Goal: Task Accomplishment & Management: Manage account settings

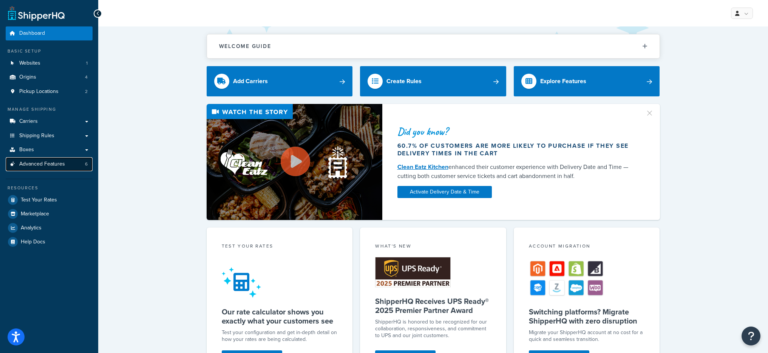
click at [48, 169] on link "Advanced Features 6" at bounding box center [49, 164] width 87 height 14
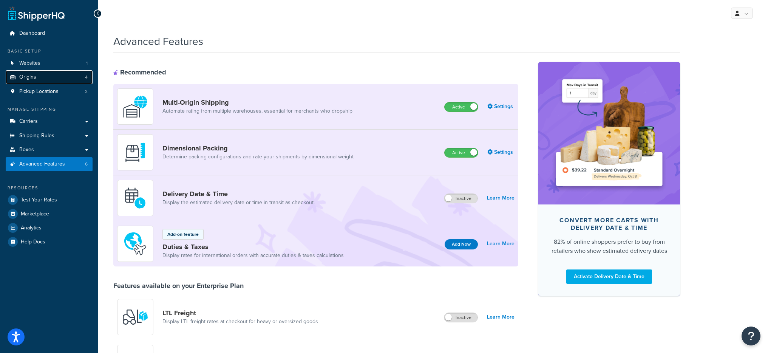
click at [50, 77] on link "Origins 4" at bounding box center [49, 77] width 87 height 14
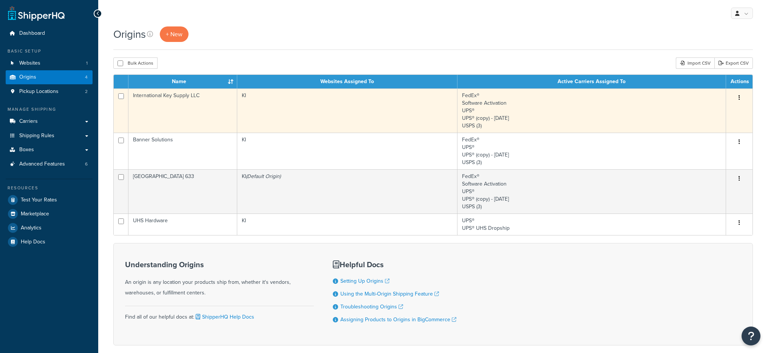
click at [262, 107] on td "KI" at bounding box center [347, 110] width 220 height 44
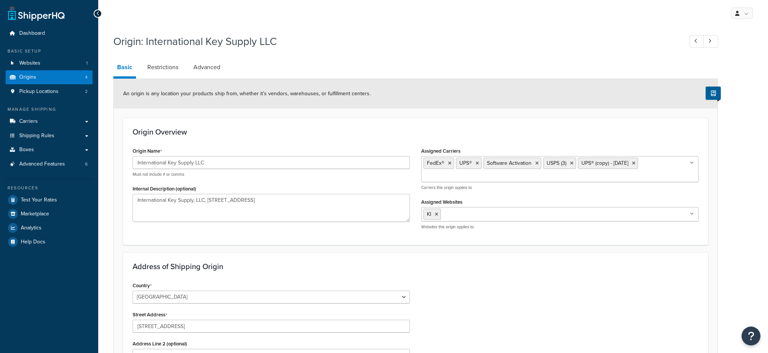
select select "32"
click at [202, 65] on link "Advanced" at bounding box center [207, 67] width 34 height 18
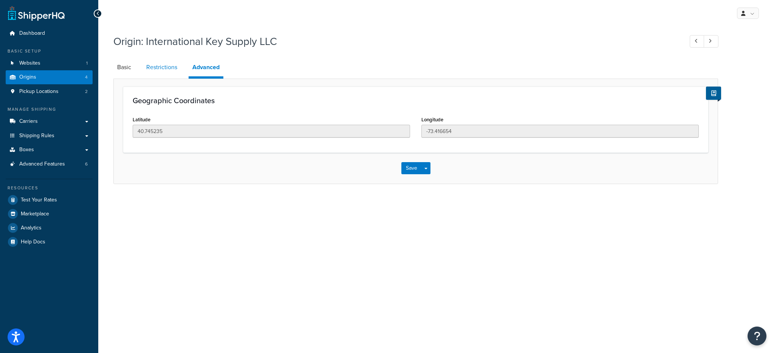
click at [169, 62] on link "Restrictions" at bounding box center [161, 67] width 39 height 18
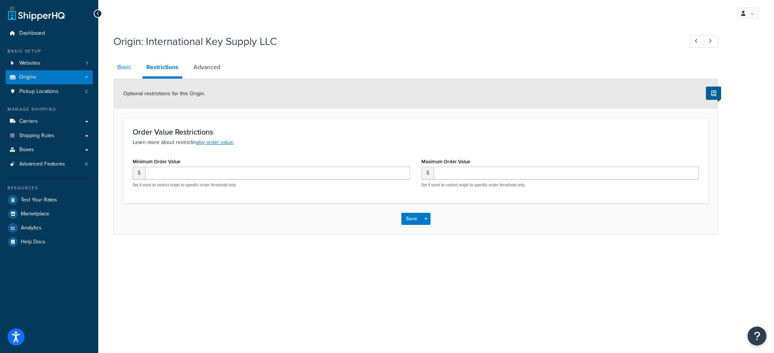
click at [126, 67] on link "Basic" at bounding box center [124, 67] width 22 height 18
select select "32"
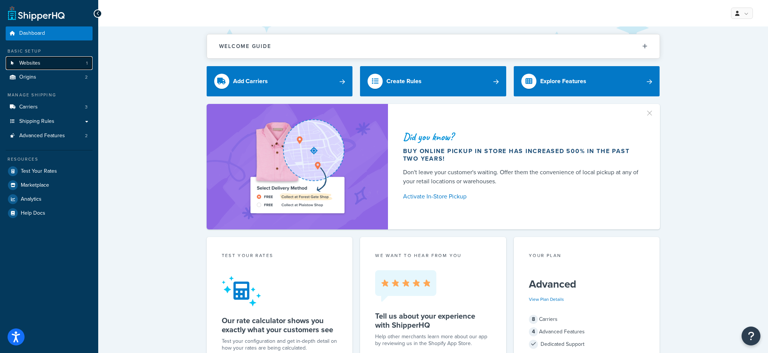
click at [22, 66] on span "Websites" at bounding box center [29, 63] width 21 height 6
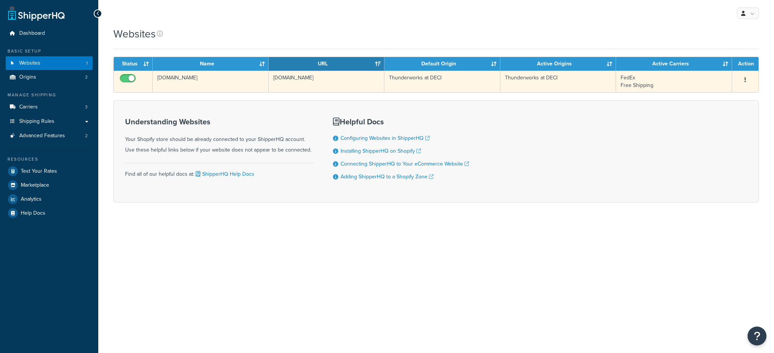
click at [186, 82] on td "[DOMAIN_NAME]" at bounding box center [211, 82] width 116 height 22
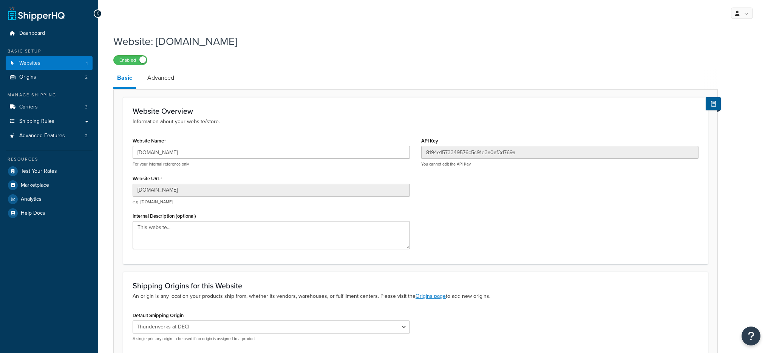
select select "117024"
click at [188, 153] on input "feliwayus.myshopify.com" at bounding box center [271, 152] width 277 height 13
click at [73, 110] on link "Carriers 3" at bounding box center [49, 107] width 87 height 14
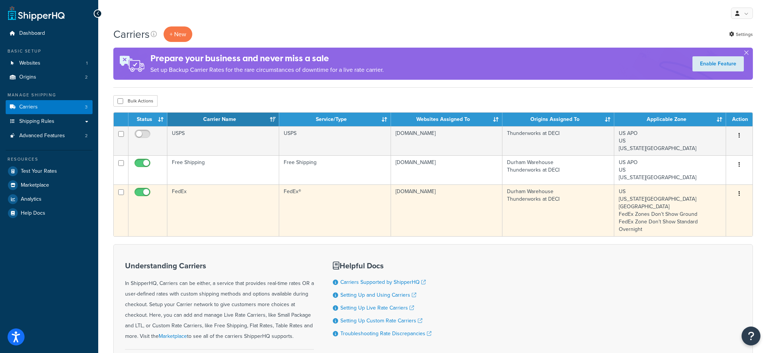
click at [235, 205] on td "FedEx" at bounding box center [223, 210] width 112 height 52
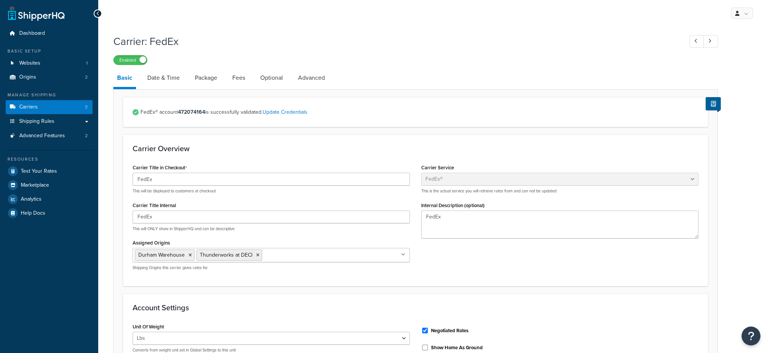
select select "fedEx"
select select "REGULAR_PICKUP"
select select "YOUR_PACKAGING"
click at [47, 66] on link "Websites 1" at bounding box center [49, 63] width 87 height 14
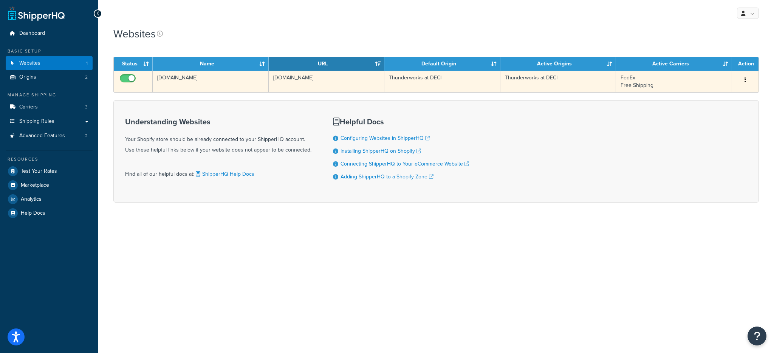
click at [228, 87] on td "feliwayus.myshopify.com" at bounding box center [211, 82] width 116 height 22
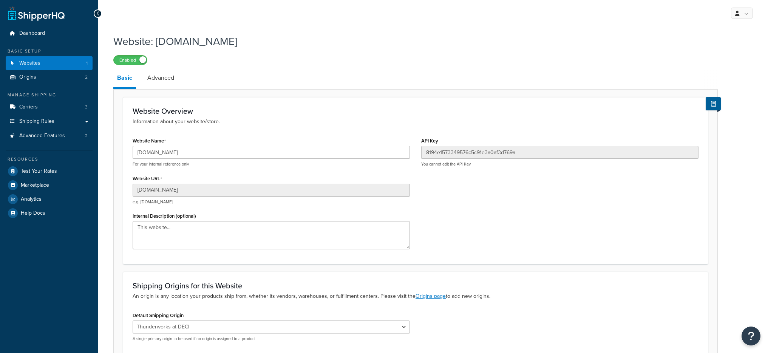
select select "117024"
click at [198, 142] on div "Website Name feliwayus.myshopify.com For your internal reference only" at bounding box center [271, 151] width 277 height 32
click at [199, 148] on input "feliwayus.myshopify.com" at bounding box center [271, 152] width 277 height 13
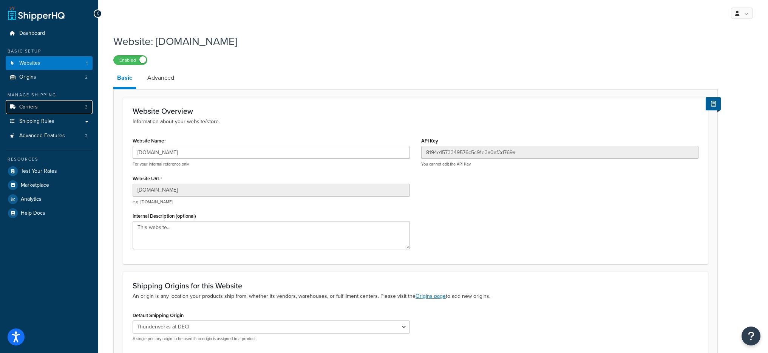
click at [53, 110] on link "Carriers 3" at bounding box center [49, 107] width 87 height 14
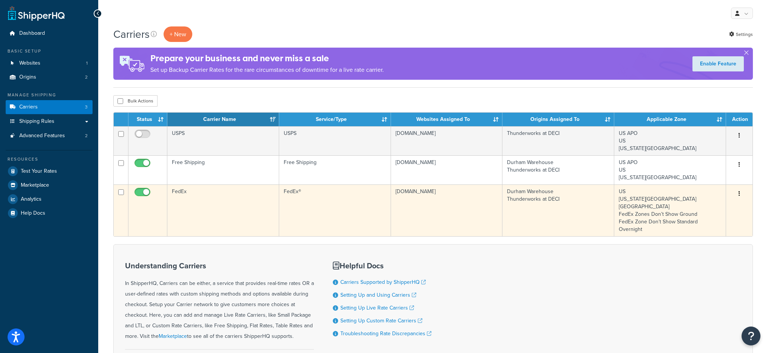
click at [184, 198] on td "FedEx" at bounding box center [223, 210] width 112 height 52
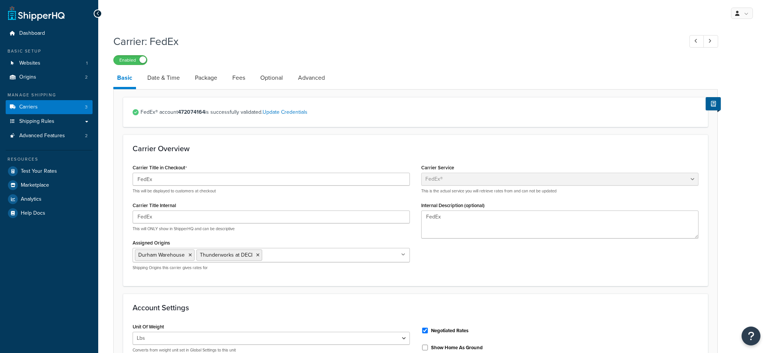
select select "fedEx"
select select "REGULAR_PICKUP"
select select "YOUR_PACKAGING"
click at [69, 136] on link "Advanced Features 2" at bounding box center [49, 136] width 87 height 14
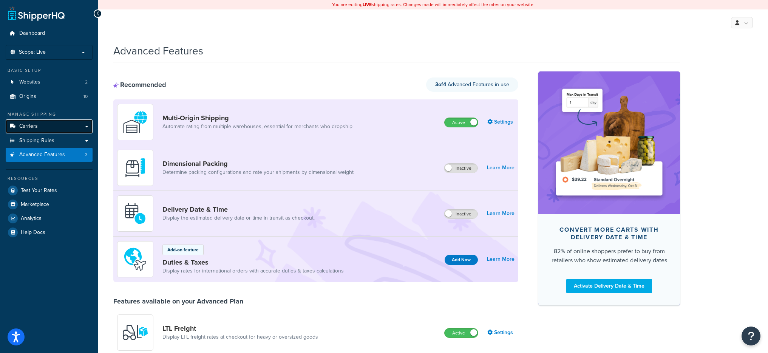
click at [63, 125] on link "Carriers" at bounding box center [49, 126] width 87 height 14
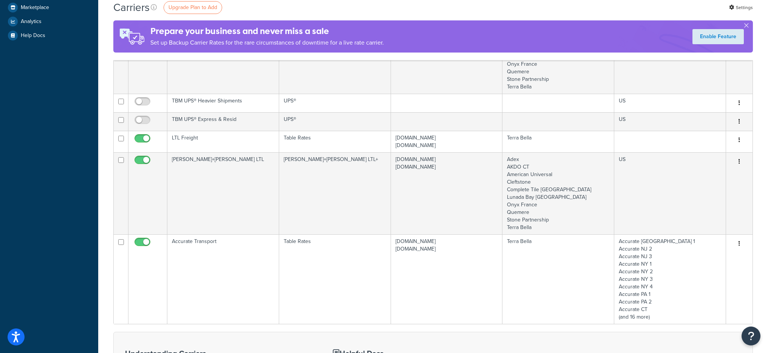
scroll to position [317, 0]
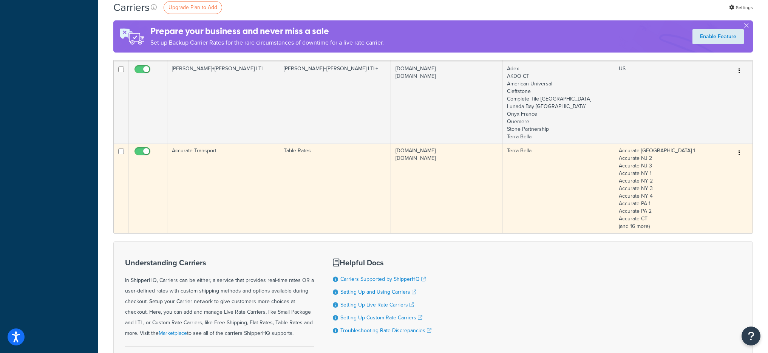
click at [243, 169] on td "Accurate Transport" at bounding box center [223, 189] width 112 height 90
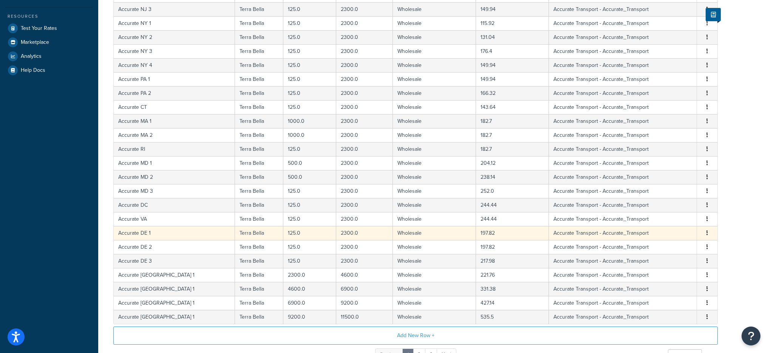
scroll to position [269, 0]
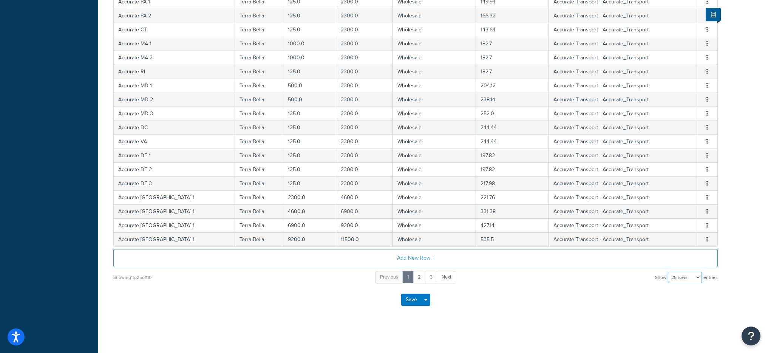
click at [681, 280] on select "10 rows 15 rows 25 rows 50 rows 100 rows 1000 rows" at bounding box center [685, 277] width 34 height 11
select select "1000"
click at [669, 272] on select "10 rows 15 rows 25 rows 50 rows 100 rows 1000 rows" at bounding box center [685, 277] width 34 height 11
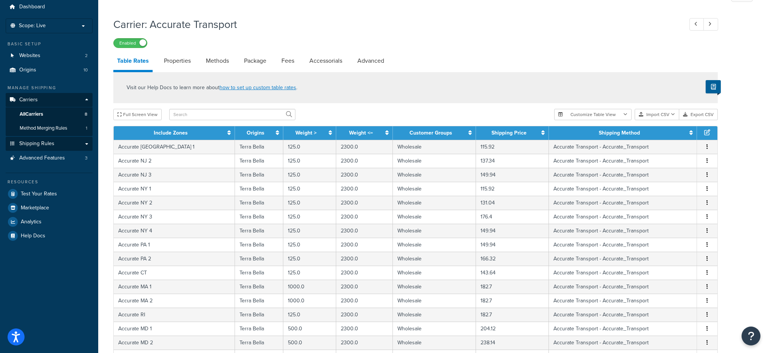
scroll to position [0, 0]
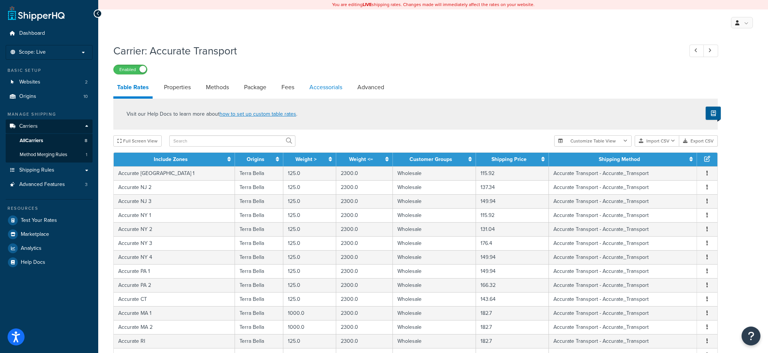
click at [316, 89] on link "Accessorials" at bounding box center [326, 87] width 40 height 18
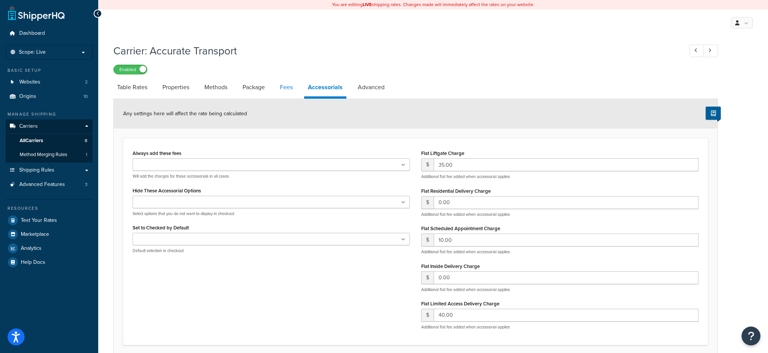
click at [288, 85] on link "Fees" at bounding box center [286, 87] width 20 height 18
select select "AFTER"
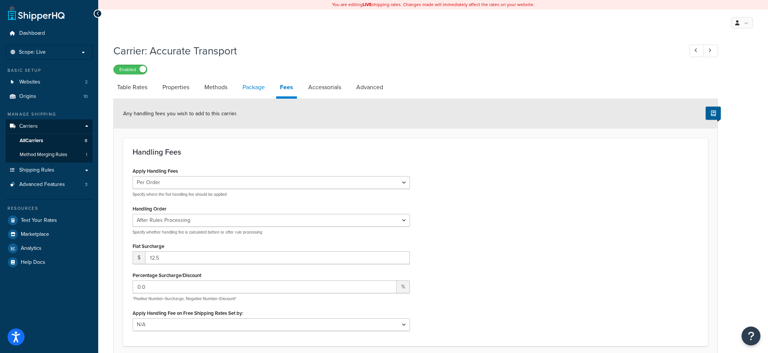
click at [246, 92] on link "Package" at bounding box center [254, 87] width 30 height 18
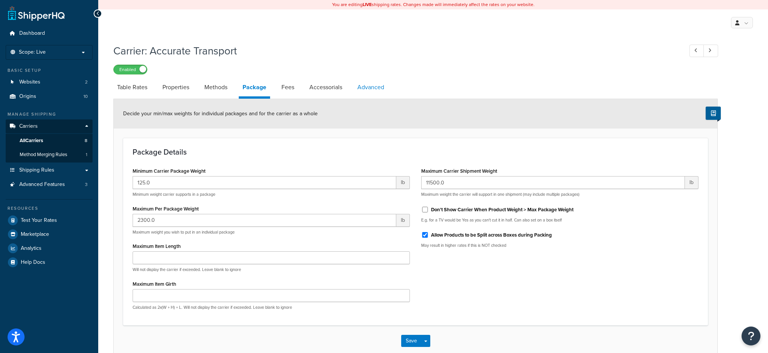
click at [380, 89] on link "Advanced" at bounding box center [371, 87] width 34 height 18
select select "false"
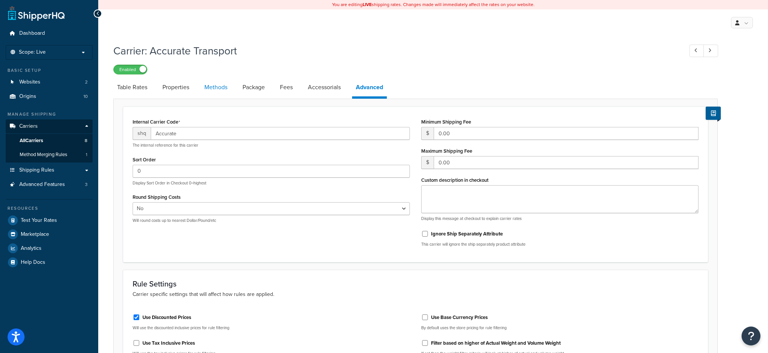
click at [212, 89] on link "Methods" at bounding box center [216, 87] width 31 height 18
select select "25"
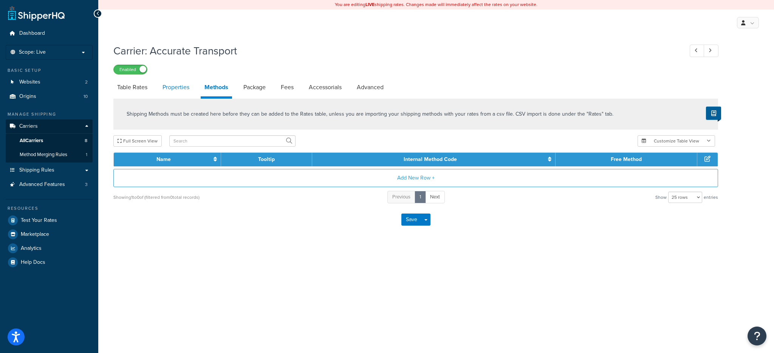
click at [164, 89] on link "Properties" at bounding box center [176, 87] width 34 height 18
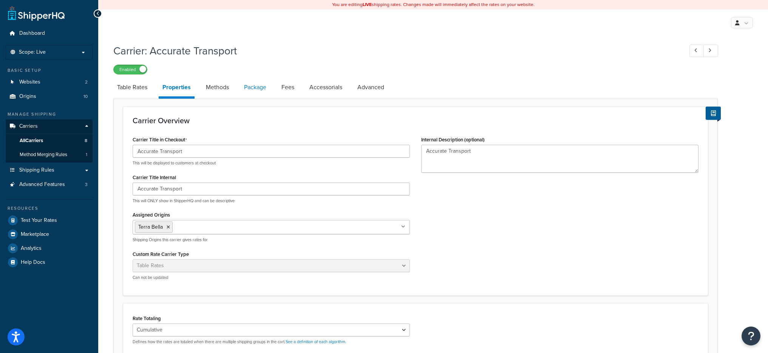
click at [263, 86] on link "Package" at bounding box center [255, 87] width 30 height 18
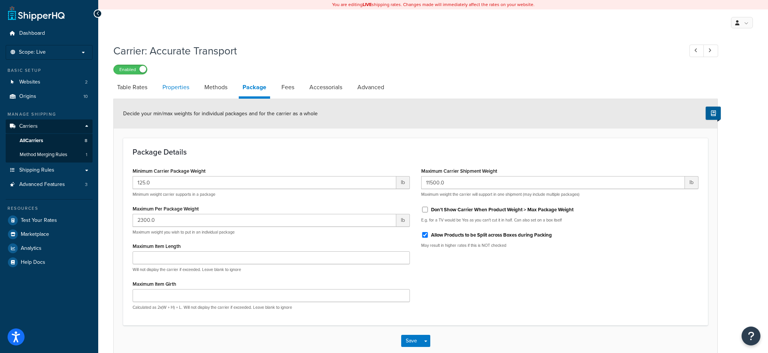
click at [172, 82] on link "Properties" at bounding box center [176, 87] width 34 height 18
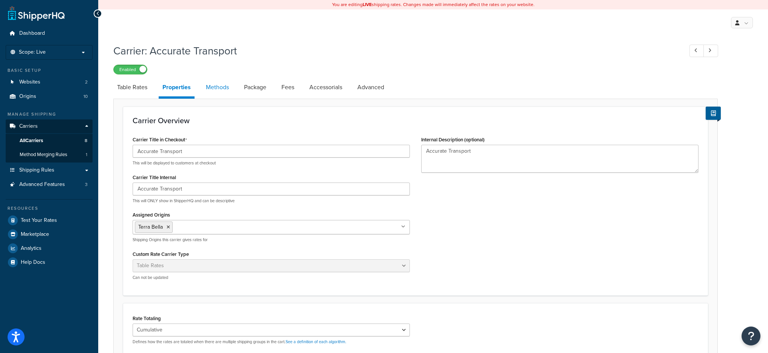
click at [224, 82] on link "Methods" at bounding box center [217, 87] width 31 height 18
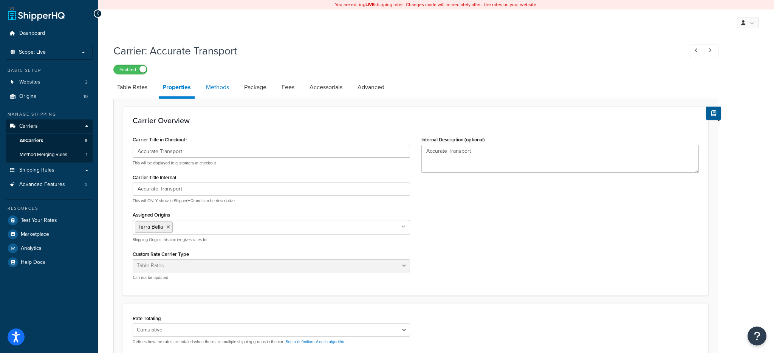
select select "25"
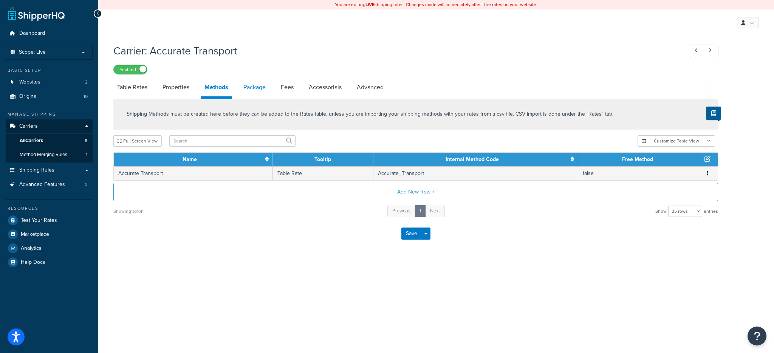
click at [250, 92] on link "Package" at bounding box center [255, 87] width 30 height 18
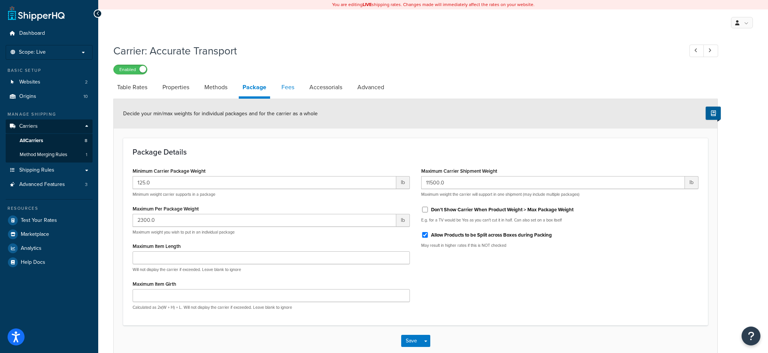
click at [286, 92] on link "Fees" at bounding box center [288, 87] width 20 height 18
select select "AFTER"
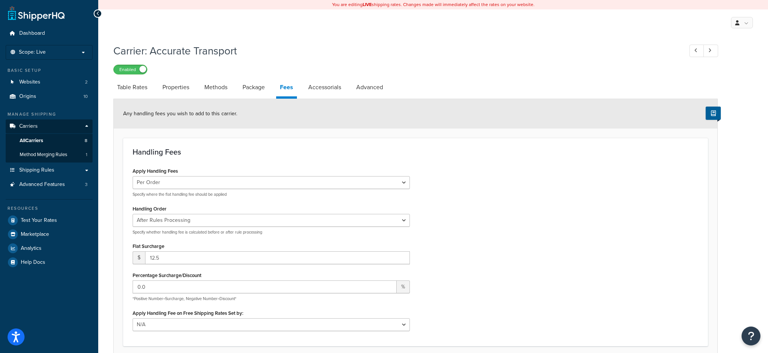
click at [322, 99] on div "Any handling fees you wish to add to this carrier." at bounding box center [416, 113] width 604 height 29
click at [323, 83] on link "Accessorials" at bounding box center [325, 87] width 40 height 18
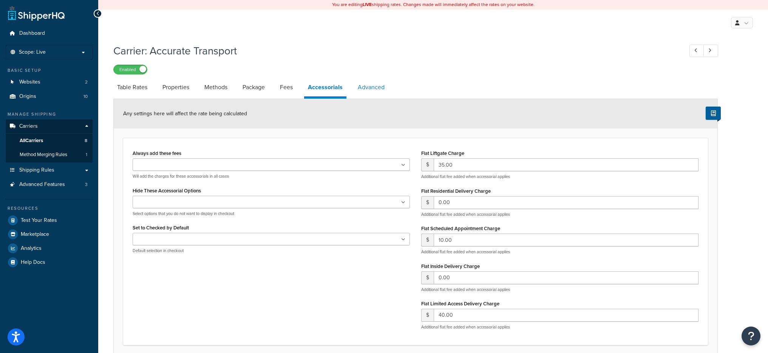
click at [359, 93] on link "Advanced" at bounding box center [371, 87] width 34 height 18
select select "false"
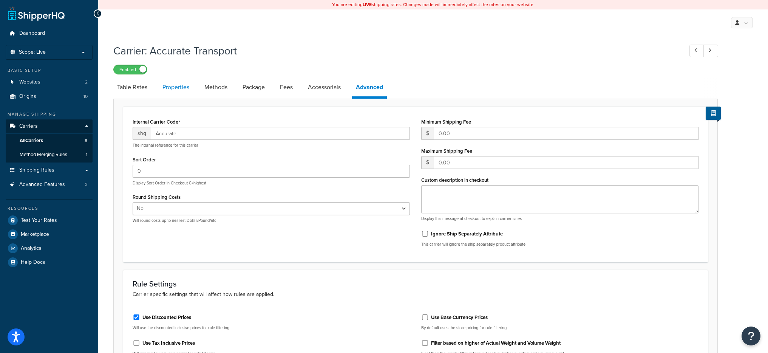
click at [192, 91] on link "Properties" at bounding box center [176, 87] width 34 height 18
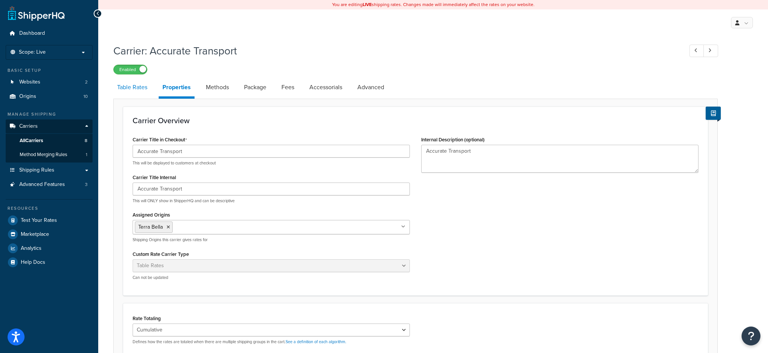
click at [130, 90] on link "Table Rates" at bounding box center [132, 87] width 38 height 18
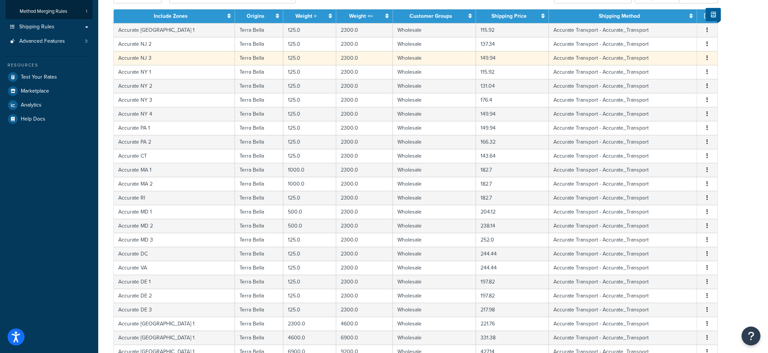
scroll to position [269, 0]
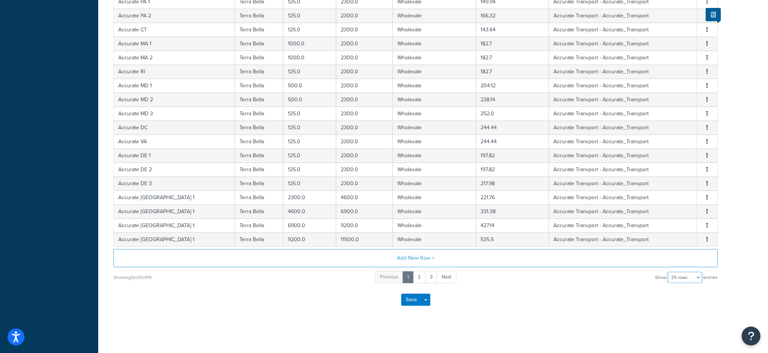
click at [686, 277] on select "10 rows 15 rows 25 rows 50 rows 100 rows 1000 rows" at bounding box center [685, 277] width 34 height 11
select select "1000"
click at [669, 272] on select "10 rows 15 rows 25 rows 50 rows 100 rows 1000 rows" at bounding box center [685, 277] width 34 height 11
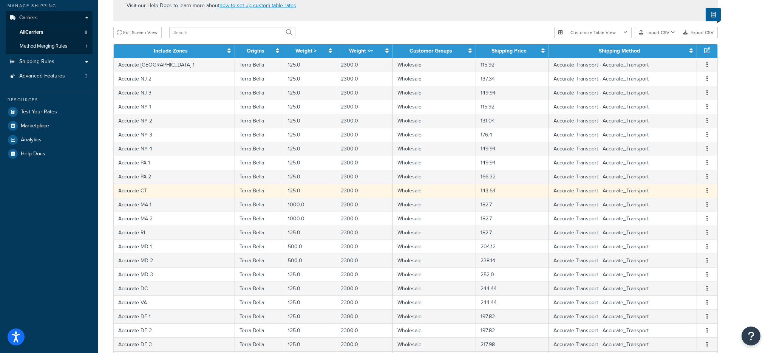
scroll to position [91, 0]
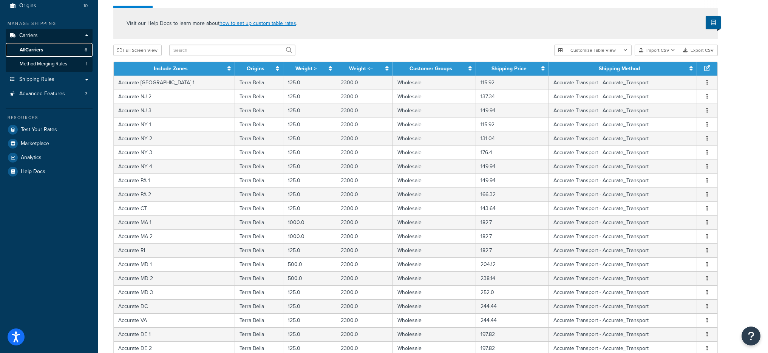
click at [38, 49] on span "All Carriers" at bounding box center [31, 50] width 23 height 6
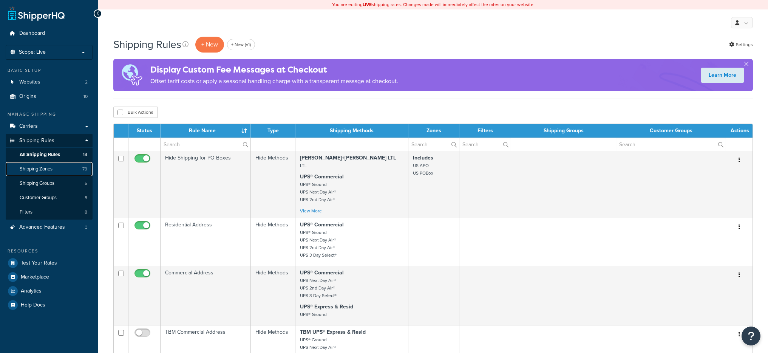
drag, startPoint x: 0, startPoint y: 0, endPoint x: 61, endPoint y: 168, distance: 178.5
click at [61, 168] on link "Shipping Zones 79" at bounding box center [49, 169] width 87 height 14
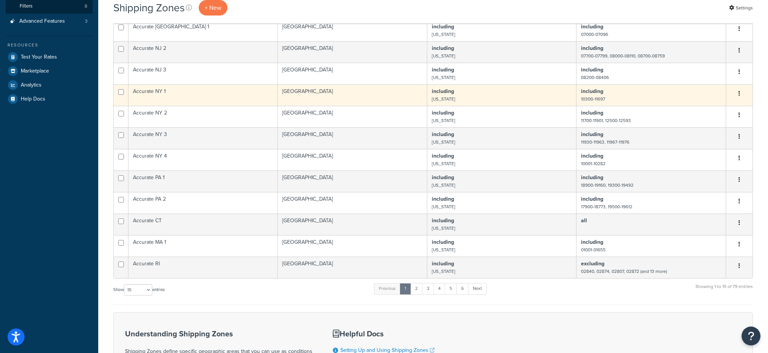
scroll to position [240, 0]
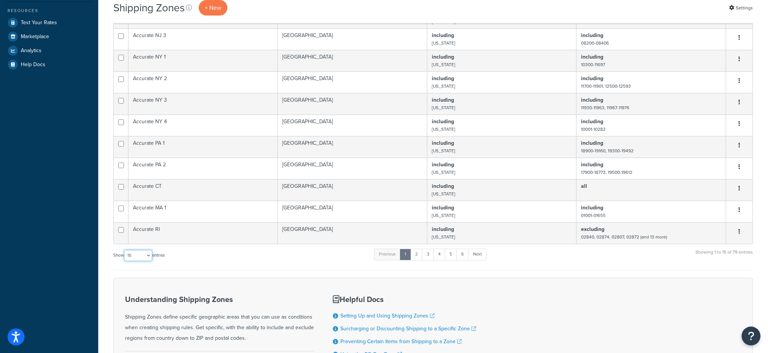
click at [132, 251] on select "10 15 25 50 100" at bounding box center [138, 255] width 28 height 11
select select "100"
click at [125, 261] on select "10 15 25 50 100" at bounding box center [138, 255] width 28 height 11
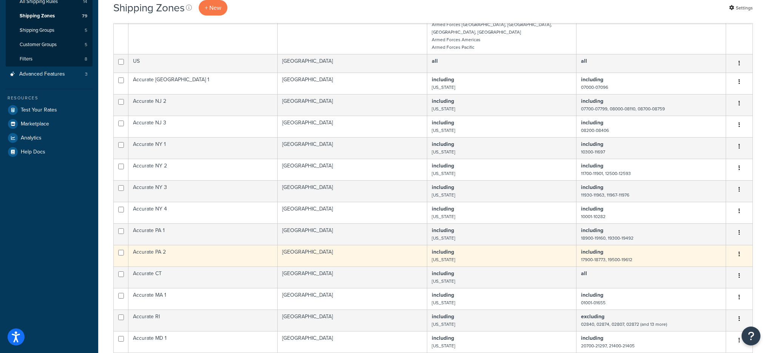
scroll to position [147, 0]
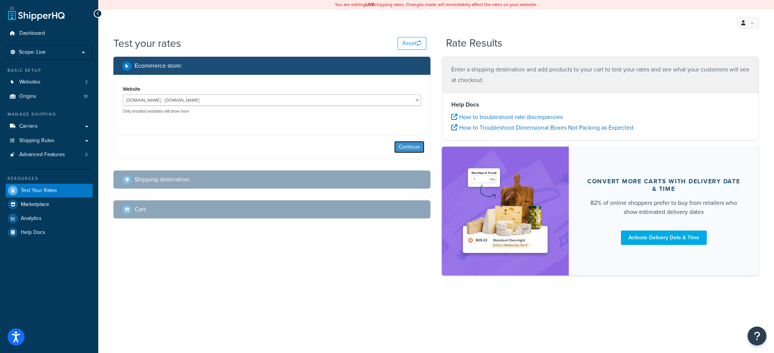
click at [410, 147] on button "Continue" at bounding box center [409, 147] width 30 height 12
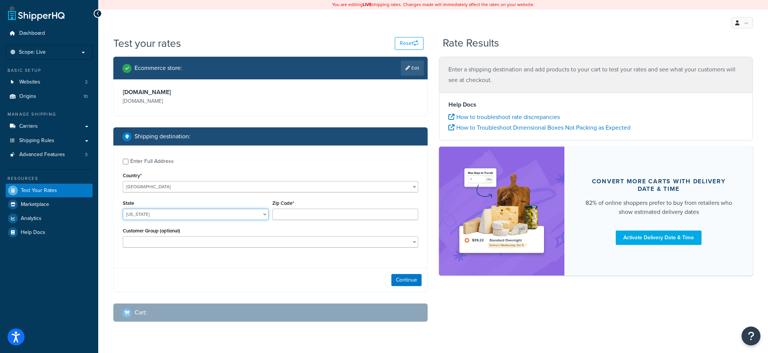
click at [165, 214] on select "Alabama Alaska American Samoa Arizona Arkansas Armed Forces Americas Armed Forc…" at bounding box center [196, 214] width 146 height 11
select select "NJ"
click at [123, 209] on select "Alabama Alaska American Samoa Arizona Arkansas Armed Forces Americas Armed Forc…" at bounding box center [196, 214] width 146 height 11
click at [336, 217] on input "Zip Code*" at bounding box center [345, 214] width 146 height 11
type input "07000"
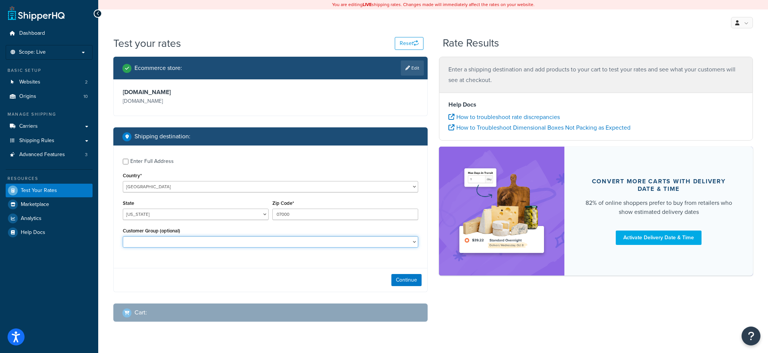
click at [267, 240] on select "Logged In Not Logged in Retail Wholesale" at bounding box center [271, 241] width 296 height 11
select select "Wholesale"
click at [123, 236] on select "Logged In Not Logged in Retail Wholesale" at bounding box center [271, 241] width 296 height 11
click at [406, 283] on button "Continue" at bounding box center [407, 280] width 30 height 12
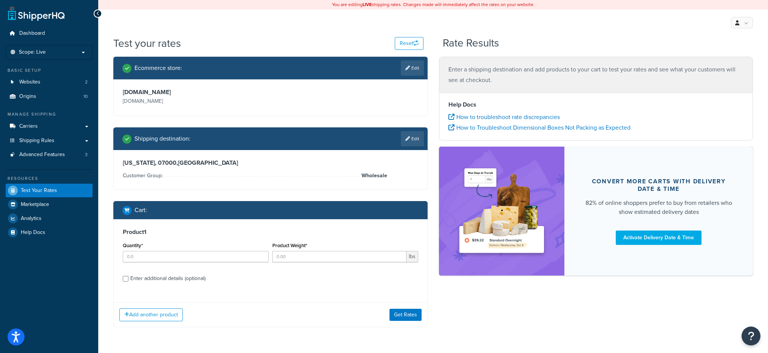
click at [181, 263] on div "Quantity*" at bounding box center [196, 254] width 150 height 28
click at [181, 259] on input "Quantity*" at bounding box center [196, 256] width 146 height 11
type input "1"
click at [311, 255] on input "Product Weight*" at bounding box center [339, 256] width 134 height 11
type input "150"
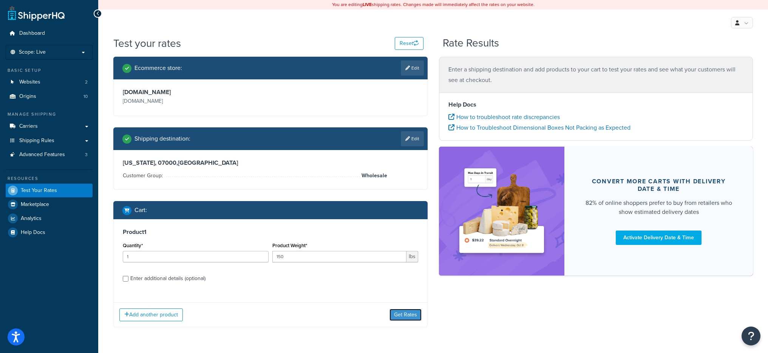
click at [416, 315] on button "Get Rates" at bounding box center [406, 315] width 32 height 12
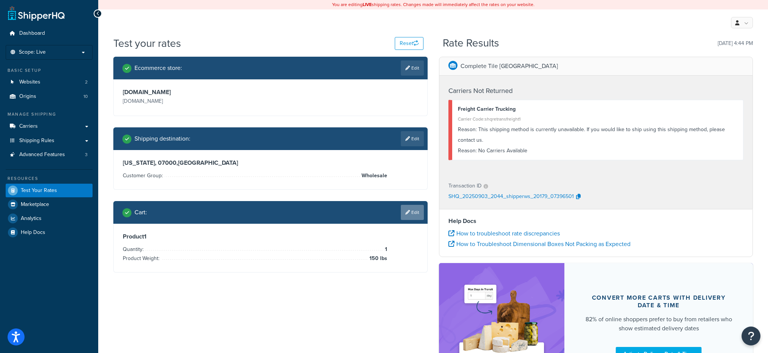
click at [407, 213] on icon at bounding box center [407, 212] width 5 height 5
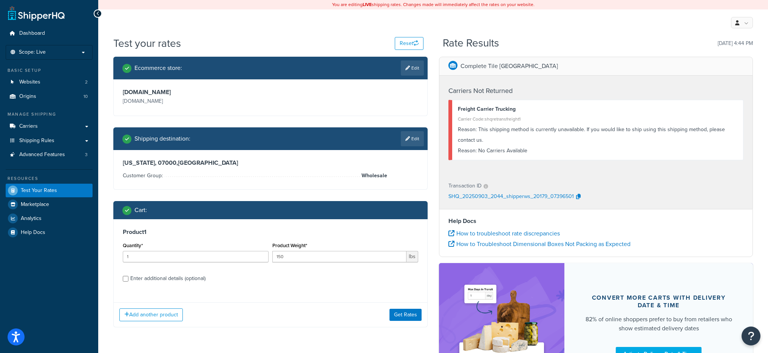
click at [178, 275] on div "Enter additional details (optional)" at bounding box center [167, 278] width 75 height 11
click at [128, 276] on input "Enter additional details (optional)" at bounding box center [126, 279] width 6 height 6
checkbox input "true"
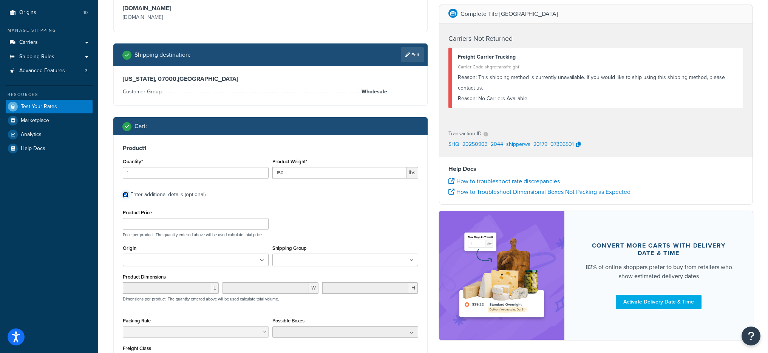
scroll to position [84, 0]
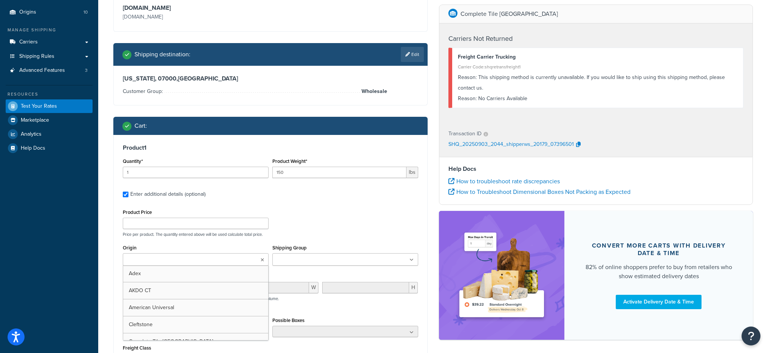
click at [163, 259] on input "Origin" at bounding box center [158, 260] width 67 height 8
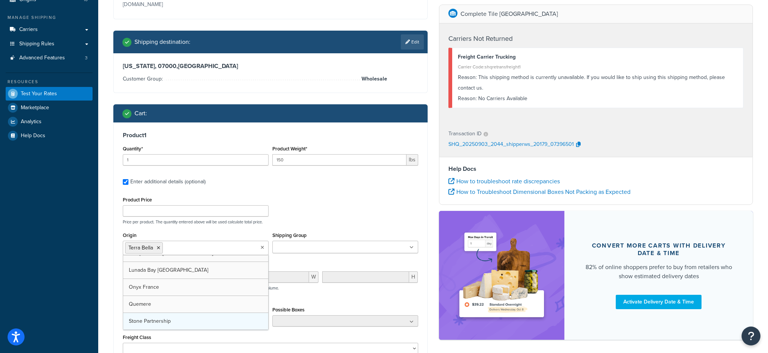
scroll to position [78, 0]
click at [381, 200] on div "Product Price Price per product. The quantity entered above will be used calcul…" at bounding box center [270, 210] width 299 height 30
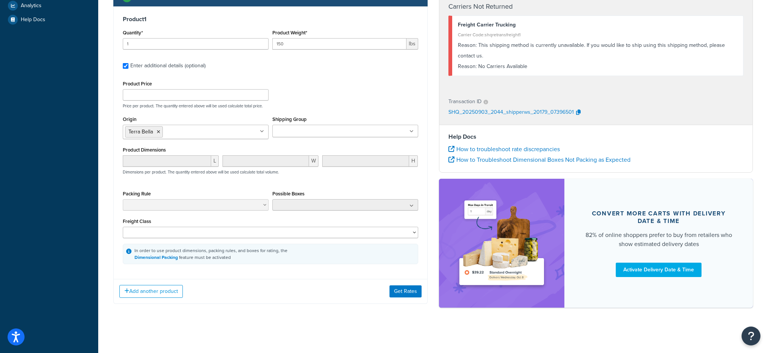
click at [399, 300] on div "Add another product Get Rates" at bounding box center [271, 291] width 314 height 25
click at [398, 292] on button "Get Rates" at bounding box center [406, 291] width 32 height 12
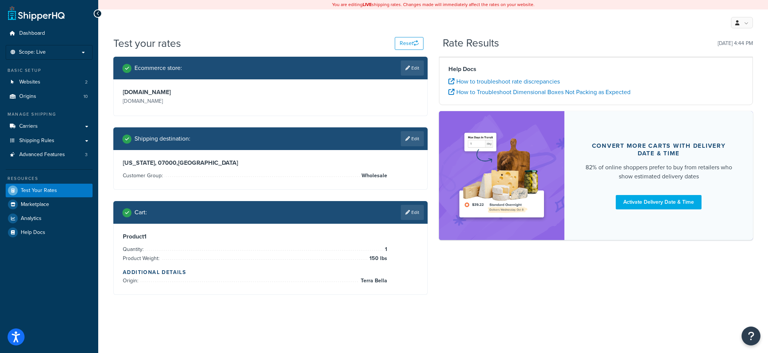
scroll to position [0, 0]
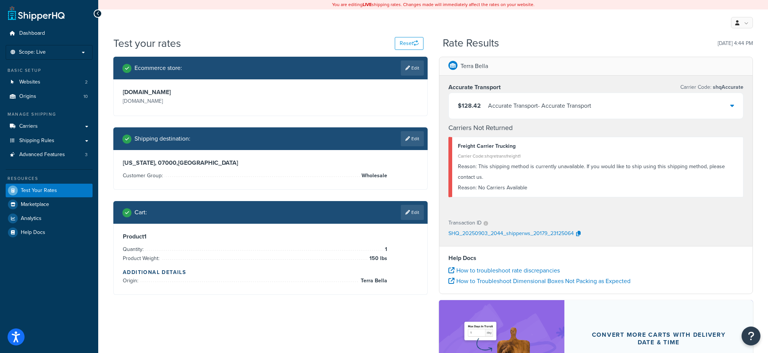
click at [540, 106] on div "Accurate Transport - Accurate Transport" at bounding box center [539, 106] width 103 height 11
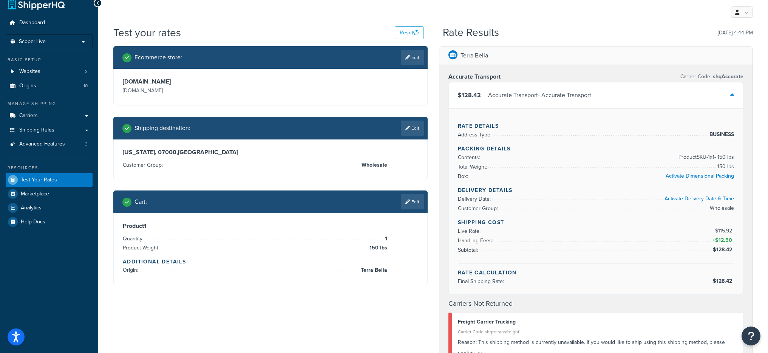
scroll to position [9, 0]
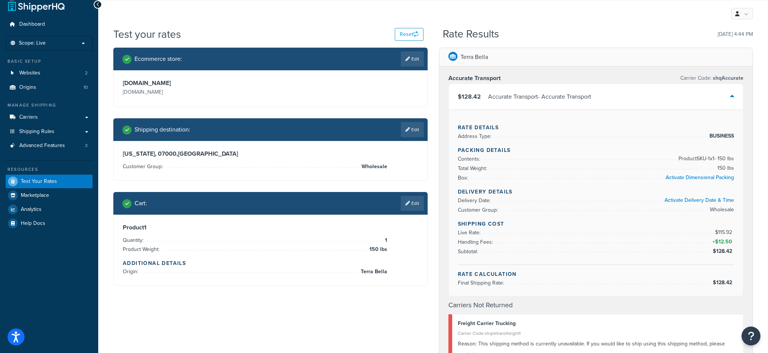
click at [607, 95] on div "$128.42 Accurate Transport - Accurate Transport" at bounding box center [596, 97] width 295 height 26
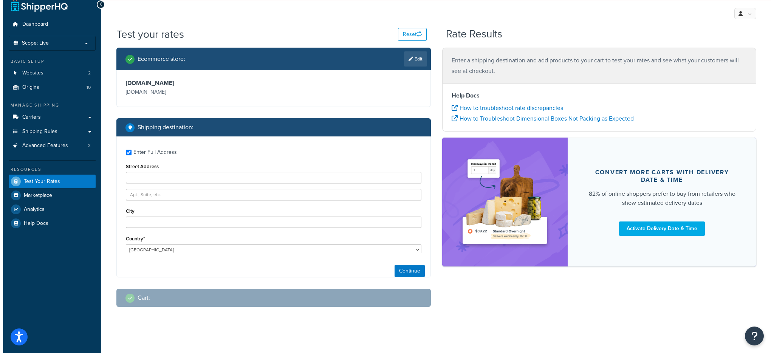
scroll to position [0, 0]
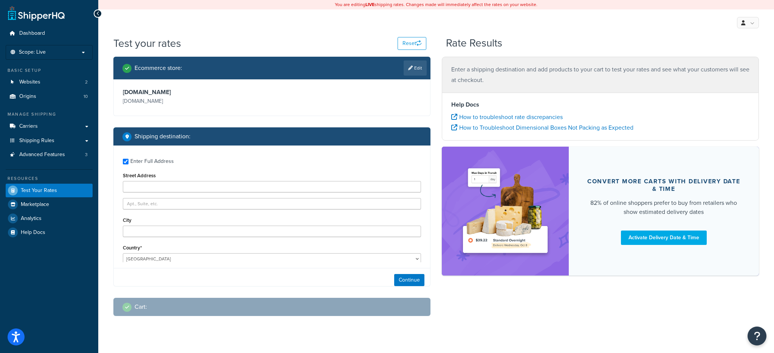
type input "34990"
select select "FL"
select select "Wholesale"
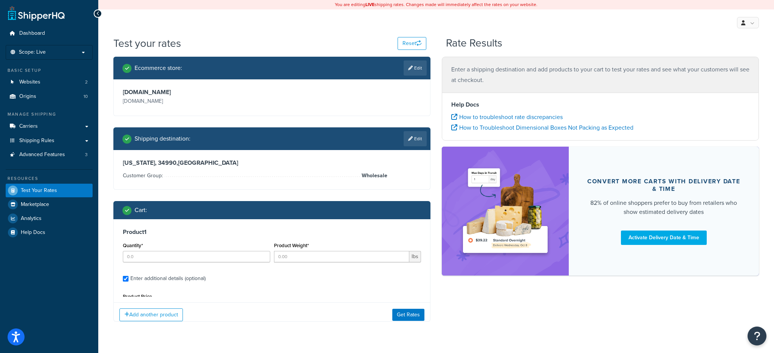
type input "1"
type input "500"
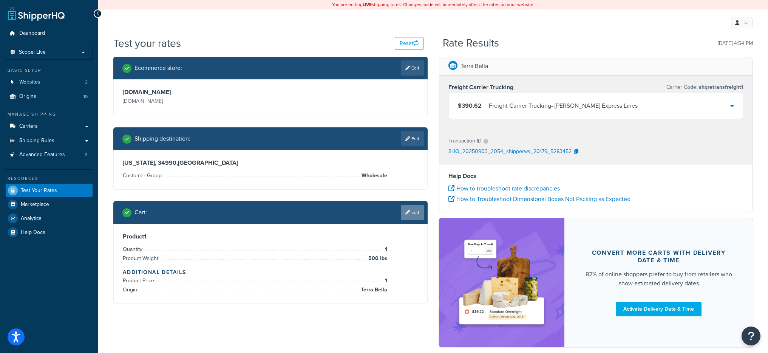
click at [409, 208] on link "Edit" at bounding box center [412, 212] width 23 height 15
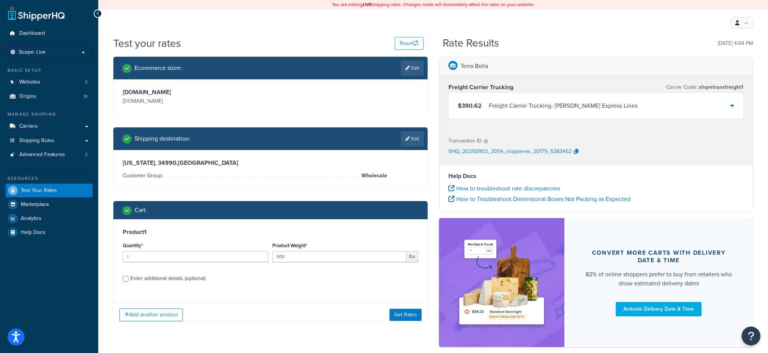
scroll to position [5, 0]
click at [148, 262] on div "Quantity* 1" at bounding box center [196, 254] width 150 height 28
click at [147, 275] on div "Enter additional details (optional)" at bounding box center [167, 278] width 75 height 11
click at [128, 276] on input "Enter additional details (optional)" at bounding box center [126, 279] width 6 height 6
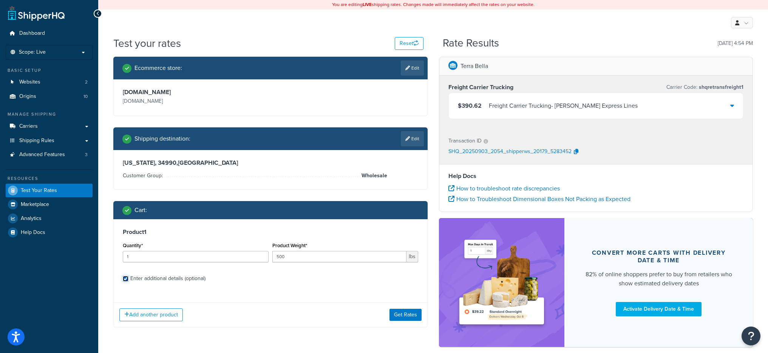
checkbox input "true"
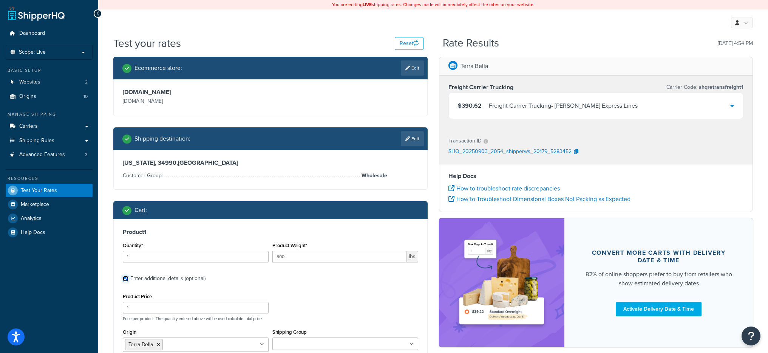
scroll to position [66, 0]
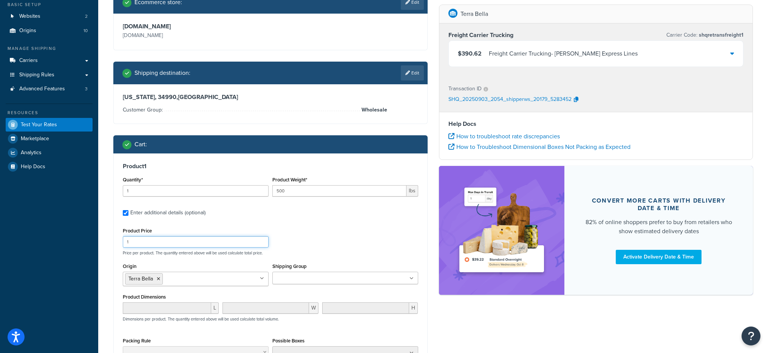
click at [142, 241] on input "1" at bounding box center [196, 241] width 146 height 11
type input "150"
click at [301, 228] on div "Product Price 150 Price per product. The quantity entered above will be used ca…" at bounding box center [270, 241] width 299 height 30
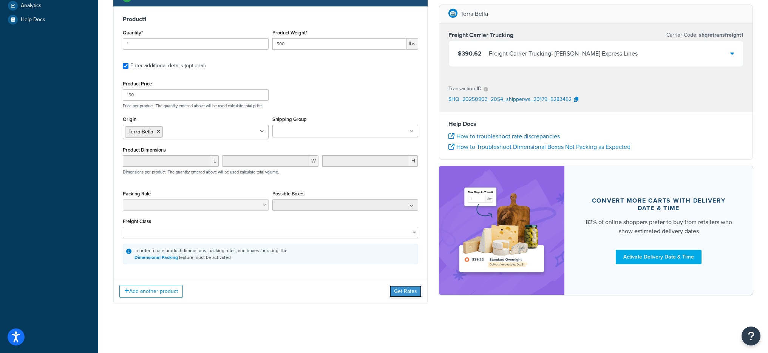
click at [410, 293] on button "Get Rates" at bounding box center [406, 291] width 32 height 12
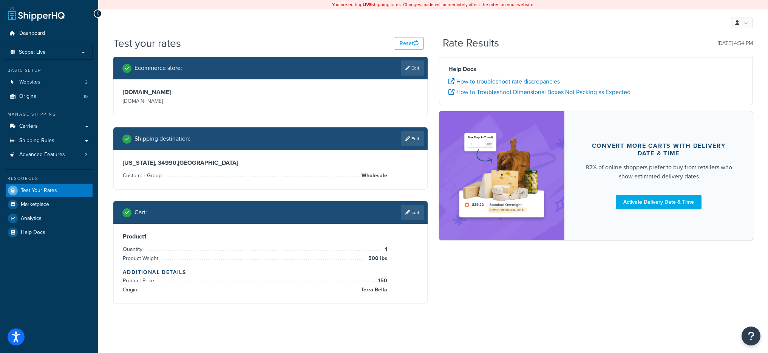
scroll to position [0, 0]
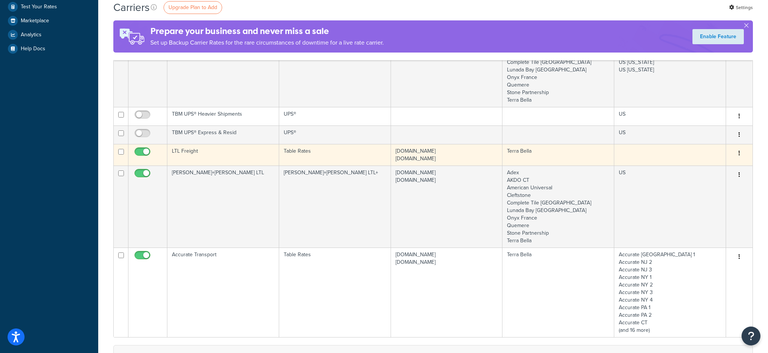
scroll to position [178, 0]
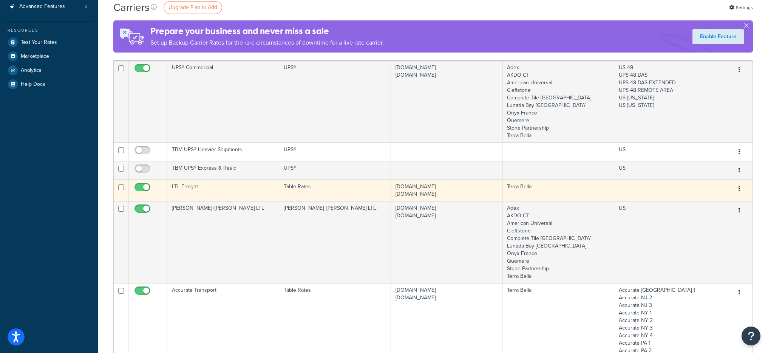
click at [258, 191] on td "LTL Freight" at bounding box center [223, 191] width 112 height 22
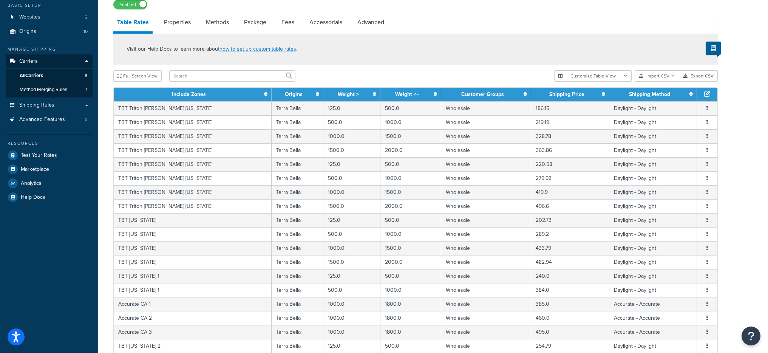
scroll to position [269, 0]
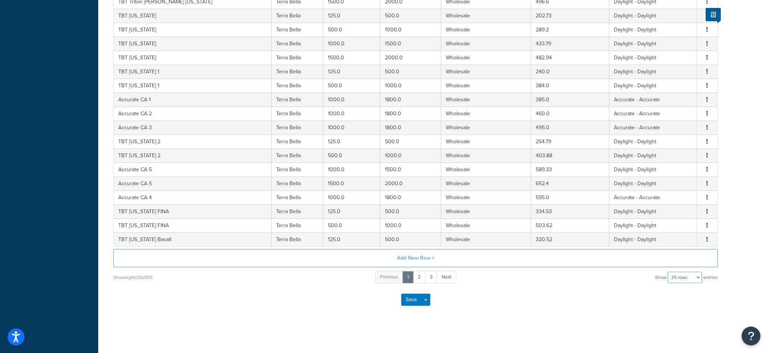
click at [682, 276] on select "10 rows 15 rows 25 rows 50 rows 100 rows 1000 rows" at bounding box center [685, 277] width 34 height 11
select select "1000"
click at [669, 272] on select "10 rows 15 rows 25 rows 50 rows 100 rows 1000 rows" at bounding box center [685, 277] width 34 height 11
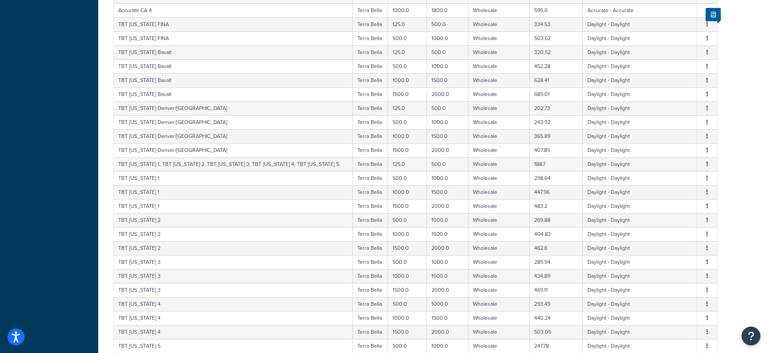
scroll to position [0, 0]
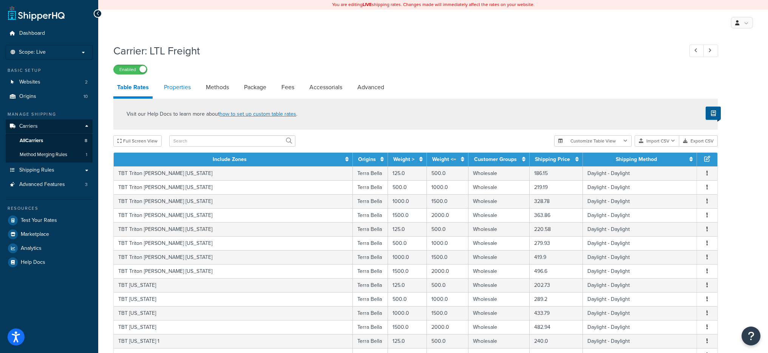
click at [195, 79] on li "Properties" at bounding box center [181, 87] width 42 height 18
click at [179, 85] on link "Properties" at bounding box center [177, 87] width 34 height 18
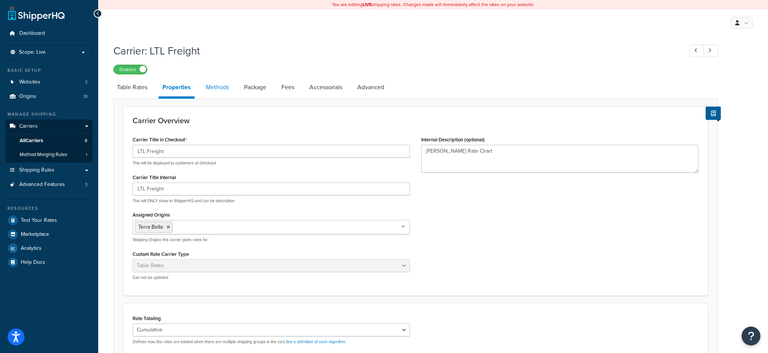
click at [214, 90] on link "Methods" at bounding box center [217, 87] width 31 height 18
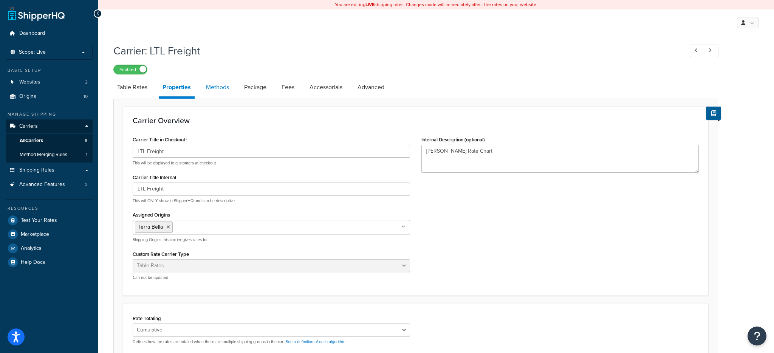
select select "25"
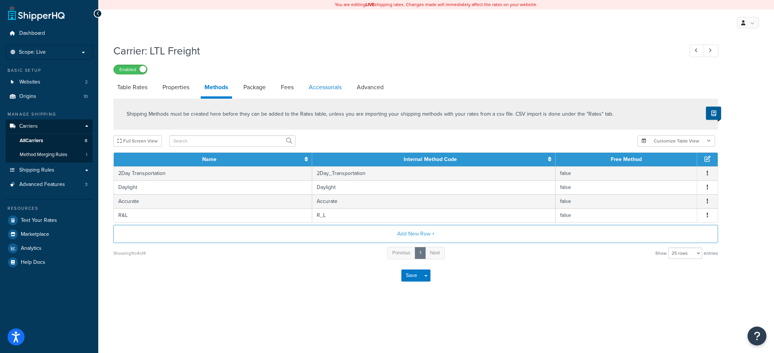
click at [342, 87] on link "Accessorials" at bounding box center [325, 87] width 40 height 18
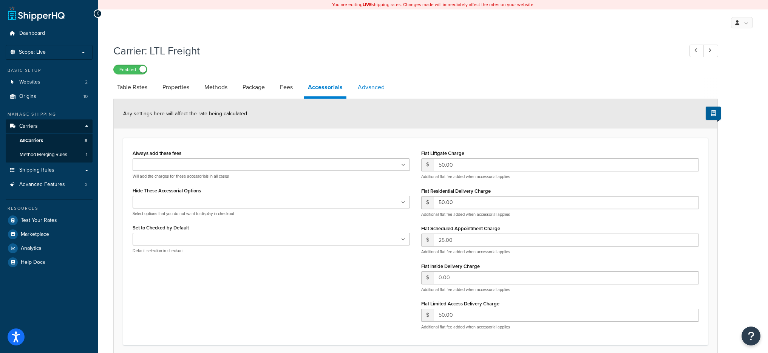
click at [373, 87] on link "Advanced" at bounding box center [371, 87] width 34 height 18
select select "false"
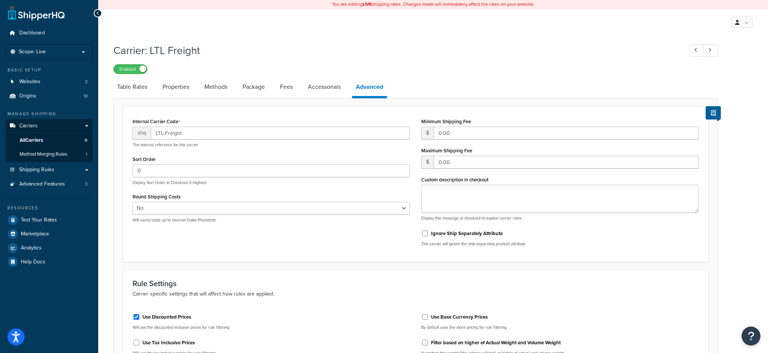
scroll to position [259, 0]
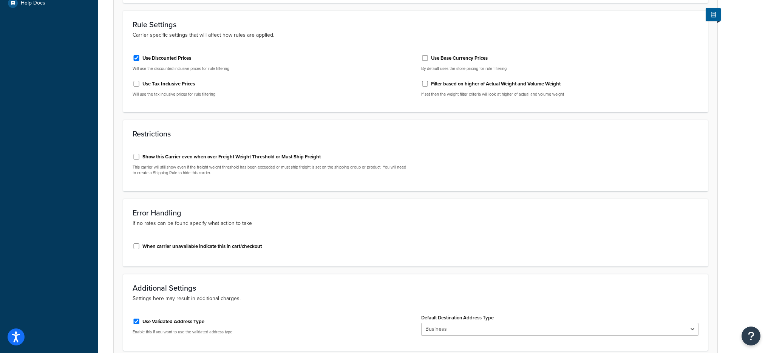
click at [139, 153] on div "Show this Carrier even when over Freight Weight Threshold or Must Ship Freight" at bounding box center [271, 155] width 277 height 11
click at [138, 155] on input "Show this Carrier even when over Freight Weight Threshold or Must Ship Freight" at bounding box center [137, 157] width 8 height 6
checkbox input "true"
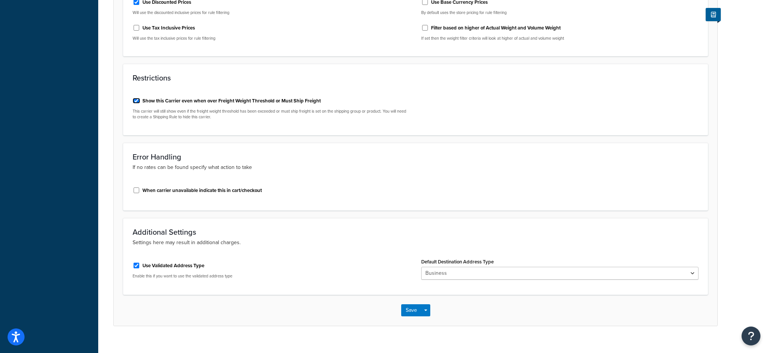
scroll to position [326, 0]
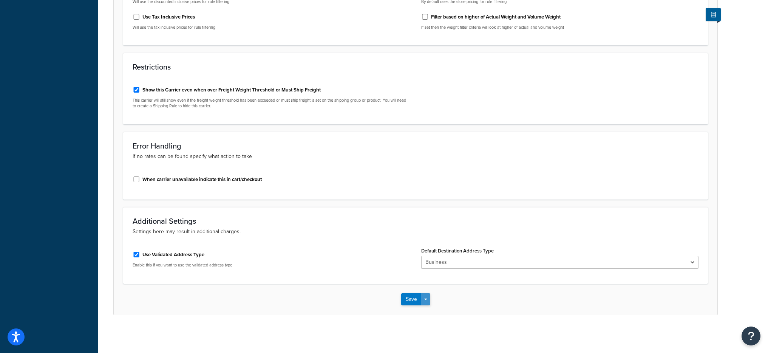
click at [422, 295] on button "Save Dropdown" at bounding box center [425, 299] width 9 height 12
click at [435, 316] on button "Save and Edit" at bounding box center [428, 313] width 55 height 16
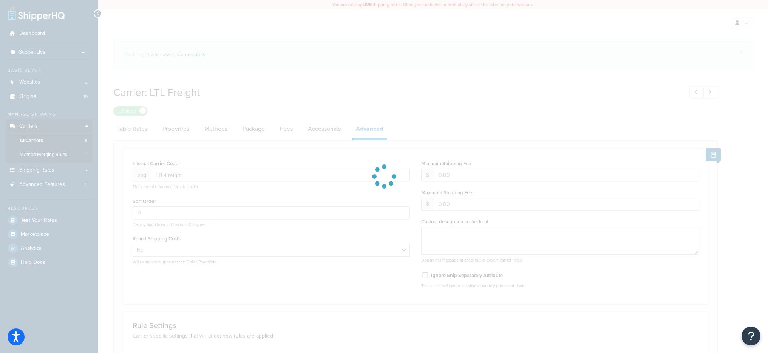
select select "false"
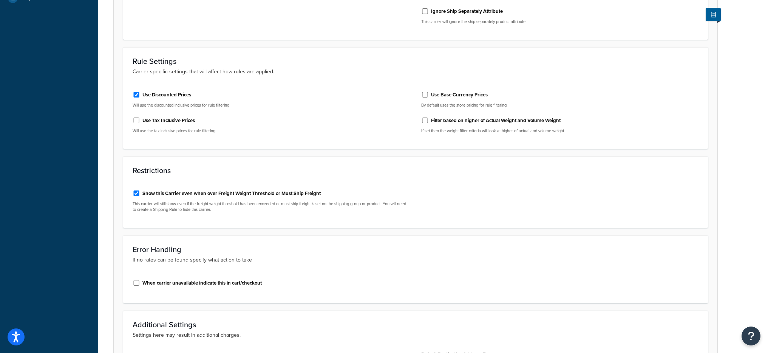
scroll to position [327, 0]
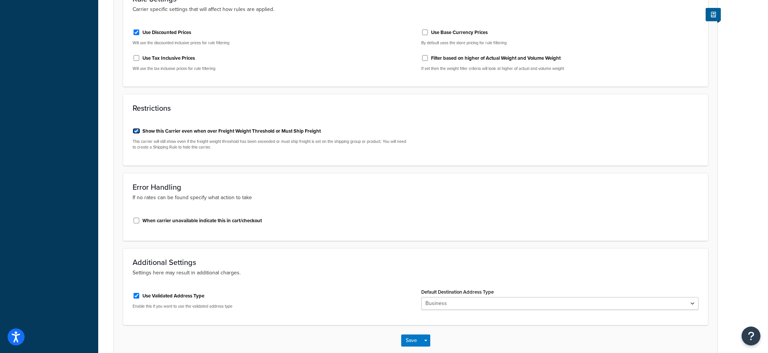
click at [138, 128] on input "Show this Carrier even when over Freight Weight Threshold or Must Ship Freight" at bounding box center [137, 131] width 8 height 6
checkbox input "false"
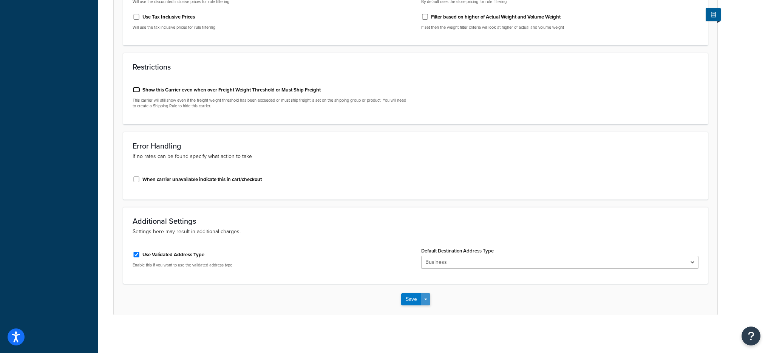
scroll to position [326, 0]
click at [428, 300] on button "Save Dropdown" at bounding box center [425, 299] width 9 height 12
click at [432, 317] on button "Save and Edit" at bounding box center [428, 313] width 55 height 16
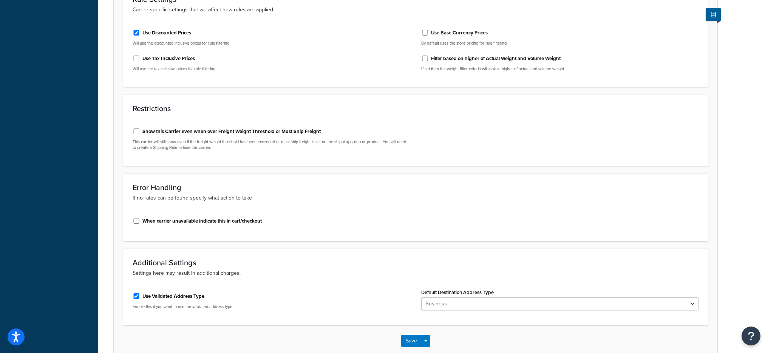
scroll to position [0, 0]
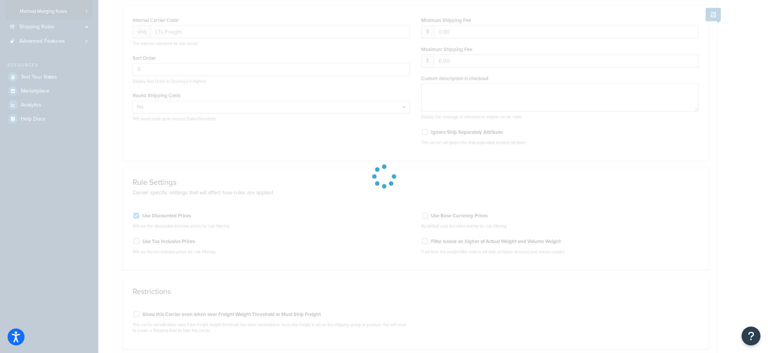
select select "false"
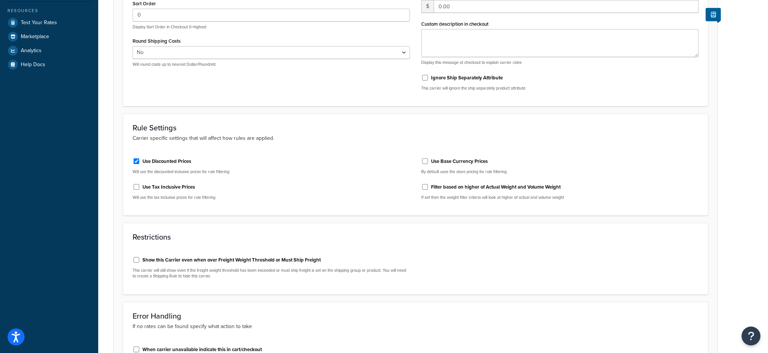
scroll to position [198, 0]
drag, startPoint x: 333, startPoint y: 258, endPoint x: 143, endPoint y: 259, distance: 190.5
click at [143, 259] on div "Show this Carrier even when over Freight Weight Threshold or Must Ship Freight" at bounding box center [271, 258] width 277 height 11
copy label "Show this Carrier even when over Freight Weight Threshold or Must Ship Freight"
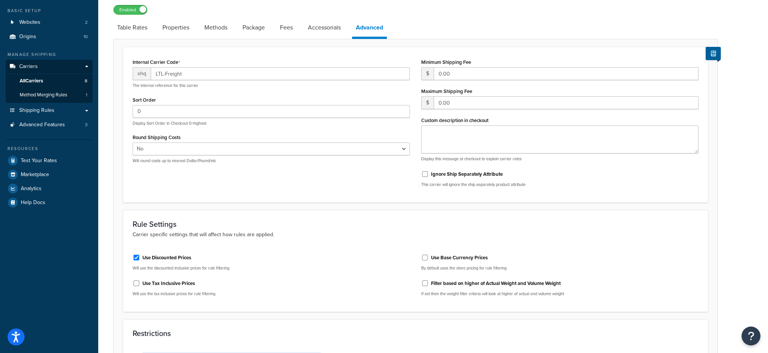
scroll to position [0, 0]
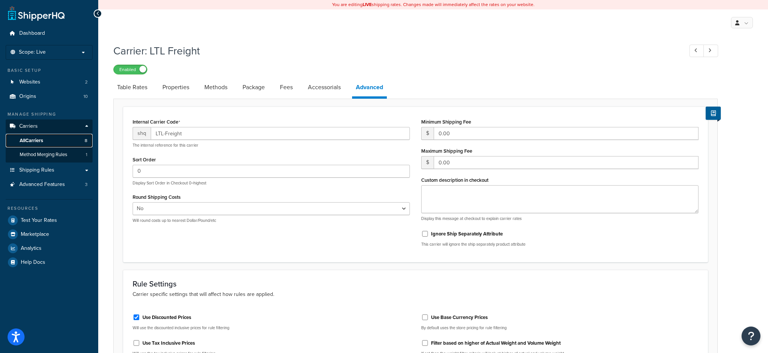
click at [59, 139] on link "All Carriers 8" at bounding box center [49, 141] width 87 height 14
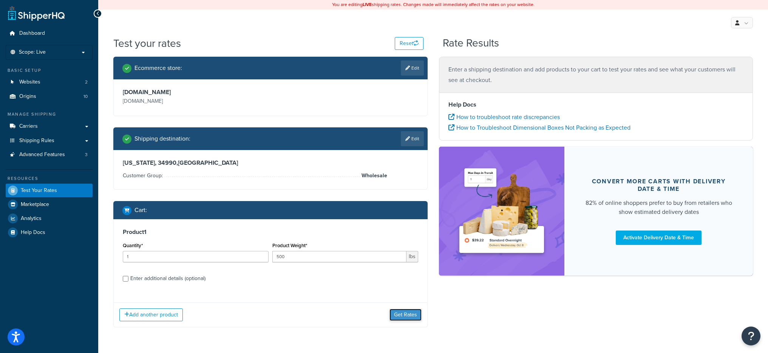
click at [400, 316] on button "Get Rates" at bounding box center [406, 315] width 32 height 12
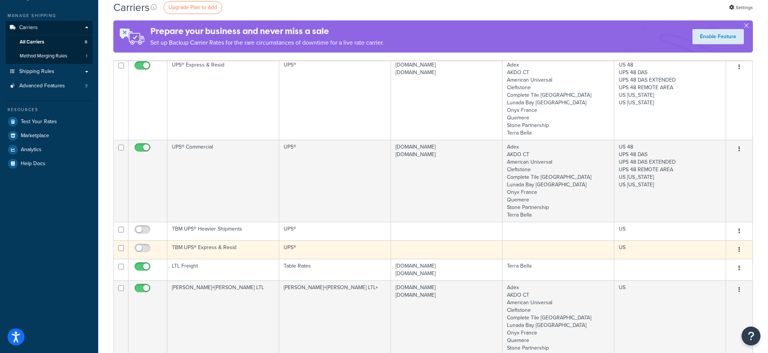
scroll to position [187, 0]
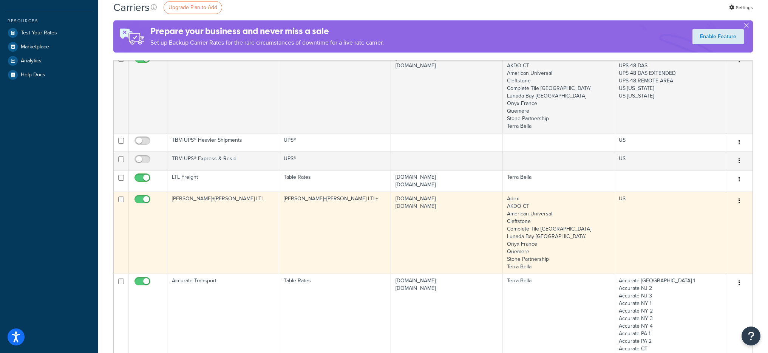
click at [345, 224] on td "[PERSON_NAME]+[PERSON_NAME] LTL+" at bounding box center [335, 233] width 112 height 82
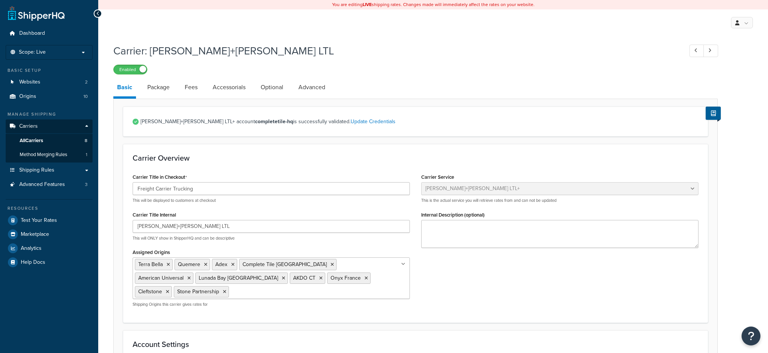
select select "reTransFreight"
click at [147, 91] on link "Package" at bounding box center [159, 87] width 30 height 18
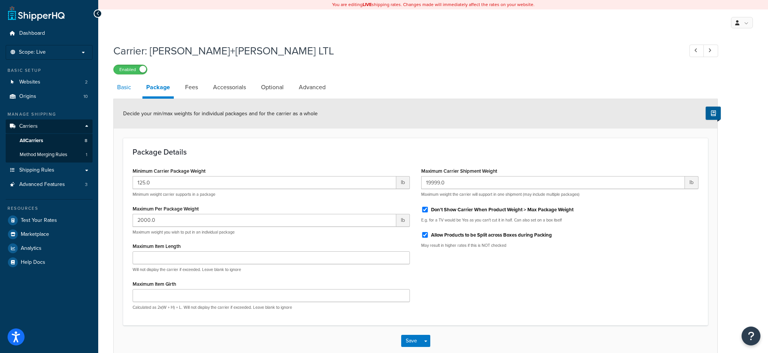
click at [128, 94] on link "Basic" at bounding box center [124, 87] width 22 height 18
select select "reTransFreight"
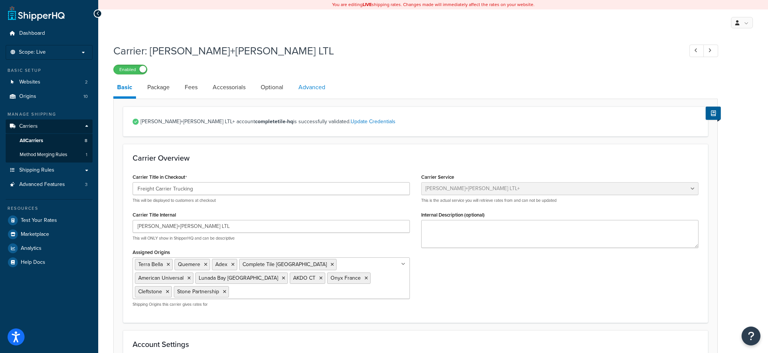
drag, startPoint x: 331, startPoint y: 95, endPoint x: 327, endPoint y: 92, distance: 5.5
click at [330, 94] on li "Advanced" at bounding box center [316, 87] width 42 height 18
click at [323, 89] on link "Advanced" at bounding box center [312, 87] width 34 height 18
select select "false"
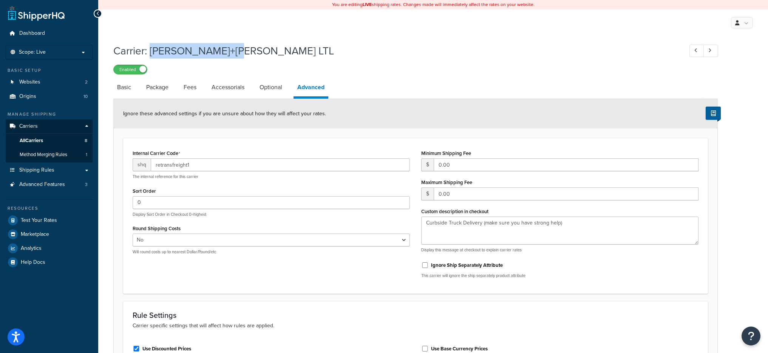
drag, startPoint x: 243, startPoint y: 52, endPoint x: 151, endPoint y: 51, distance: 92.6
click at [151, 51] on h1 "Carrier: Kuehne+Nagel LTL" at bounding box center [394, 50] width 562 height 15
copy h1 "Kuehne+Nagel LTL"
click at [274, 93] on link "Optional" at bounding box center [271, 87] width 30 height 18
select select "60"
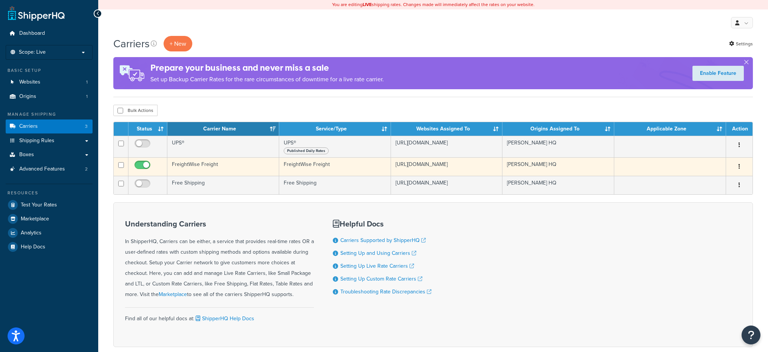
click at [177, 167] on td "FreightWise Freight" at bounding box center [223, 166] width 112 height 19
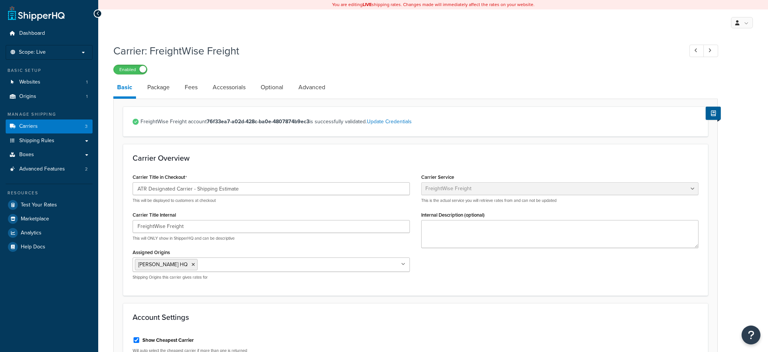
select select "freightWiseFreight"
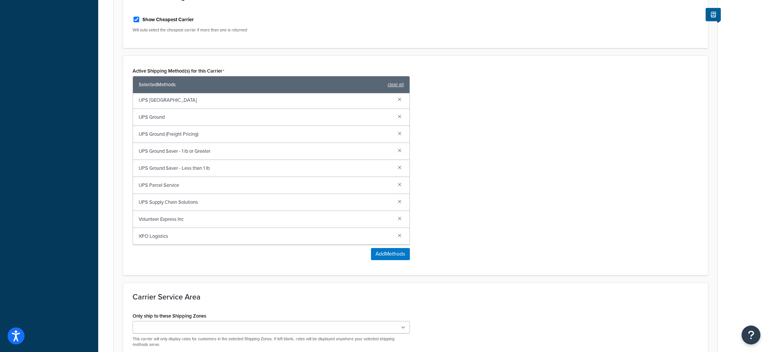
scroll to position [323, 0]
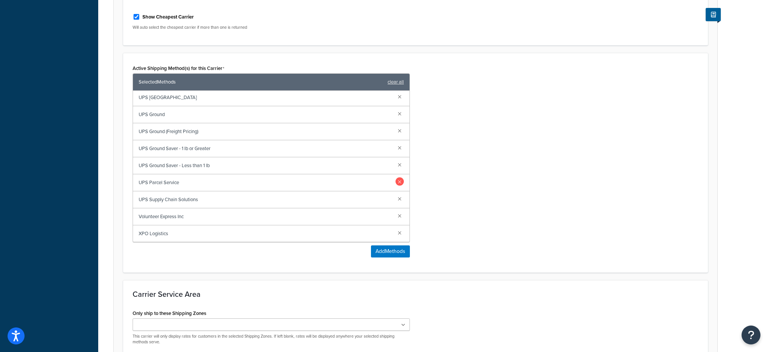
click at [396, 183] on link at bounding box center [400, 181] width 8 height 8
click at [396, 181] on link at bounding box center [400, 181] width 8 height 8
click at [396, 167] on link at bounding box center [400, 164] width 8 height 8
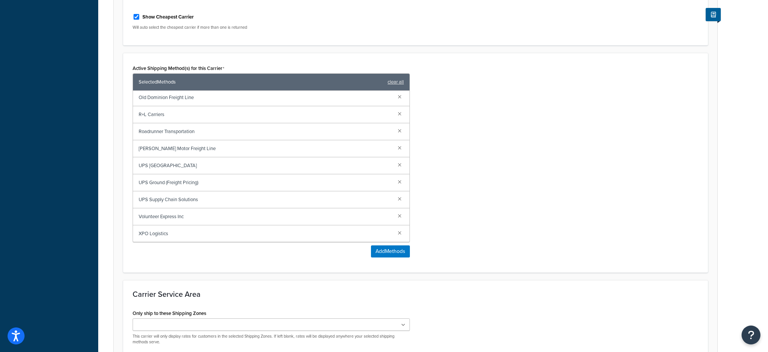
click at [396, 167] on link at bounding box center [400, 164] width 8 height 8
click at [396, 151] on link at bounding box center [400, 151] width 8 height 8
click at [396, 137] on link at bounding box center [400, 134] width 8 height 8
click at [396, 119] on link at bounding box center [400, 117] width 8 height 8
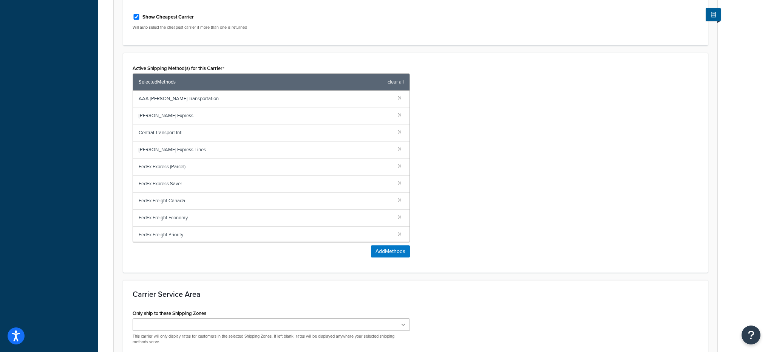
scroll to position [0, 0]
click at [396, 165] on link at bounding box center [400, 166] width 8 height 8
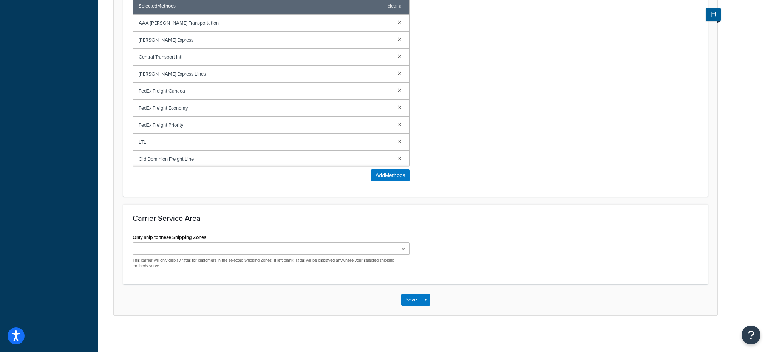
scroll to position [401, 0]
click at [426, 296] on button "Save Dropdown" at bounding box center [425, 298] width 9 height 12
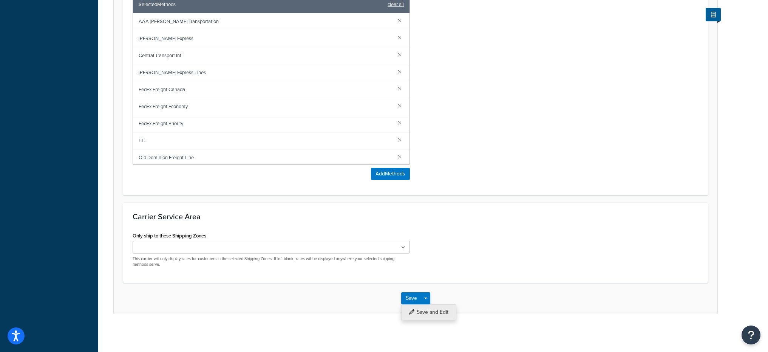
click at [435, 316] on button "Save and Edit" at bounding box center [428, 312] width 55 height 16
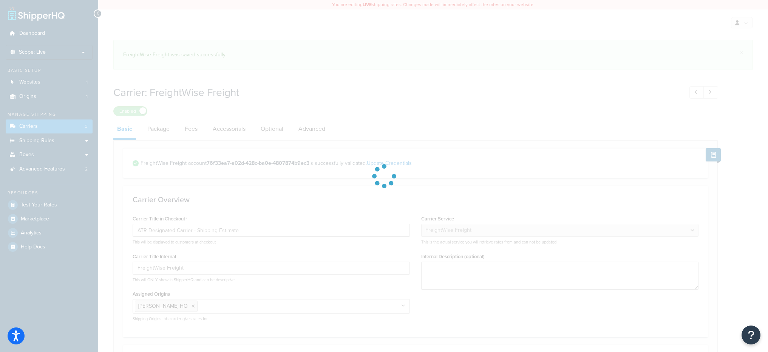
select select "freightWiseFreight"
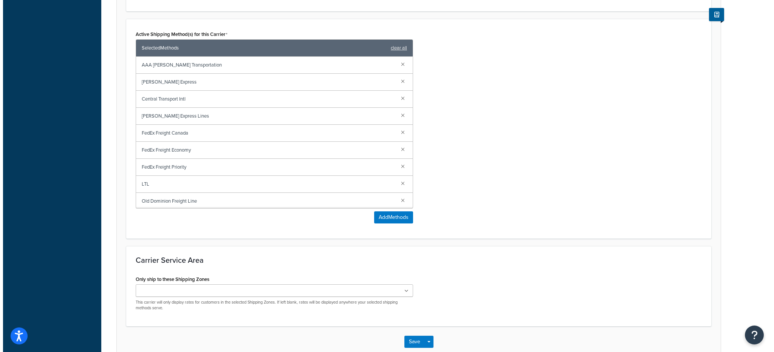
scroll to position [401, 0]
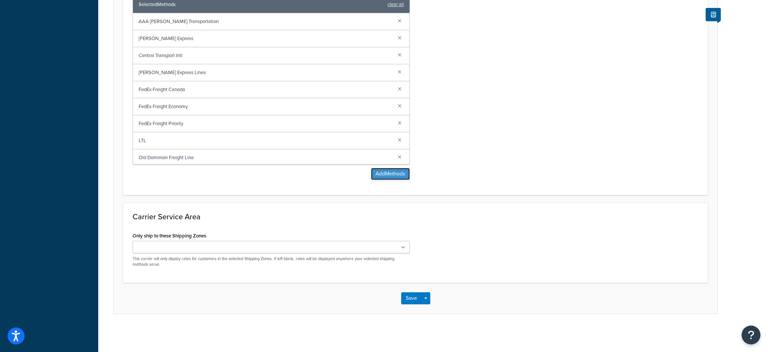
click at [396, 175] on button "Add Methods" at bounding box center [390, 174] width 39 height 12
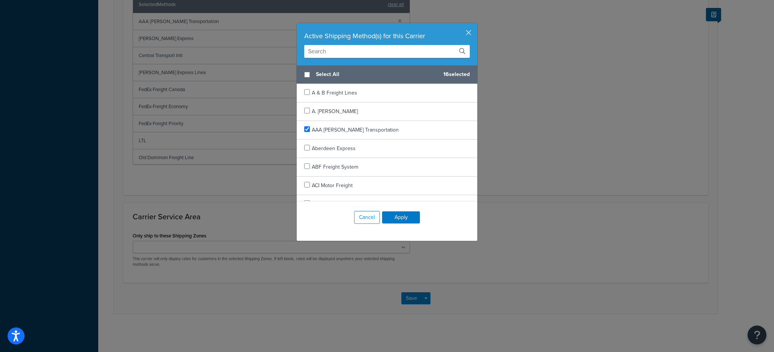
click at [339, 53] on input "text" at bounding box center [387, 51] width 166 height 13
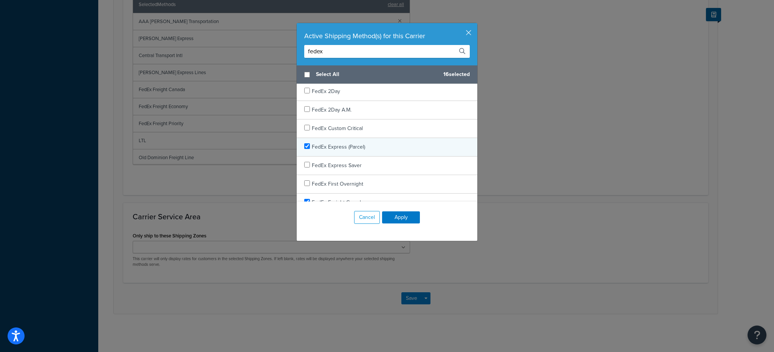
type input "fedex"
checkbox input "true"
click at [369, 147] on div "FedEx Express (Parcel)" at bounding box center [387, 147] width 181 height 19
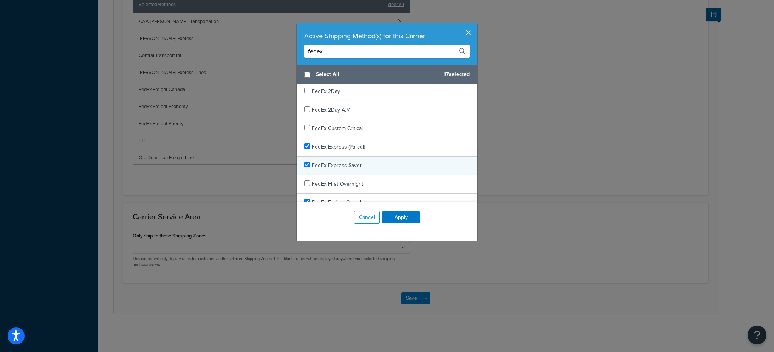
checkbox input "true"
click at [358, 163] on div "FedEx Express Saver" at bounding box center [387, 165] width 181 height 19
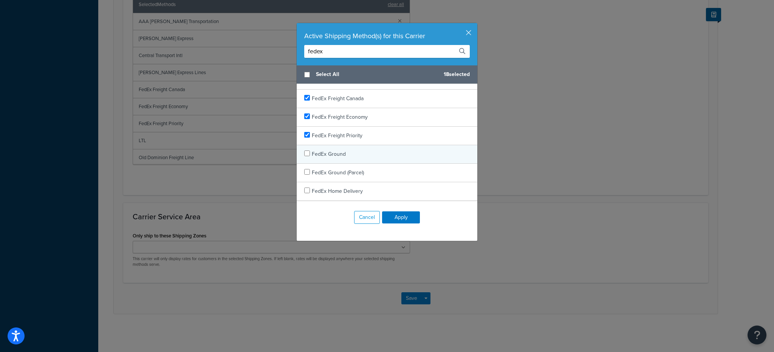
scroll to position [106, 0]
checkbox input "true"
click at [344, 154] on div "FedEx Ground" at bounding box center [387, 154] width 181 height 19
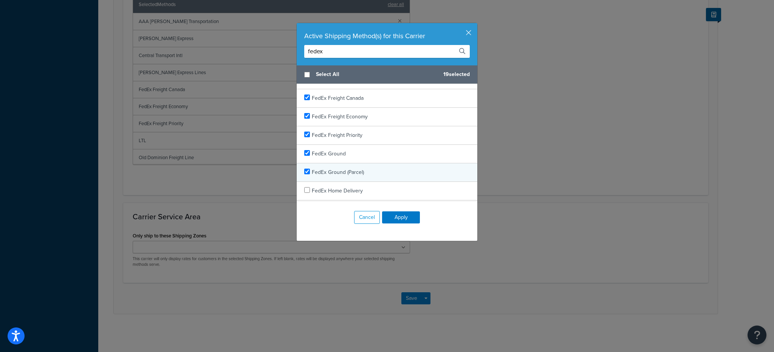
checkbox input "true"
click at [348, 170] on span "FedEx Ground (Parcel)" at bounding box center [338, 172] width 52 height 8
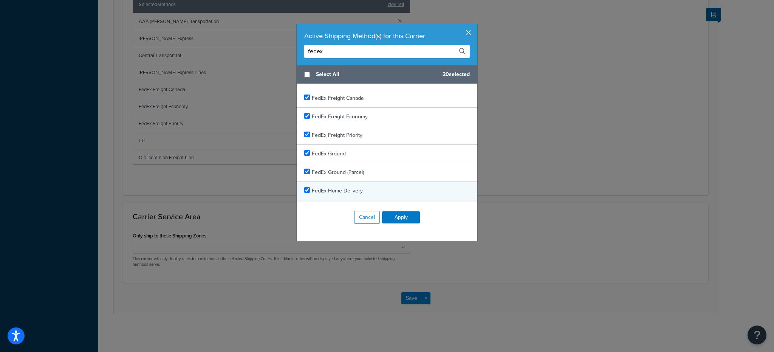
checkbox input "true"
click at [355, 190] on span "FedEx Home Delivery" at bounding box center [337, 191] width 51 height 8
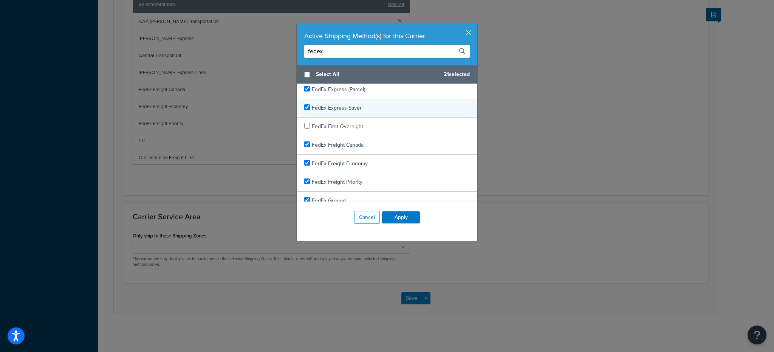
scroll to position [0, 0]
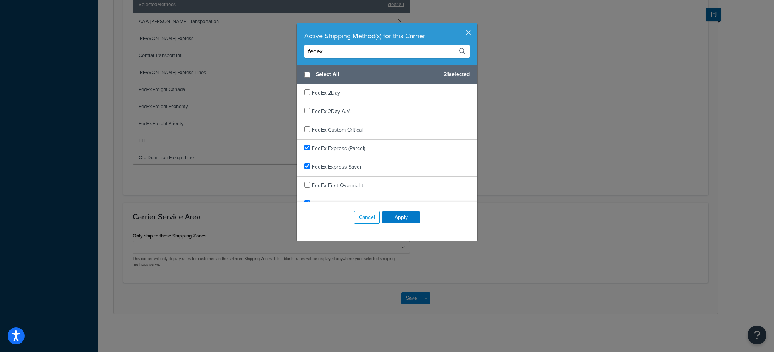
click at [358, 56] on input "fedex" at bounding box center [387, 51] width 166 height 13
type input "UPS"
checkbox input "true"
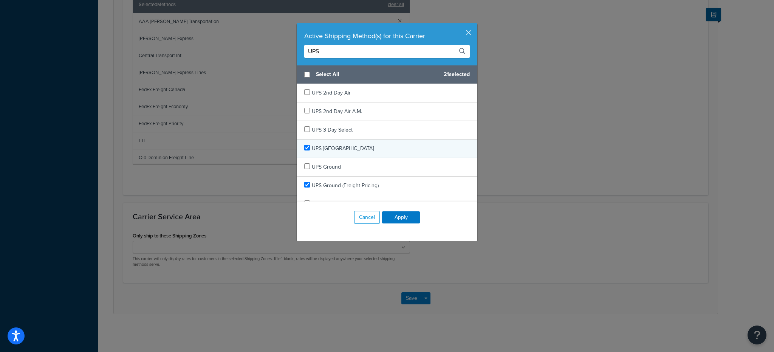
click at [352, 150] on div "UPS Canada" at bounding box center [387, 148] width 181 height 19
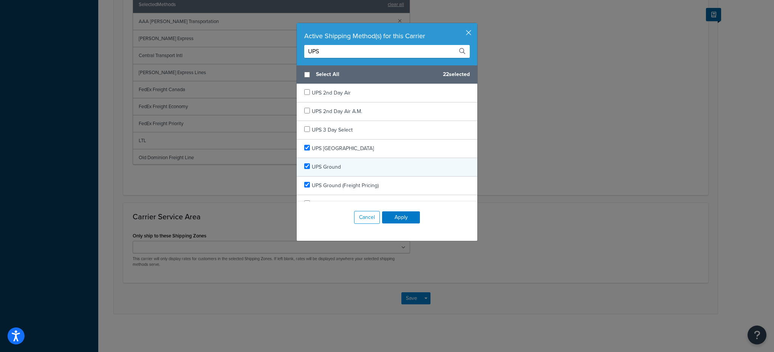
checkbox input "true"
click at [359, 166] on div "UPS Ground" at bounding box center [387, 167] width 181 height 19
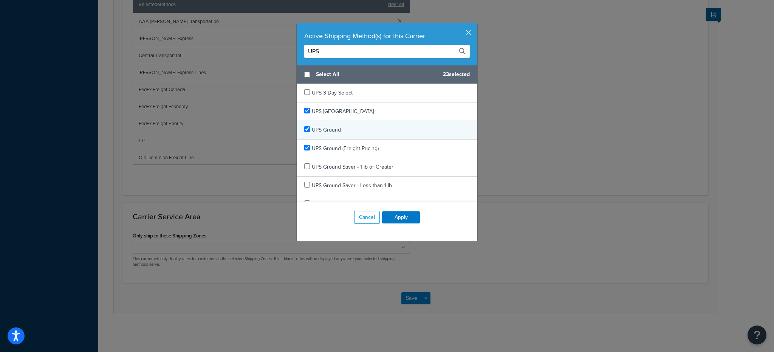
scroll to position [87, 0]
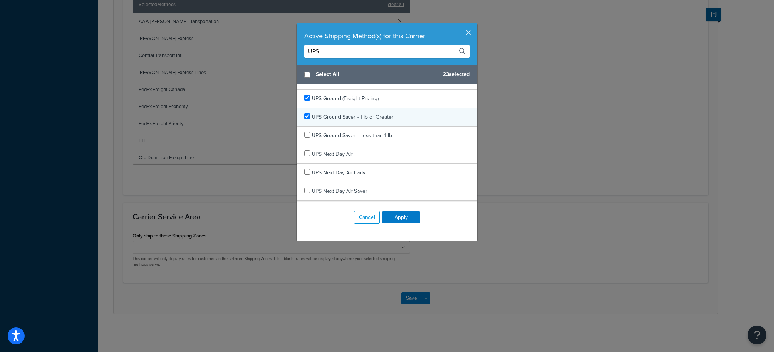
checkbox input "true"
click at [363, 111] on div "UPS Ground Saver - 1 lb or Greater" at bounding box center [387, 117] width 181 height 19
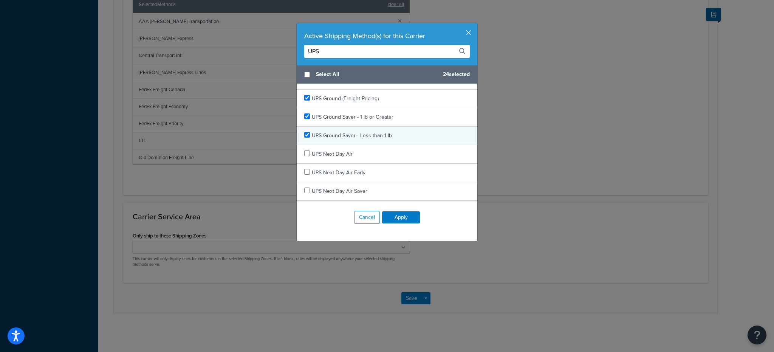
checkbox input "true"
click at [364, 131] on div "UPS Ground Saver - Less than 1 lb" at bounding box center [352, 135] width 80 height 11
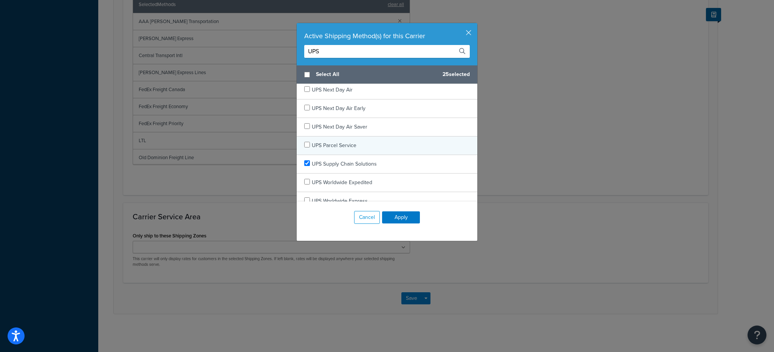
scroll to position [163, 0]
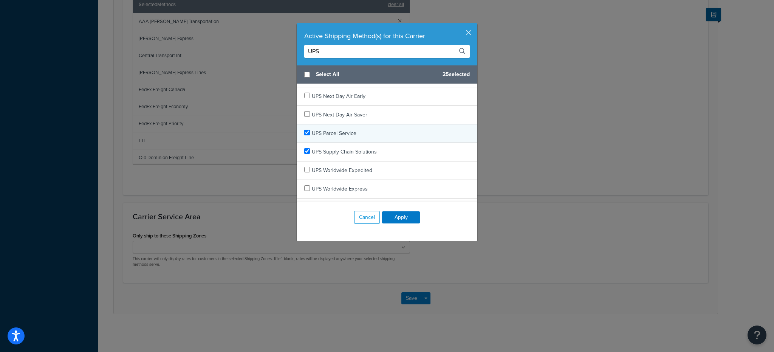
checkbox input "true"
click at [366, 129] on div "UPS Parcel Service" at bounding box center [387, 133] width 181 height 19
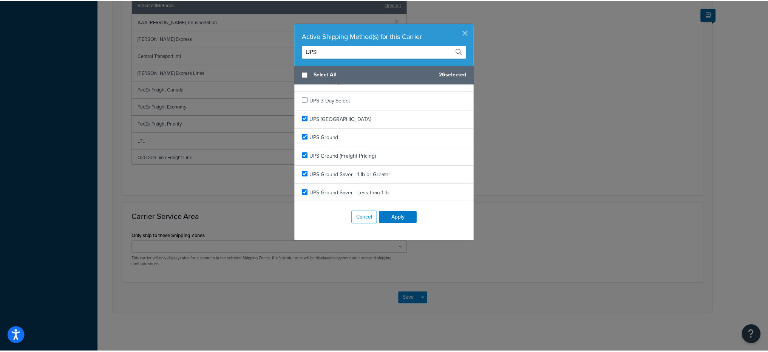
scroll to position [0, 0]
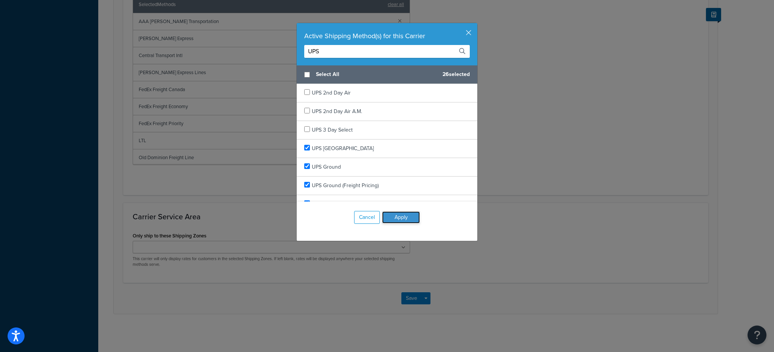
click at [410, 216] on button "Apply" at bounding box center [401, 217] width 38 height 12
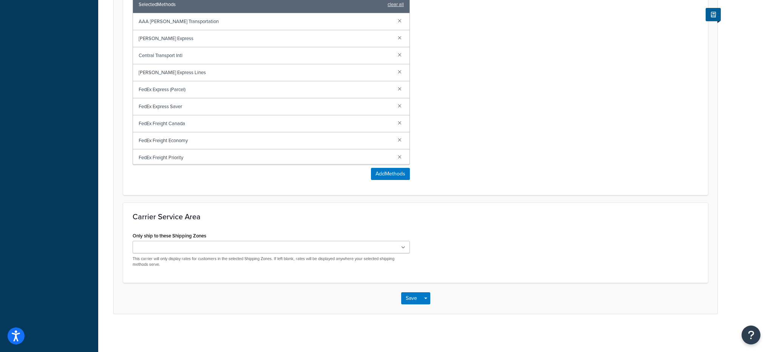
click at [431, 297] on div "Save Save Dropdown Save and Edit" at bounding box center [416, 298] width 604 height 31
click at [431, 299] on div "Save Save Dropdown Save and Edit" at bounding box center [416, 298] width 604 height 31
click at [427, 299] on button "Save Dropdown" at bounding box center [425, 298] width 9 height 12
click at [435, 312] on button "Save and Edit" at bounding box center [428, 312] width 55 height 16
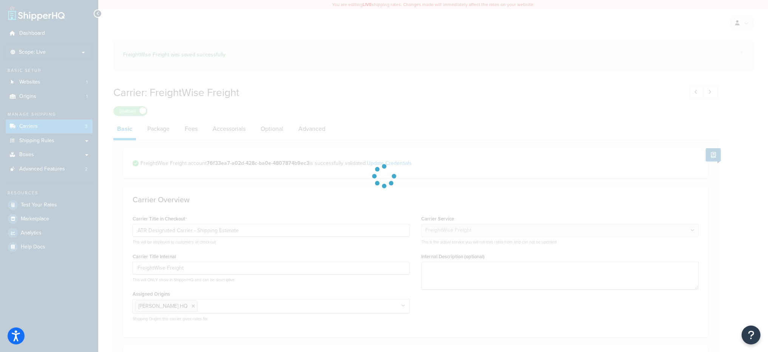
select select "freightWiseFreight"
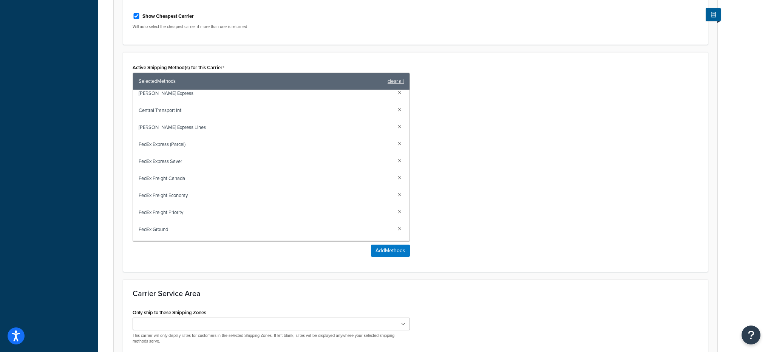
scroll to position [23, 0]
click at [396, 143] on link at bounding box center [400, 142] width 8 height 8
click at [396, 145] on link at bounding box center [400, 142] width 8 height 8
click at [396, 177] on link at bounding box center [400, 176] width 8 height 8
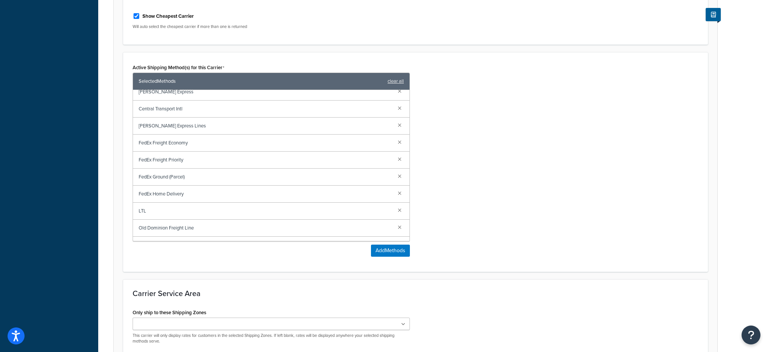
click at [396, 177] on link at bounding box center [400, 176] width 8 height 8
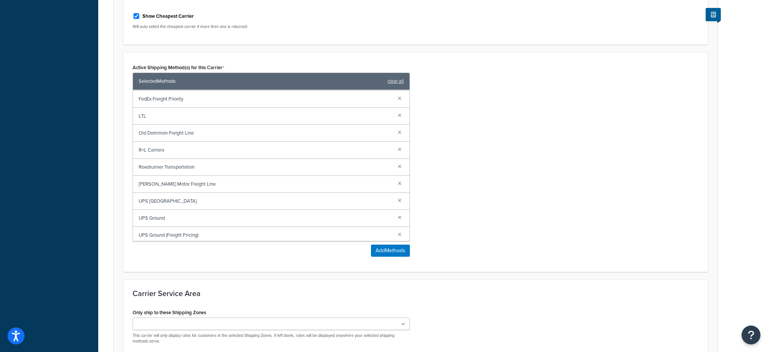
scroll to position [86, 0]
click at [396, 196] on link at bounding box center [400, 198] width 8 height 8
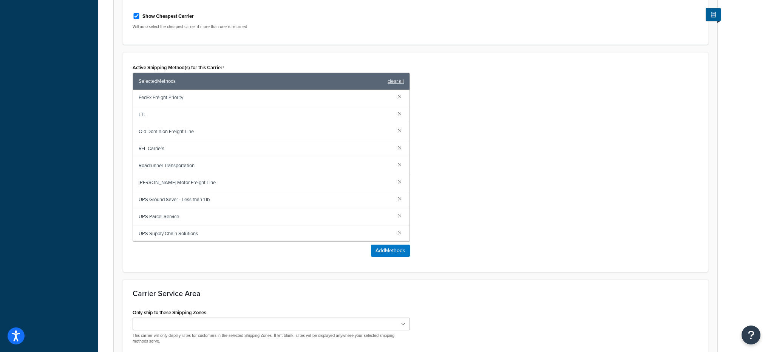
click at [396, 196] on link at bounding box center [400, 198] width 8 height 8
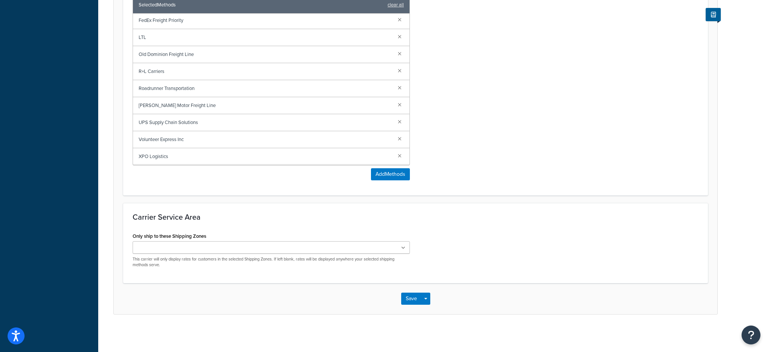
scroll to position [401, 0]
click at [426, 301] on button "Save Dropdown" at bounding box center [425, 298] width 9 height 12
click at [429, 311] on button "Save and Edit" at bounding box center [428, 312] width 55 height 16
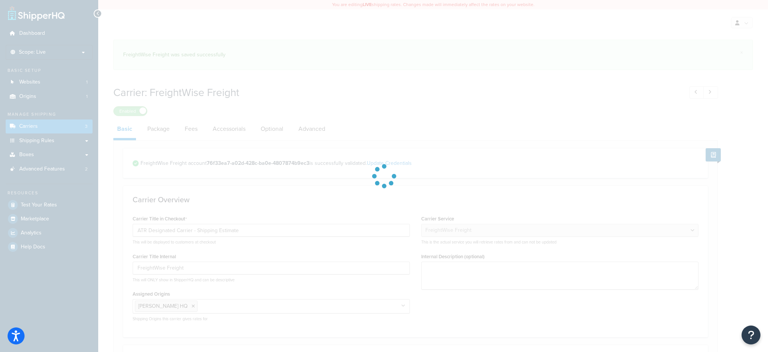
select select "freightWiseFreight"
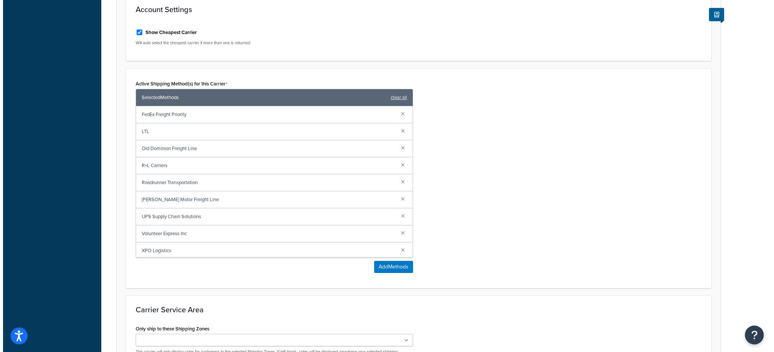
scroll to position [87, 0]
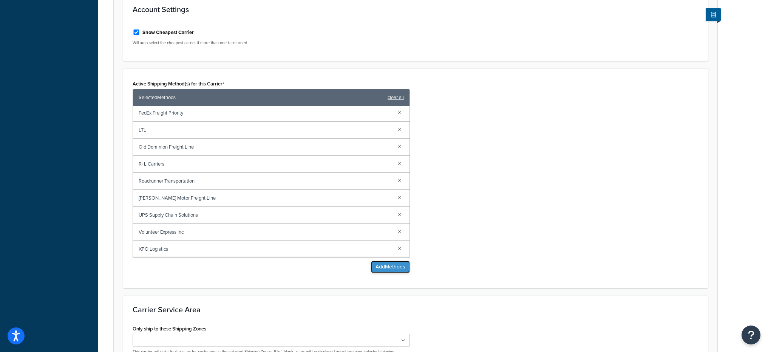
click at [378, 268] on button "Add Methods" at bounding box center [390, 267] width 39 height 12
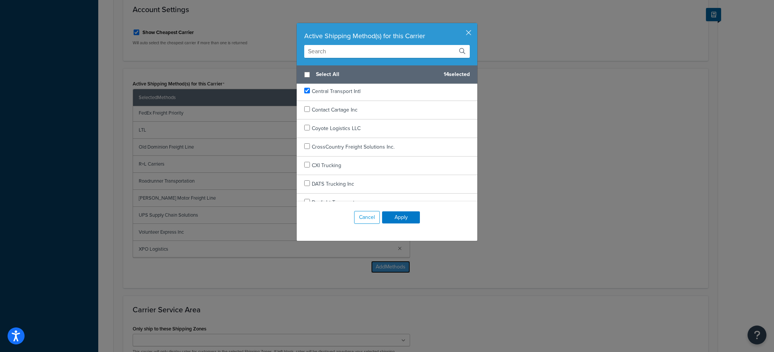
scroll to position [301, 0]
click at [336, 50] on input "text" at bounding box center [387, 51] width 166 height 13
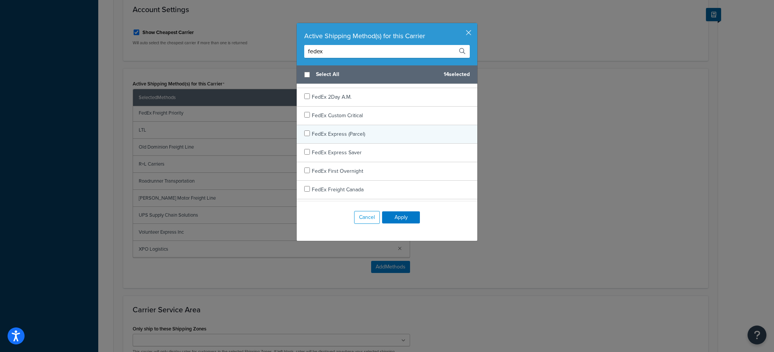
scroll to position [15, 0]
type input "fedex"
checkbox input "true"
click at [370, 133] on div "FedEx Express (Parcel)" at bounding box center [387, 134] width 181 height 19
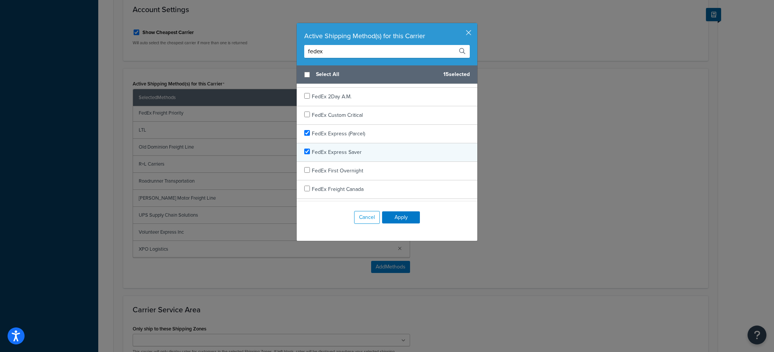
checkbox input "true"
click at [373, 151] on div "FedEx Express Saver" at bounding box center [387, 152] width 181 height 19
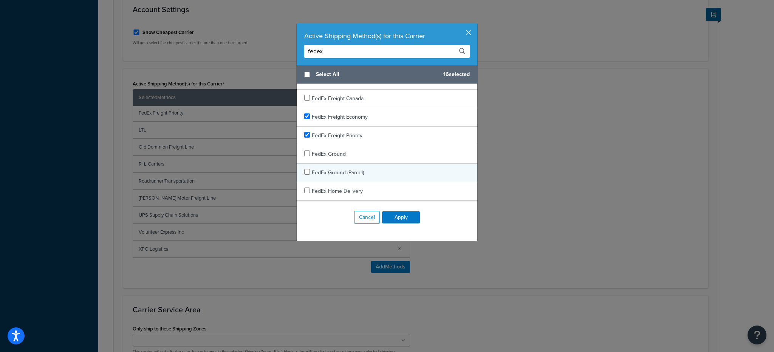
scroll to position [114, 0]
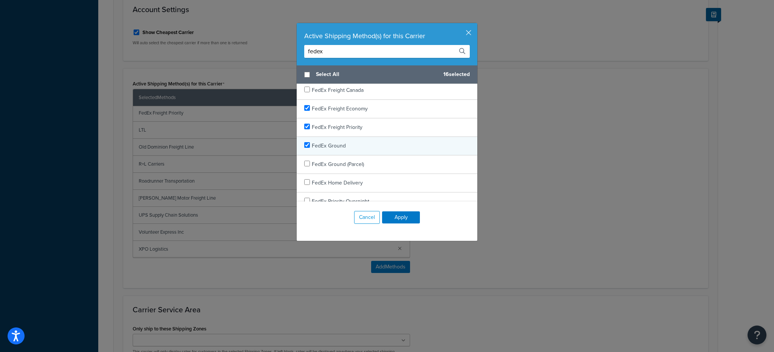
checkbox input "true"
click at [356, 147] on div "FedEx Ground" at bounding box center [387, 146] width 181 height 19
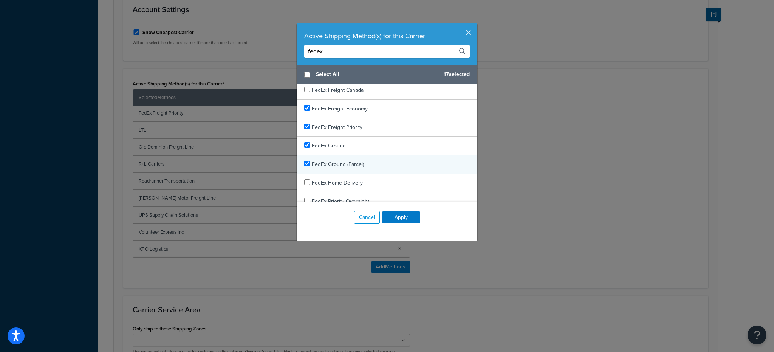
checkbox input "true"
click at [359, 164] on span "FedEx Ground (Parcel)" at bounding box center [338, 164] width 52 height 8
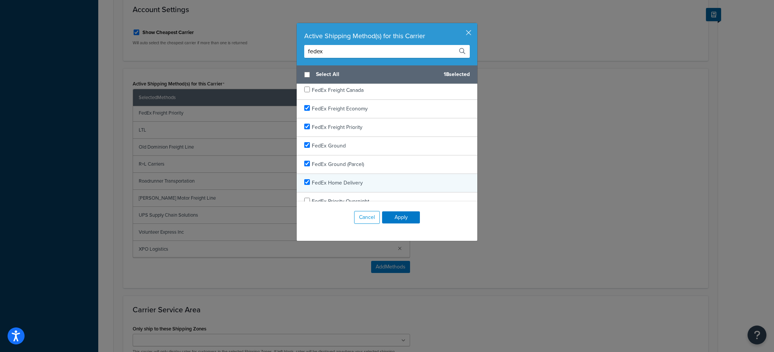
checkbox input "true"
click at [362, 182] on div "FedEx Home Delivery" at bounding box center [387, 183] width 181 height 19
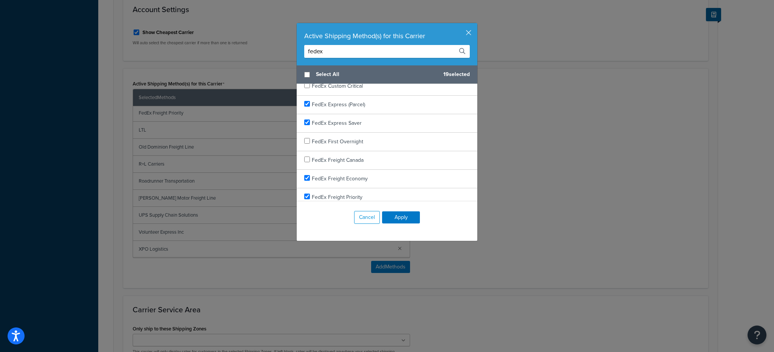
scroll to position [0, 0]
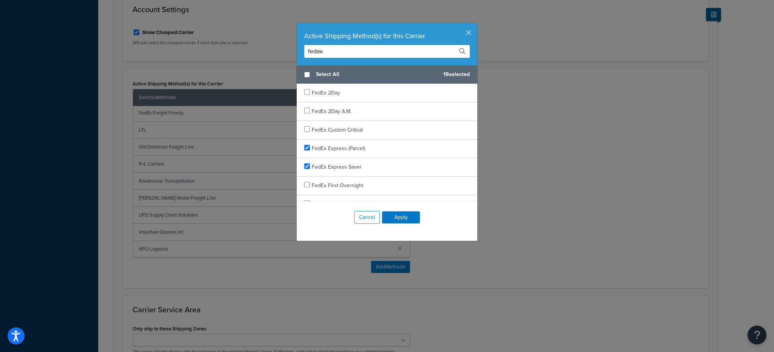
click at [350, 42] on div "Active Shipping Method(s) for this Carrier fedex" at bounding box center [387, 44] width 181 height 42
click at [349, 48] on input "fedex" at bounding box center [387, 51] width 166 height 13
type input "UPS"
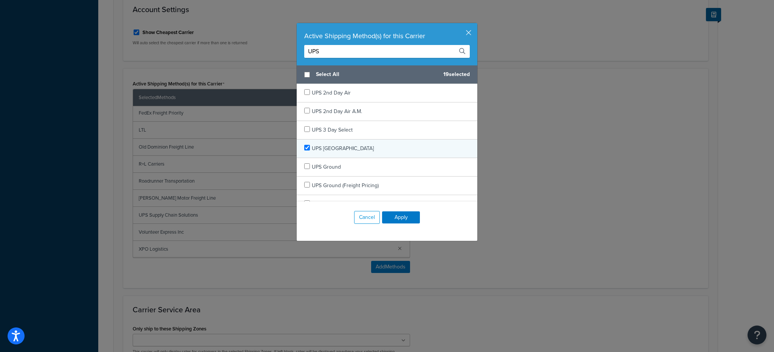
checkbox input "true"
click at [370, 142] on div "UPS Canada" at bounding box center [387, 148] width 181 height 19
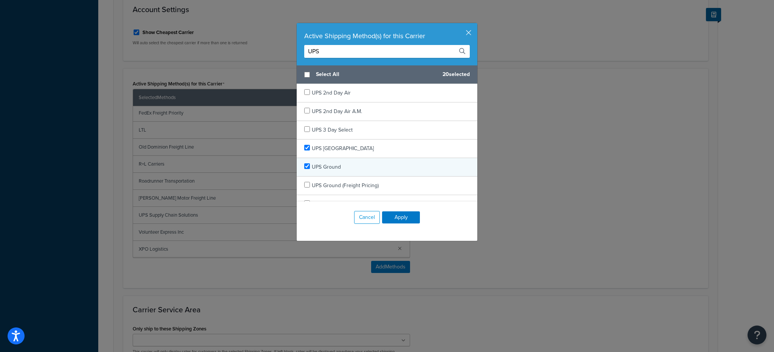
checkbox input "true"
click at [370, 162] on div "UPS Ground" at bounding box center [387, 167] width 181 height 19
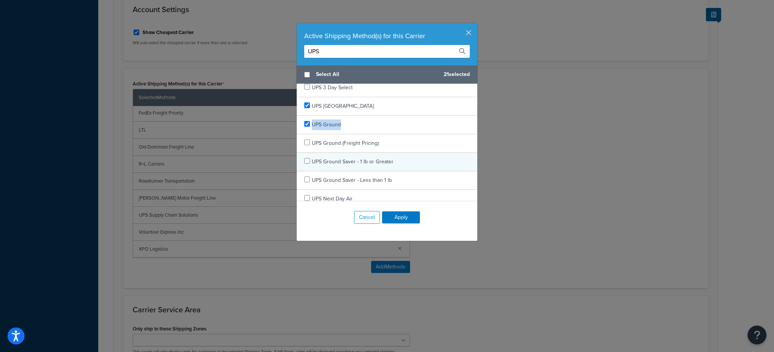
scroll to position [43, 0]
checkbox input "true"
click at [385, 159] on span "UPS Ground Saver - 1 lb or Greater" at bounding box center [353, 161] width 82 height 8
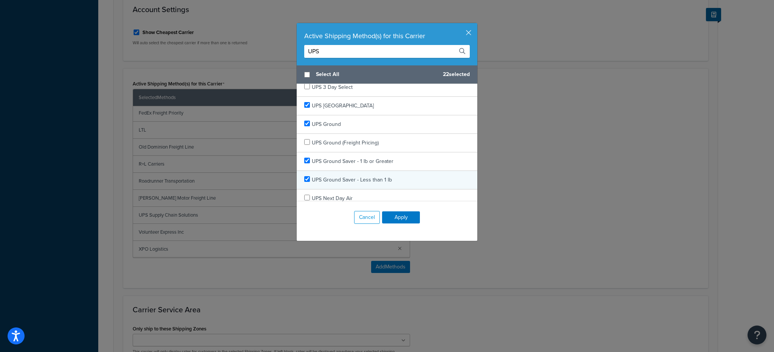
checkbox input "true"
click at [387, 171] on div "UPS Ground Saver - Less than 1 lb" at bounding box center [387, 180] width 181 height 19
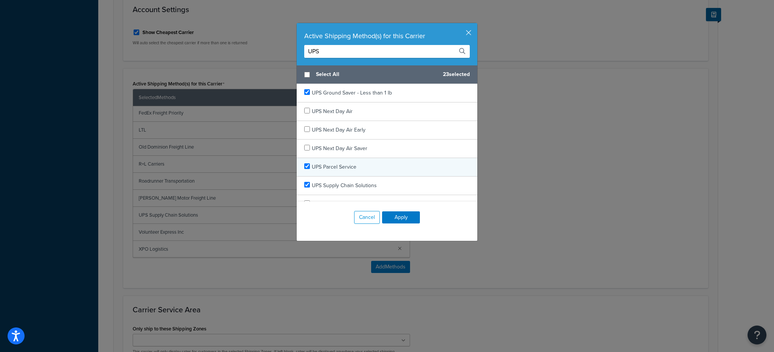
checkbox input "true"
click at [382, 170] on div "UPS Parcel Service" at bounding box center [387, 167] width 181 height 19
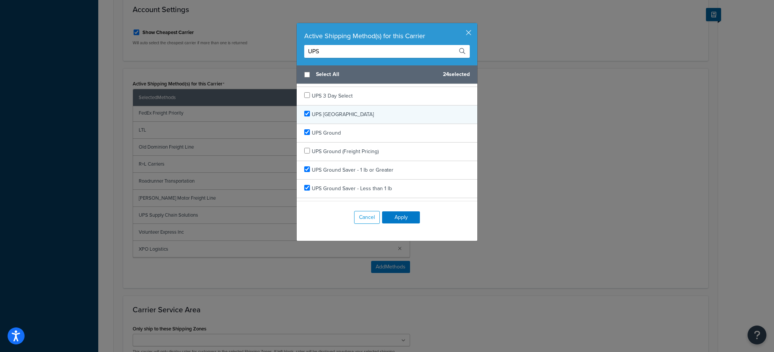
scroll to position [0, 0]
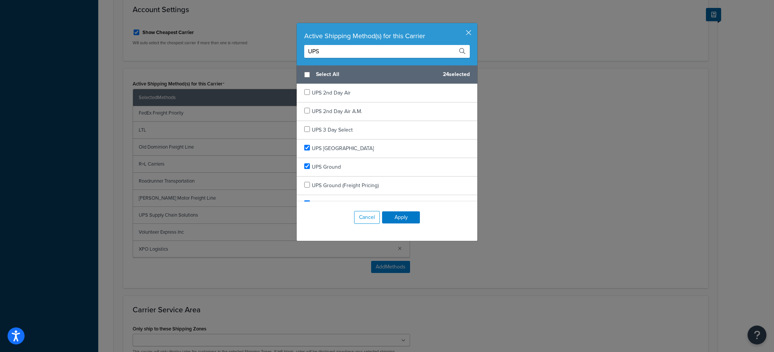
click at [366, 50] on input "UPS" at bounding box center [387, 51] width 166 height 13
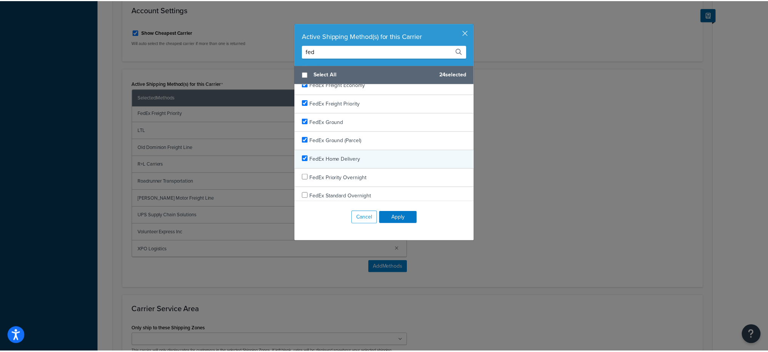
scroll to position [141, 0]
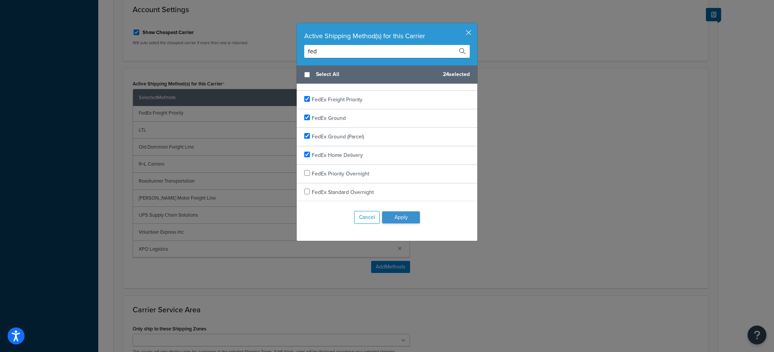
type input "fed"
click at [399, 216] on button "Apply" at bounding box center [401, 217] width 38 height 12
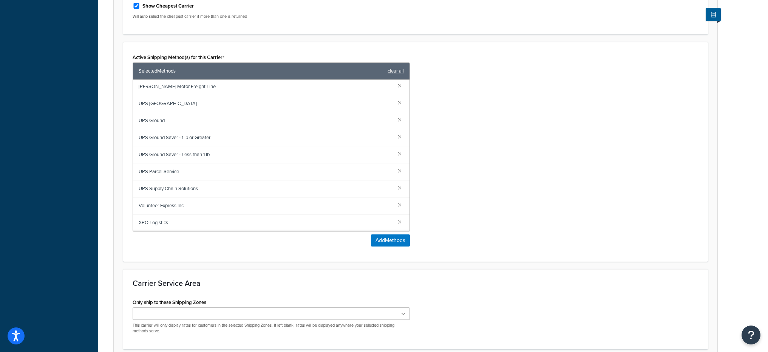
scroll to position [401, 0]
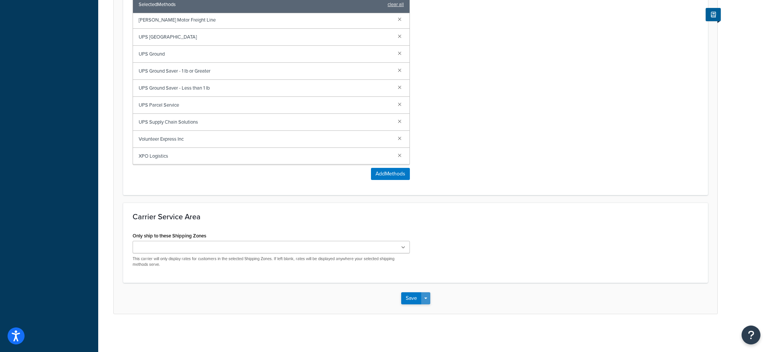
click at [429, 297] on button "Save Dropdown" at bounding box center [425, 298] width 9 height 12
click at [430, 316] on button "Save and Edit" at bounding box center [428, 312] width 55 height 16
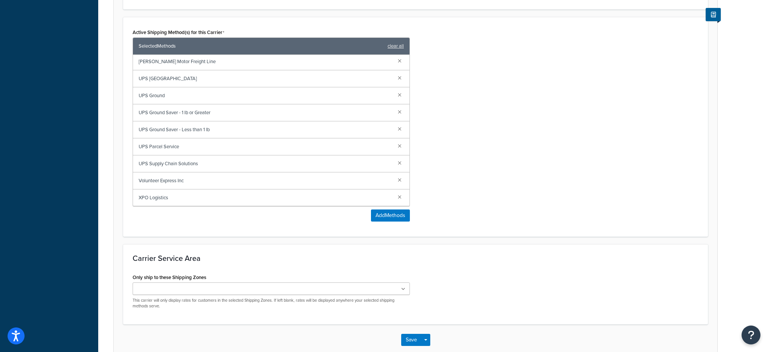
scroll to position [0, 0]
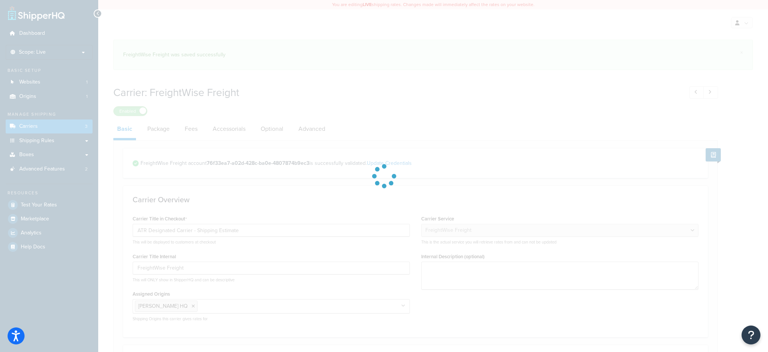
select select "freightWiseFreight"
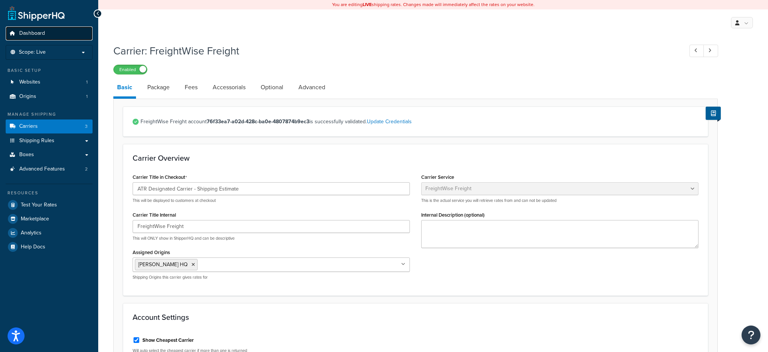
click at [54, 34] on link "Dashboard" at bounding box center [49, 33] width 87 height 14
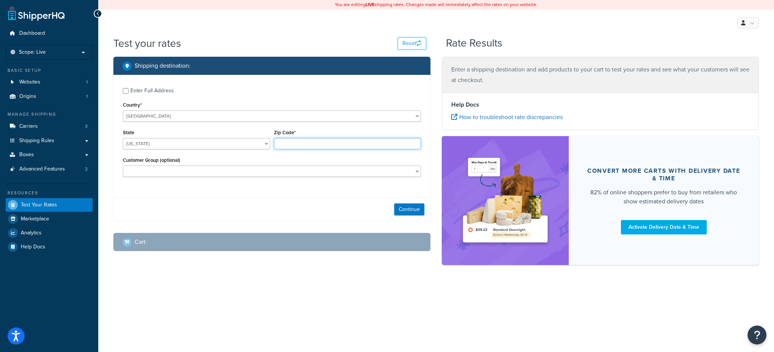
click at [316, 138] on input "Zip Code*" at bounding box center [347, 143] width 147 height 11
type input "78759"
select select "[GEOGRAPHIC_DATA]"
click at [409, 222] on div "Shipping destination : Enter Full Address Country* [GEOGRAPHIC_DATA] [GEOGRAPHI…" at bounding box center [272, 160] width 328 height 206
click at [410, 212] on button "Continue" at bounding box center [409, 209] width 30 height 12
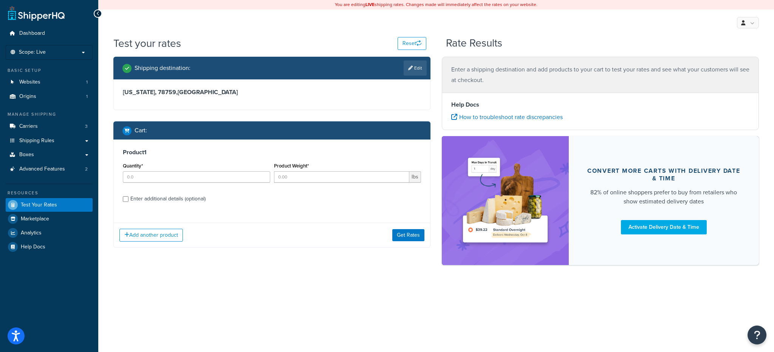
click at [164, 185] on div "Quantity*" at bounding box center [196, 175] width 151 height 28
click at [166, 178] on input "Quantity*" at bounding box center [196, 176] width 147 height 11
click at [167, 178] on input "1" at bounding box center [196, 176] width 147 height 11
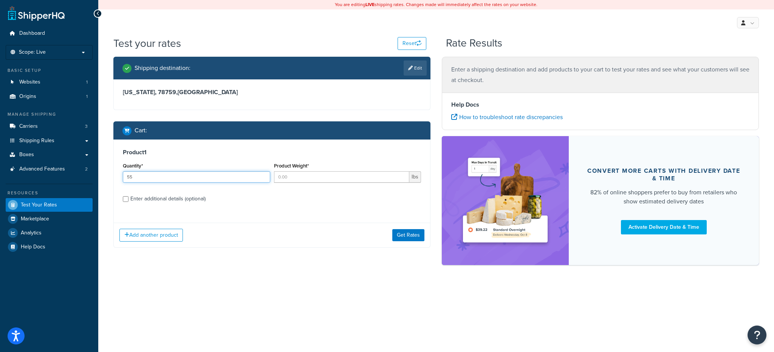
type input "55"
click at [319, 175] on input "Product Weight*" at bounding box center [342, 176] width 136 height 11
type input "2"
click at [195, 195] on div "Enter additional details (optional)" at bounding box center [167, 198] width 75 height 11
click at [128, 196] on input "Enter additional details (optional)" at bounding box center [126, 199] width 6 height 6
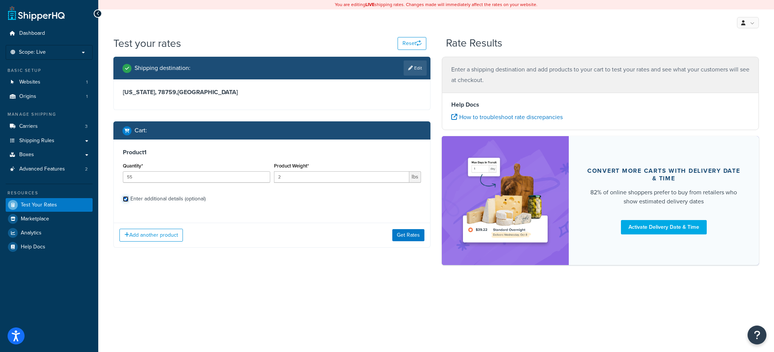
checkbox input "true"
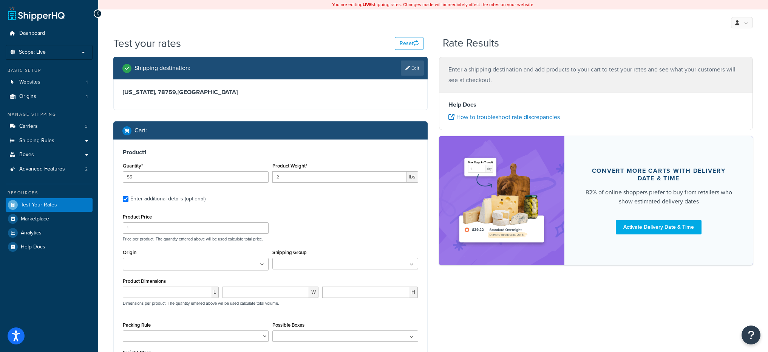
click at [295, 205] on div "Product 1 Quantity* 55 Product Weight* 2 lbs Enter additional details (optional…" at bounding box center [271, 261] width 314 height 245
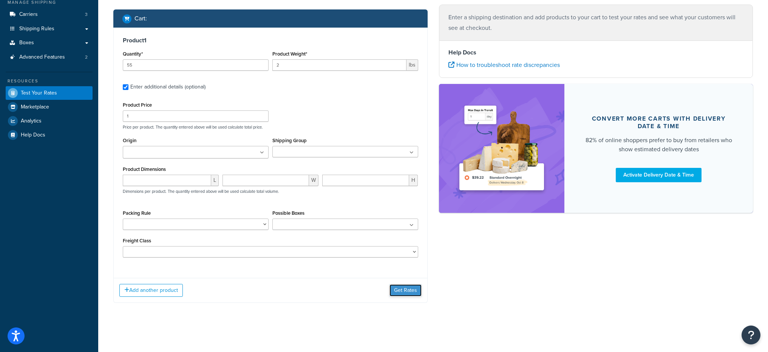
click at [409, 295] on button "Get Rates" at bounding box center [406, 290] width 32 height 12
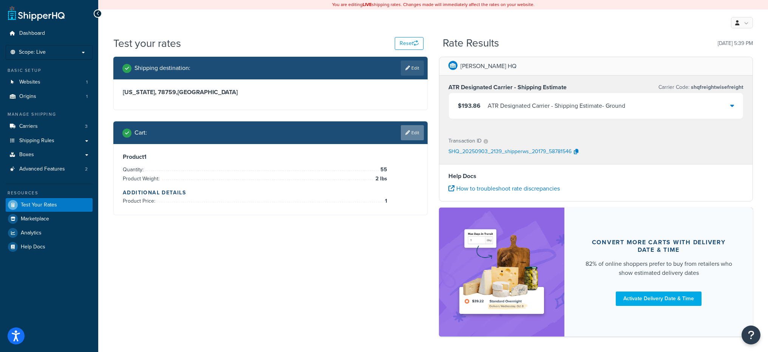
click at [410, 138] on link "Edit" at bounding box center [412, 132] width 23 height 15
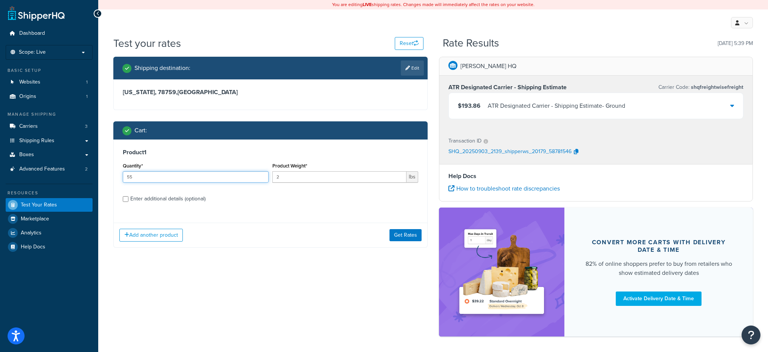
click at [138, 177] on input "55" at bounding box center [196, 176] width 146 height 11
type input "52"
click at [404, 234] on button "Get Rates" at bounding box center [406, 235] width 32 height 12
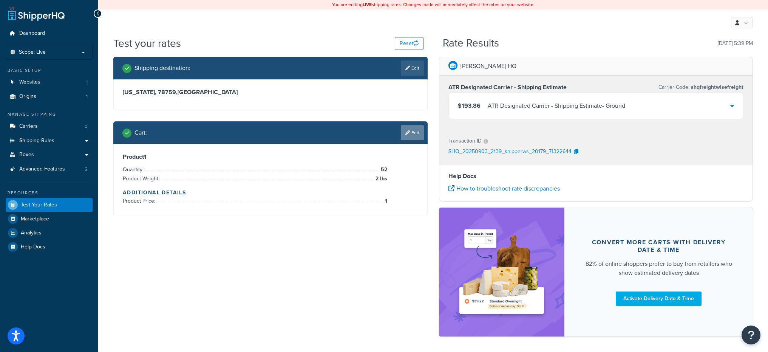
click at [405, 131] on icon at bounding box center [407, 132] width 5 height 5
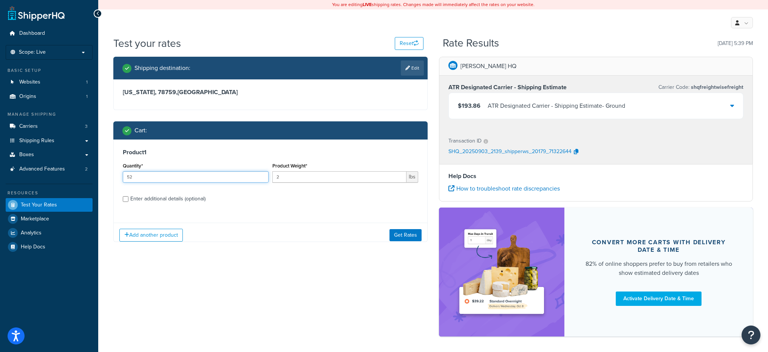
click at [165, 175] on input "52" at bounding box center [196, 176] width 146 height 11
type input "56"
click at [405, 237] on button "Get Rates" at bounding box center [406, 235] width 32 height 12
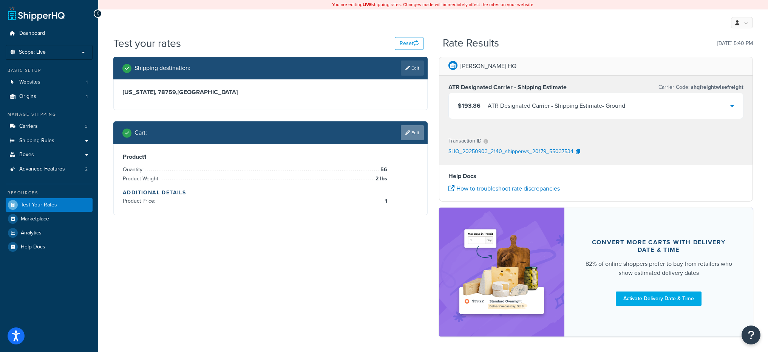
click at [410, 135] on link "Edit" at bounding box center [412, 132] width 23 height 15
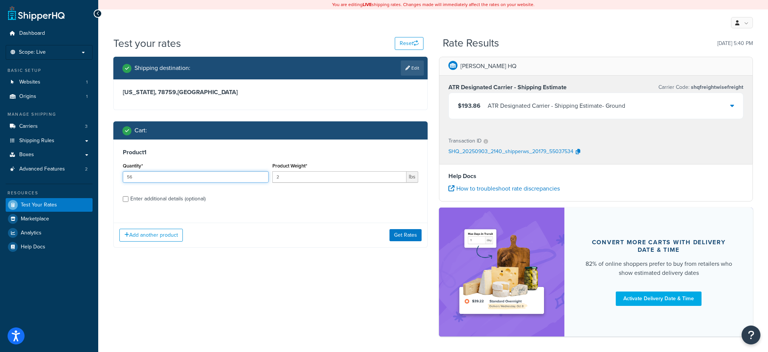
click at [190, 180] on input "56" at bounding box center [196, 176] width 146 height 11
type input "57"
click at [397, 232] on button "Get Rates" at bounding box center [406, 235] width 32 height 12
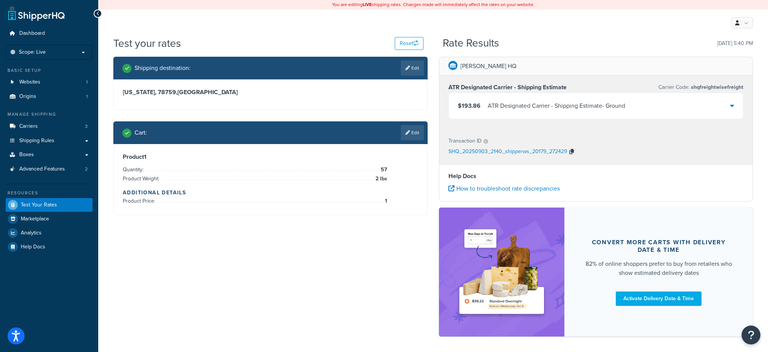
click at [570, 149] on icon "button" at bounding box center [572, 151] width 5 height 5
click at [411, 130] on link "Edit" at bounding box center [412, 132] width 23 height 15
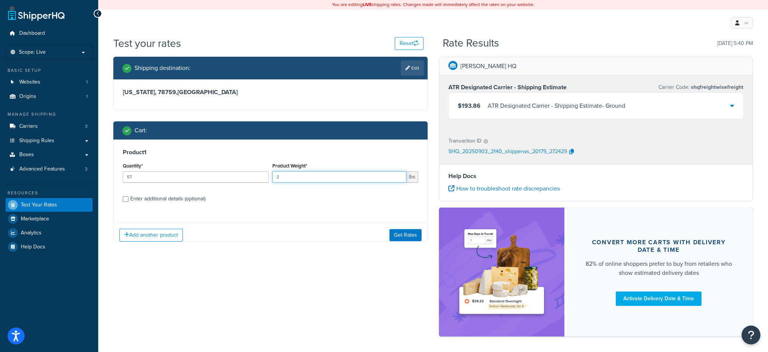
click at [311, 173] on input "2" at bounding box center [339, 176] width 134 height 11
click at [203, 182] on input "57" at bounding box center [196, 176] width 146 height 11
click at [203, 181] on input "57" at bounding box center [196, 176] width 146 height 11
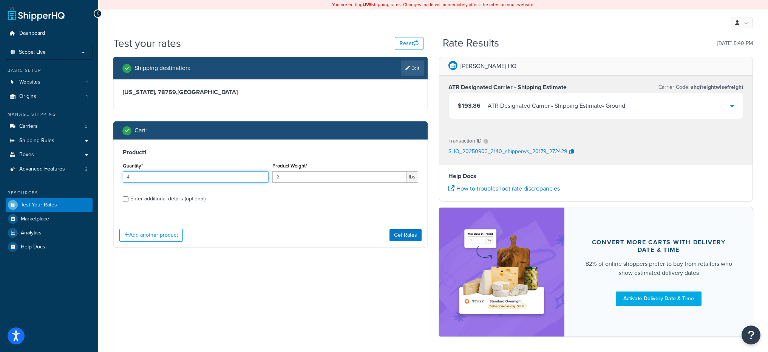
click at [192, 173] on input "4" at bounding box center [196, 176] width 146 height 11
click at [194, 175] on input "4" at bounding box center [196, 176] width 146 height 11
type input "45"
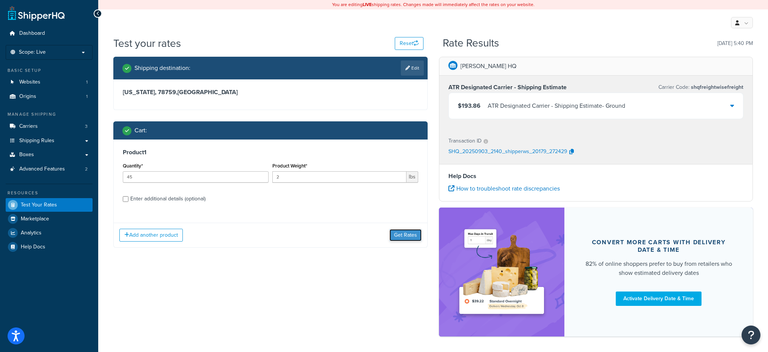
click at [398, 231] on button "Get Rates" at bounding box center [406, 235] width 32 height 12
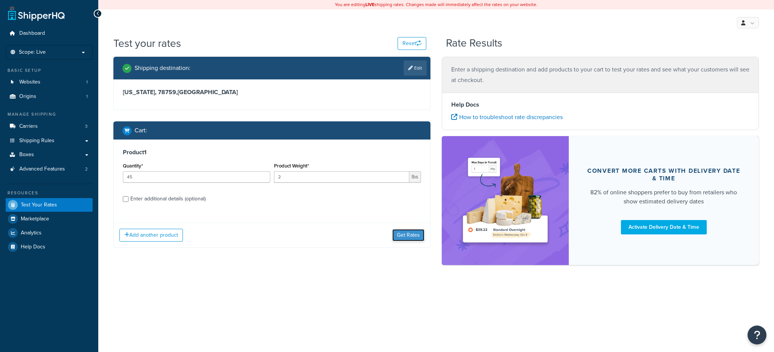
click at [409, 235] on button "Get Rates" at bounding box center [408, 235] width 32 height 12
click at [416, 242] on div "Add another product Get Rates" at bounding box center [272, 235] width 316 height 25
click at [414, 240] on button "Get Rates" at bounding box center [408, 235] width 32 height 12
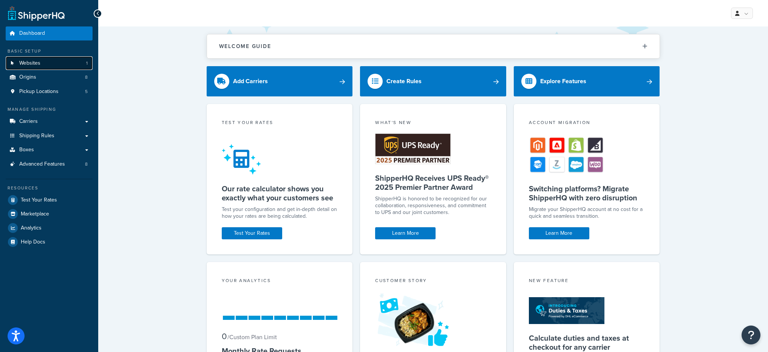
click at [58, 60] on link "Websites 1" at bounding box center [49, 63] width 87 height 14
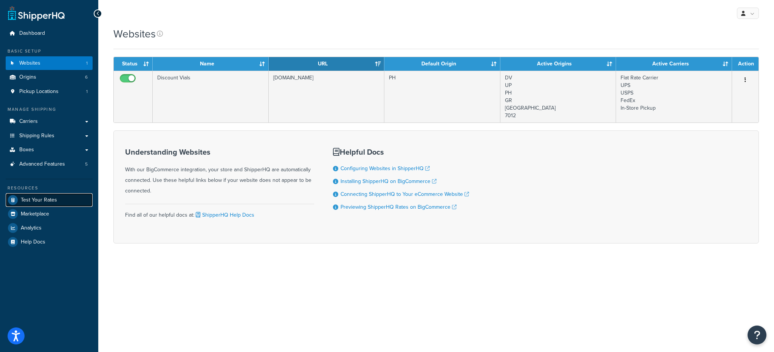
click at [48, 198] on span "Test Your Rates" at bounding box center [39, 200] width 36 height 6
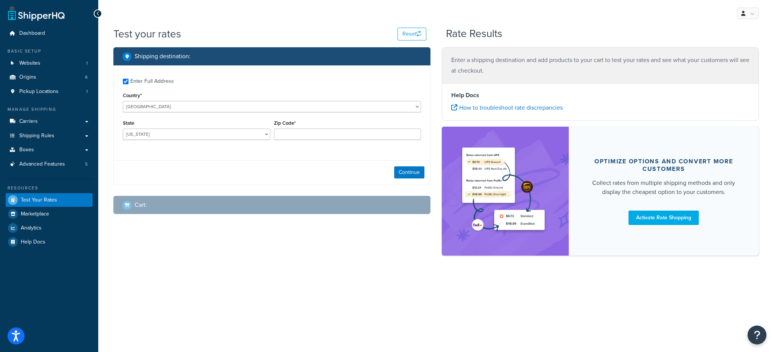
checkbox input "true"
type input "32168"
select select "FL"
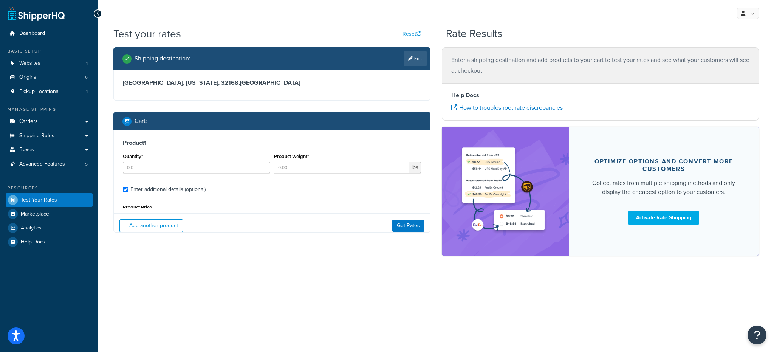
type input "2"
type input "7.75"
type input "15"
type input "9.4000"
type input "12.9000"
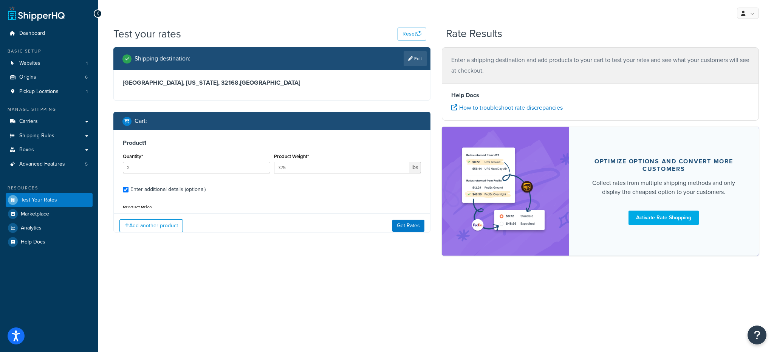
type input "5.2000"
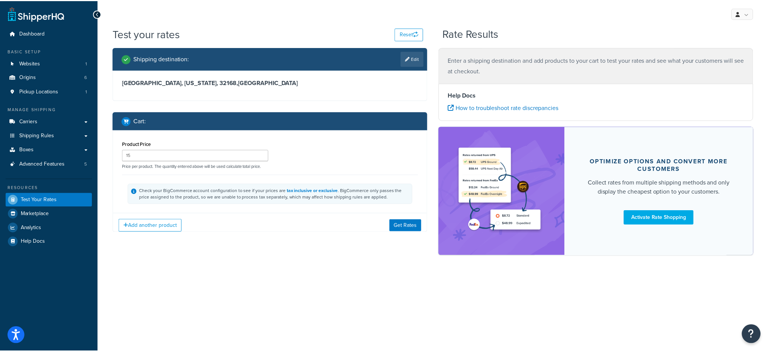
scroll to position [10, 0]
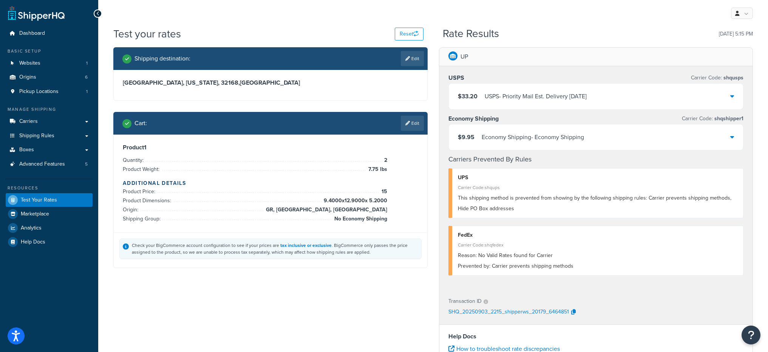
click at [532, 144] on div "$9.95 Economy Shipping - Economy Shipping" at bounding box center [596, 137] width 295 height 26
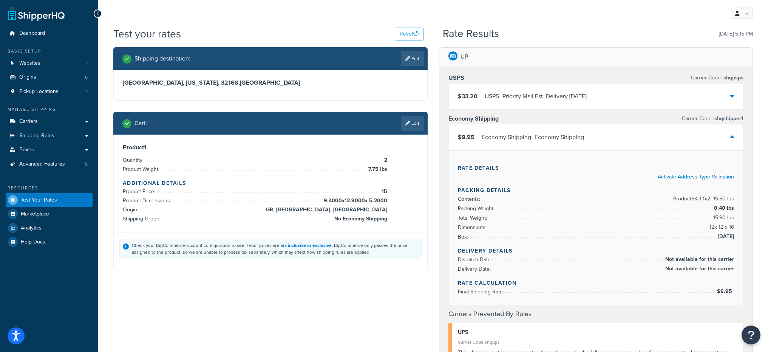
click at [532, 144] on div "$9.95 Economy Shipping - Economy Shipping" at bounding box center [596, 137] width 295 height 26
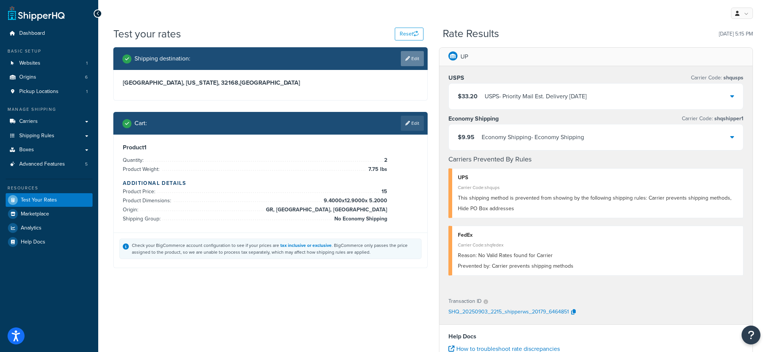
click at [419, 55] on link "Edit" at bounding box center [412, 58] width 23 height 15
select select "FL"
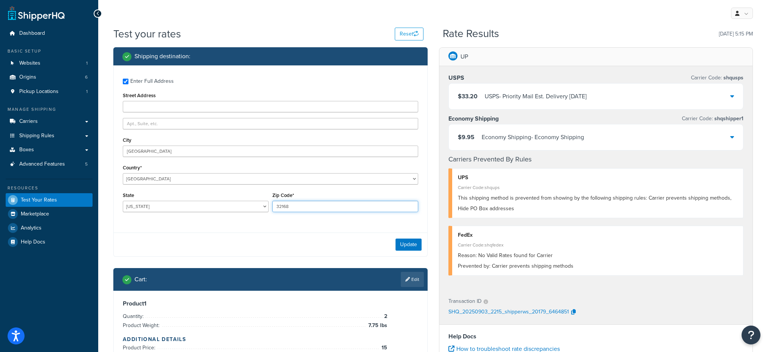
click at [293, 207] on input "32168" at bounding box center [345, 206] width 146 height 11
click at [299, 232] on div "Update" at bounding box center [271, 244] width 314 height 24
click at [408, 244] on button "Update" at bounding box center [409, 244] width 26 height 12
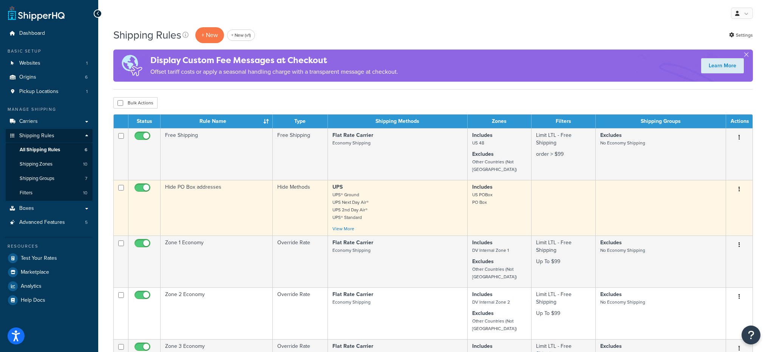
click at [208, 184] on td "Hide PO Box addresses" at bounding box center [217, 208] width 112 height 56
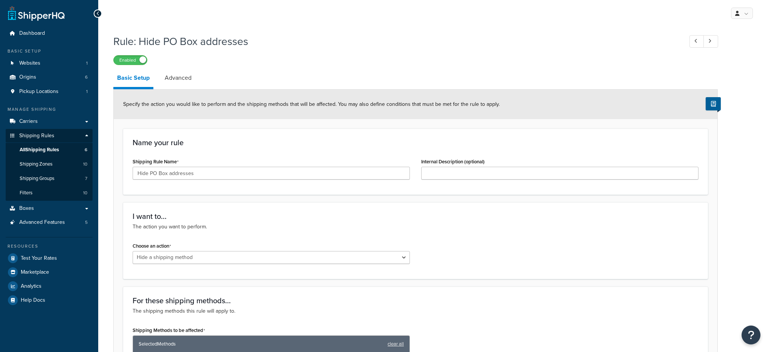
select select "HIDE"
click at [188, 85] on link "Advanced" at bounding box center [178, 78] width 34 height 18
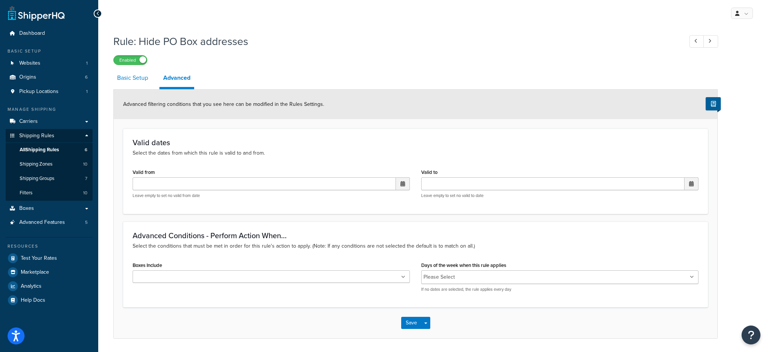
click at [135, 82] on link "Basic Setup" at bounding box center [132, 78] width 39 height 18
select select "HIDE"
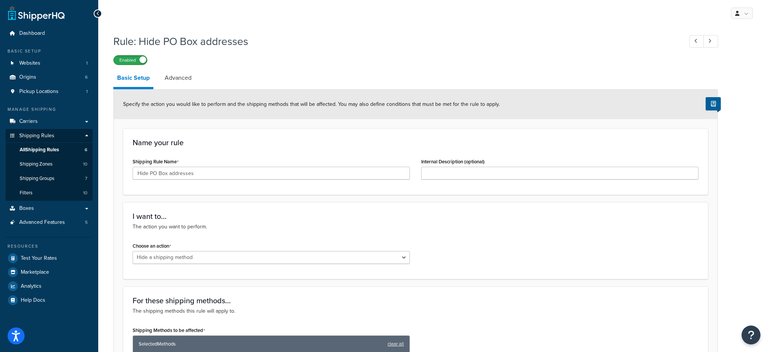
click at [132, 62] on label "Enabled" at bounding box center [130, 60] width 33 height 9
click at [133, 62] on label "Disabled" at bounding box center [130, 60] width 33 height 9
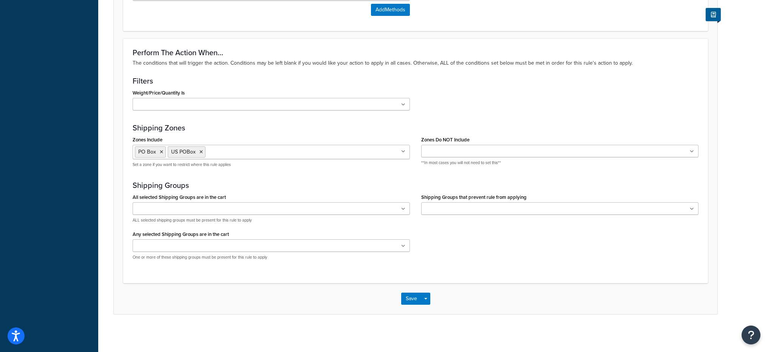
scroll to position [504, 0]
click at [268, 151] on ul "PO Box US POBox" at bounding box center [271, 151] width 277 height 14
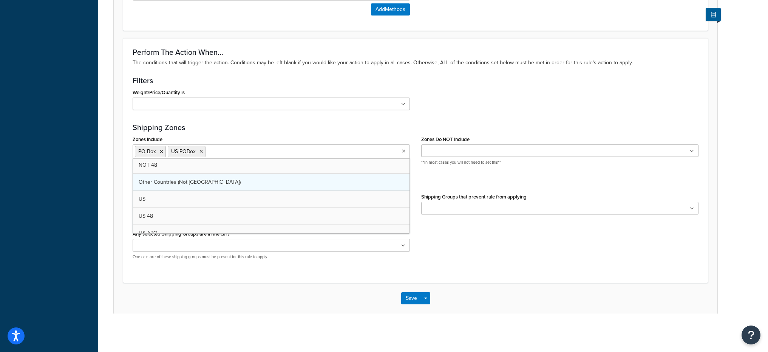
scroll to position [36, 0]
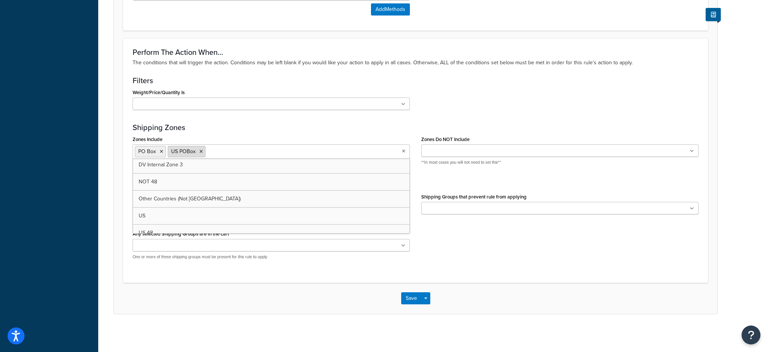
click at [201, 150] on icon at bounding box center [201, 151] width 3 height 5
click at [417, 238] on div "All selected Shipping Groups are in the cart 65 Boston Round Cases Large Medium…" at bounding box center [415, 228] width 577 height 74
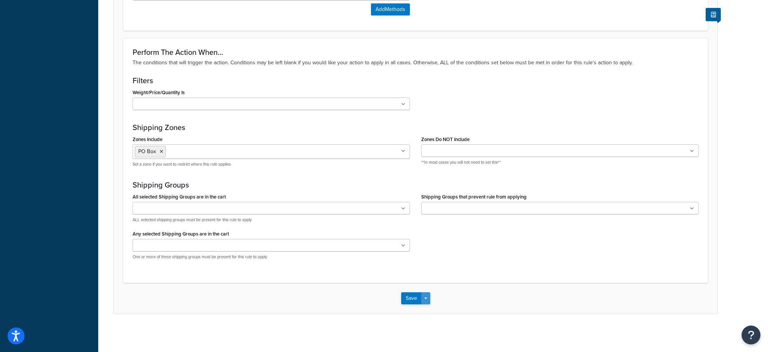
click at [422, 300] on button "Save Dropdown" at bounding box center [425, 298] width 9 height 12
click at [430, 313] on button "Save and Edit" at bounding box center [437, 312] width 73 height 16
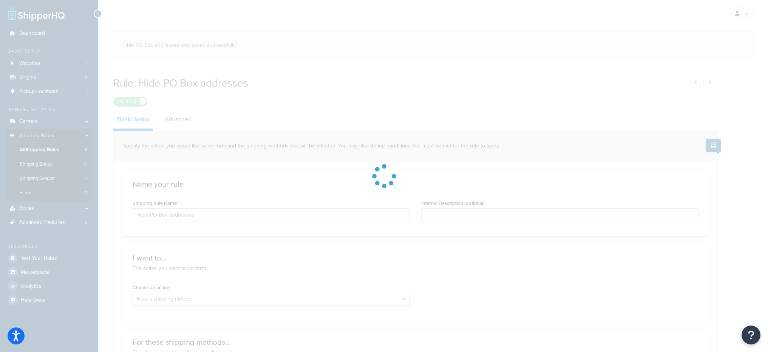
select select "HIDE"
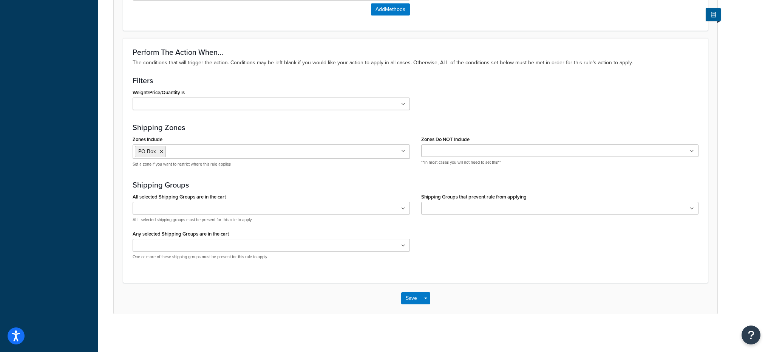
scroll to position [504, 0]
click at [203, 150] on input "Zones Include" at bounding box center [201, 151] width 67 height 8
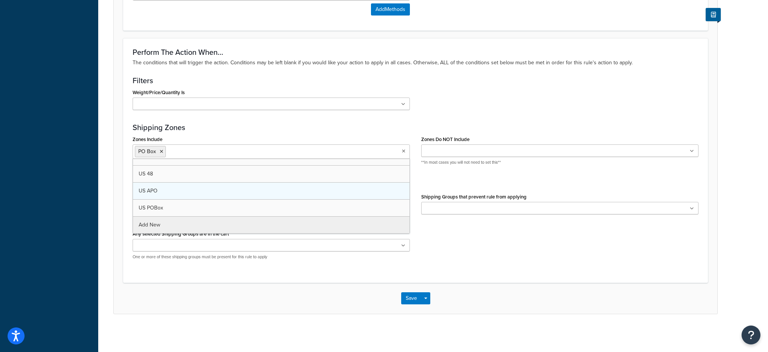
scroll to position [78, 0]
click at [311, 307] on div "Save Save Dropdown Save and Edit Save and Duplicate Save and Create New" at bounding box center [416, 298] width 604 height 31
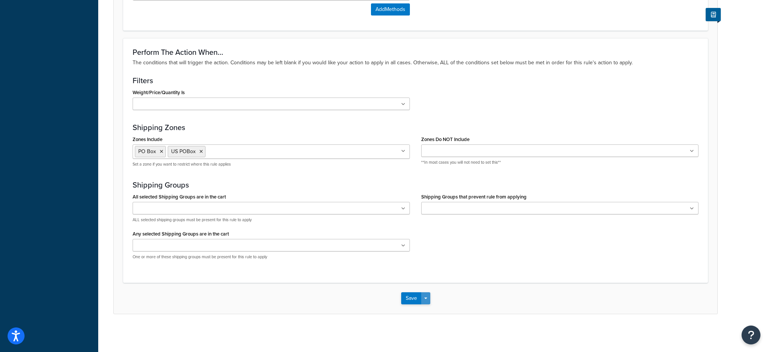
click at [425, 300] on button "Save Dropdown" at bounding box center [425, 298] width 9 height 12
click at [428, 309] on button "Save and Edit" at bounding box center [437, 312] width 73 height 16
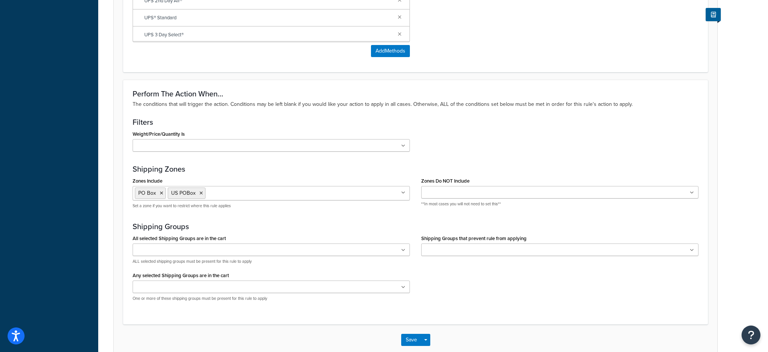
scroll to position [0, 0]
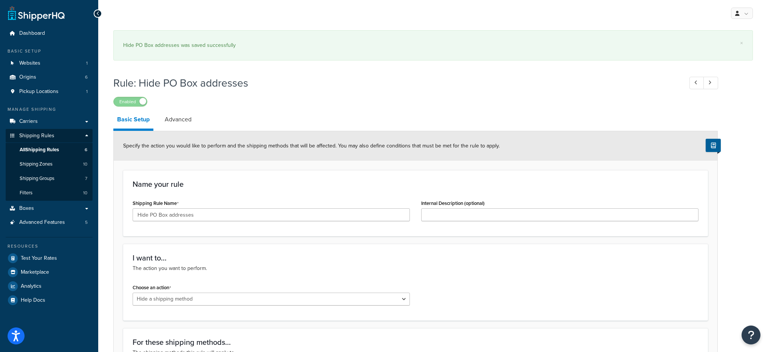
select select "HIDE"
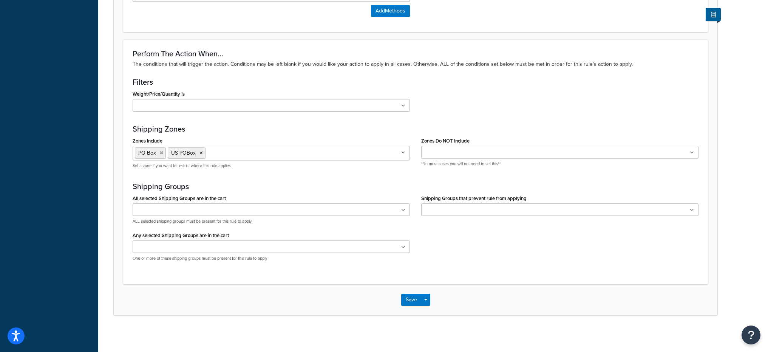
scroll to position [504, 0]
click at [161, 152] on icon at bounding box center [161, 151] width 3 height 5
drag, startPoint x: 534, startPoint y: 250, endPoint x: 522, endPoint y: 255, distance: 12.6
click at [533, 250] on div "All selected Shipping Groups are in the cart 65 Boston Round Cases Large Medium…" at bounding box center [415, 228] width 577 height 74
click at [423, 300] on button "Save Dropdown" at bounding box center [425, 298] width 9 height 12
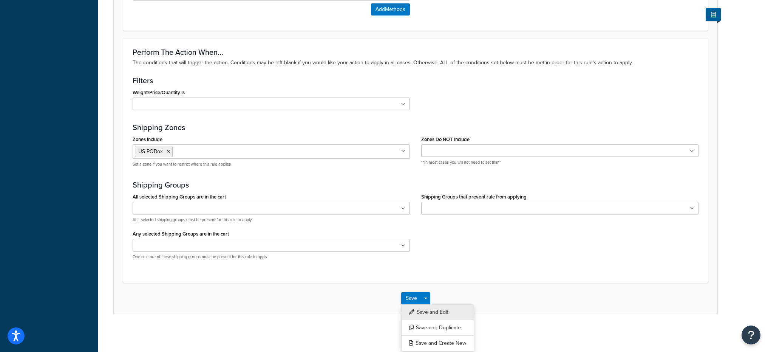
click at [426, 313] on button "Save and Edit" at bounding box center [437, 312] width 73 height 16
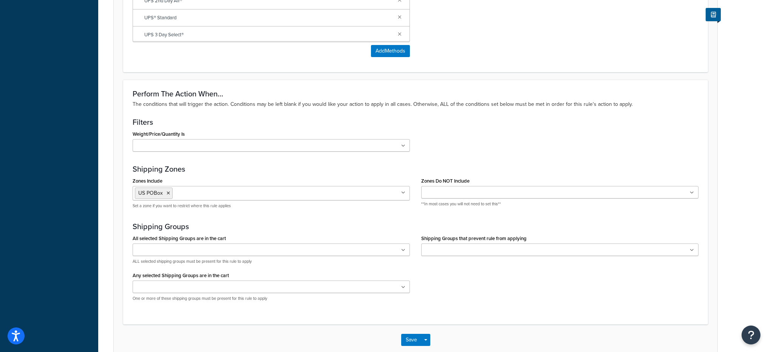
scroll to position [0, 0]
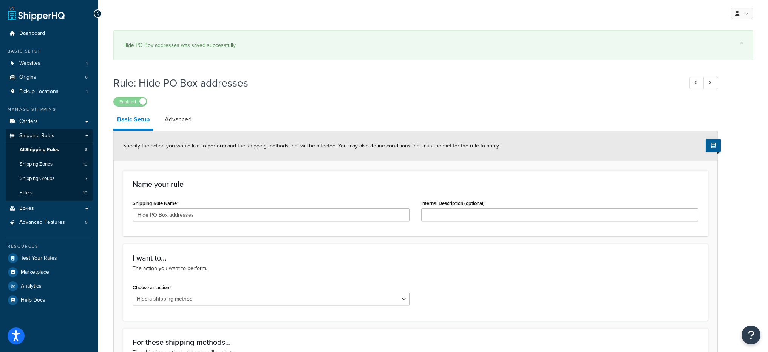
select select "HIDE"
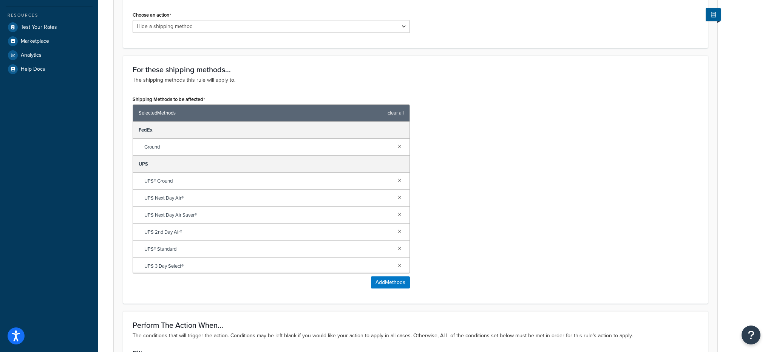
scroll to position [485, 0]
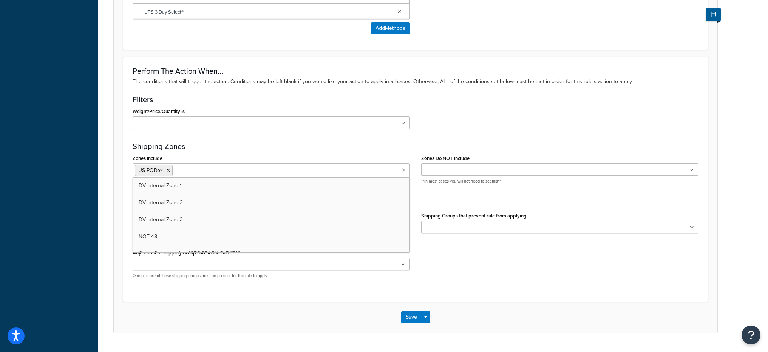
click at [204, 172] on input "Zones Include" at bounding box center [208, 170] width 67 height 8
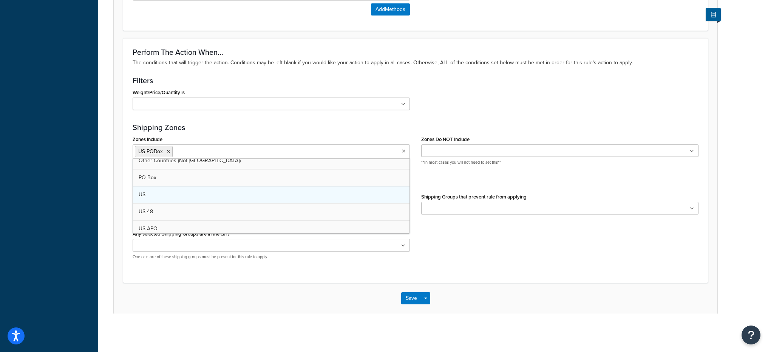
scroll to position [70, 0]
click at [193, 271] on div "Perform The Action When... The conditions that will trigger the action. Conditi…" at bounding box center [415, 160] width 585 height 244
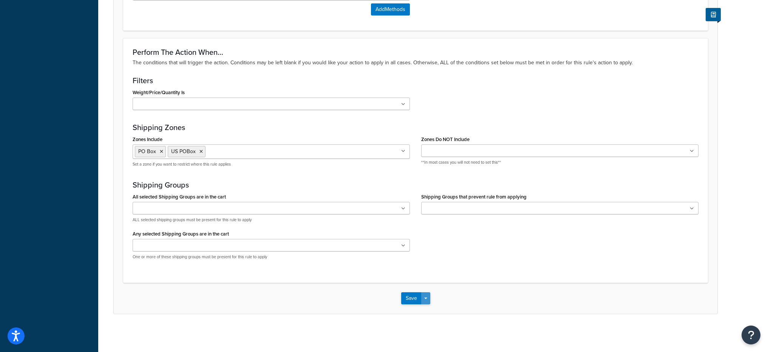
click at [426, 299] on button "Save Dropdown" at bounding box center [425, 298] width 9 height 12
click at [428, 315] on button "Save and Edit" at bounding box center [437, 312] width 73 height 16
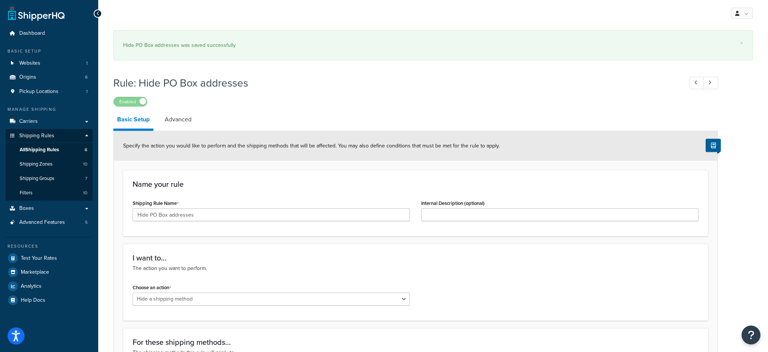
select select "HIDE"
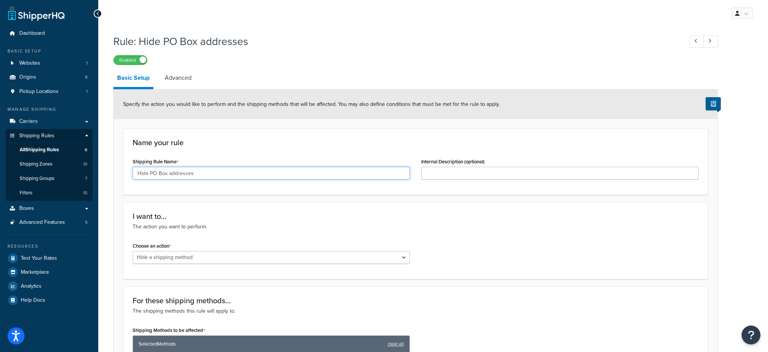
click at [170, 173] on input "Hide PO Box addresses" at bounding box center [271, 173] width 277 height 13
click at [171, 174] on input "Hide PO Box addresses" at bounding box center [271, 173] width 277 height 13
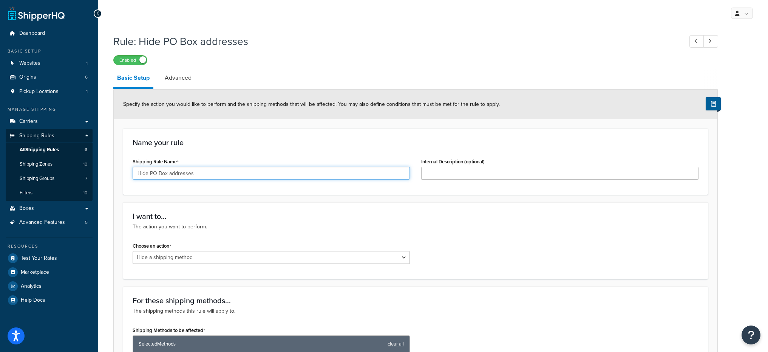
click at [171, 174] on input "Hide PO Box addresses" at bounding box center [271, 173] width 277 height 13
click at [46, 155] on link "All Shipping Rules 6" at bounding box center [49, 150] width 87 height 14
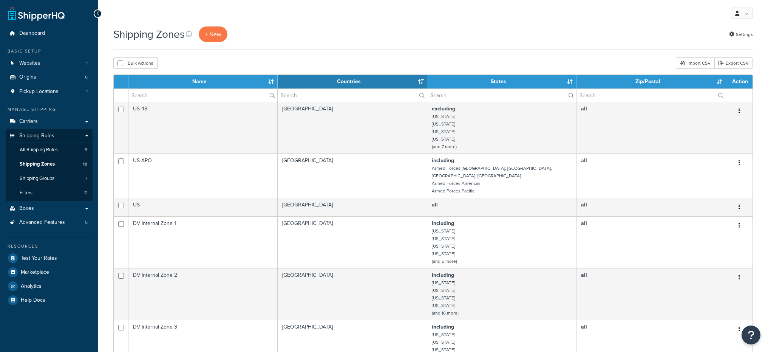
select select "15"
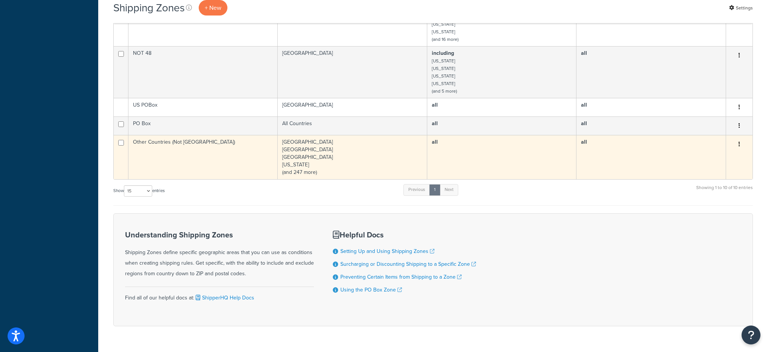
scroll to position [325, 0]
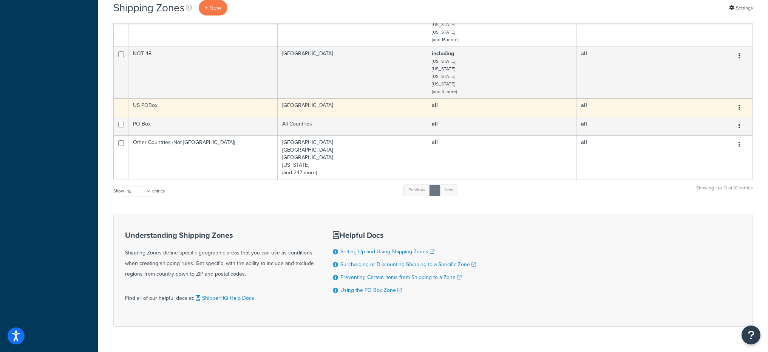
click at [227, 102] on td "US POBox" at bounding box center [202, 107] width 149 height 19
click at [248, 102] on td "US POBox" at bounding box center [202, 107] width 149 height 19
click at [395, 103] on td "[GEOGRAPHIC_DATA]" at bounding box center [353, 107] width 150 height 19
click at [395, 104] on td "[GEOGRAPHIC_DATA]" at bounding box center [353, 107] width 150 height 19
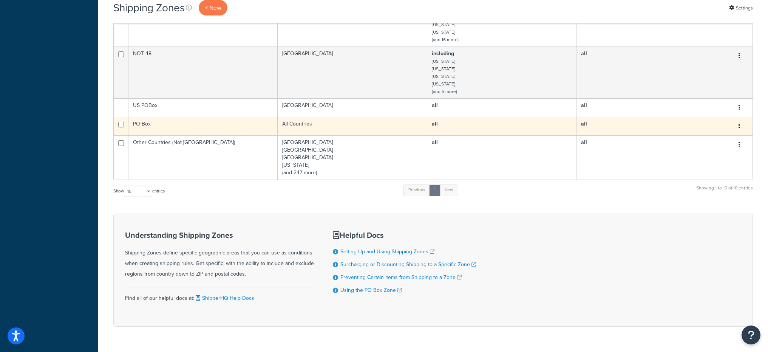
click at [205, 117] on td "PO Box" at bounding box center [202, 126] width 149 height 19
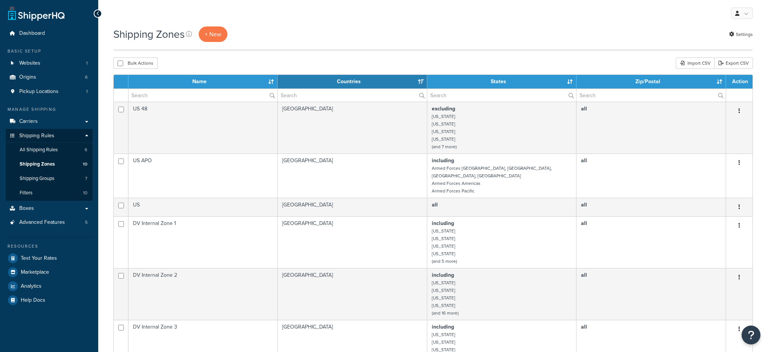
select select "15"
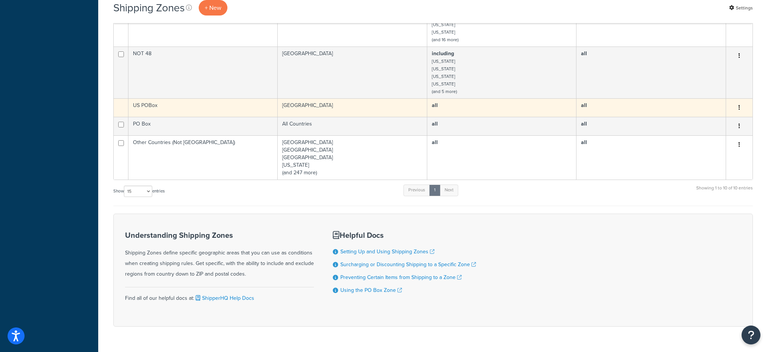
click at [245, 98] on td "US POBox" at bounding box center [202, 107] width 149 height 19
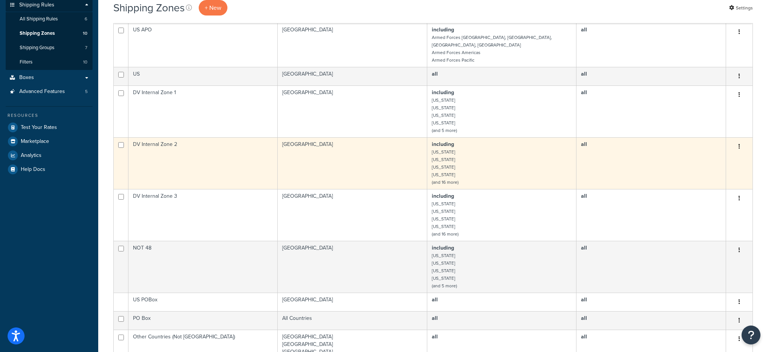
scroll to position [292, 0]
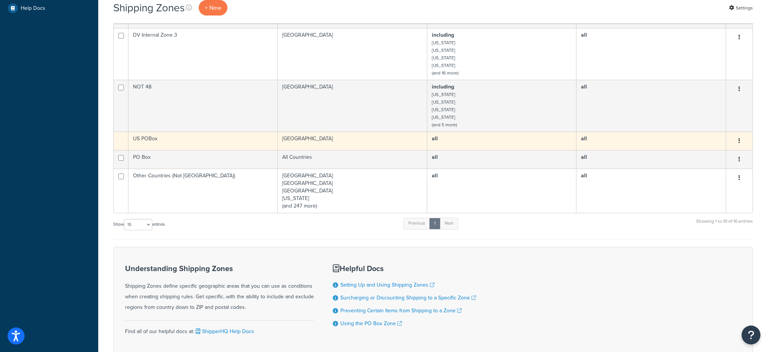
click at [740, 135] on button "button" at bounding box center [739, 141] width 11 height 12
click at [719, 144] on link "Duplicate" at bounding box center [709, 148] width 60 height 15
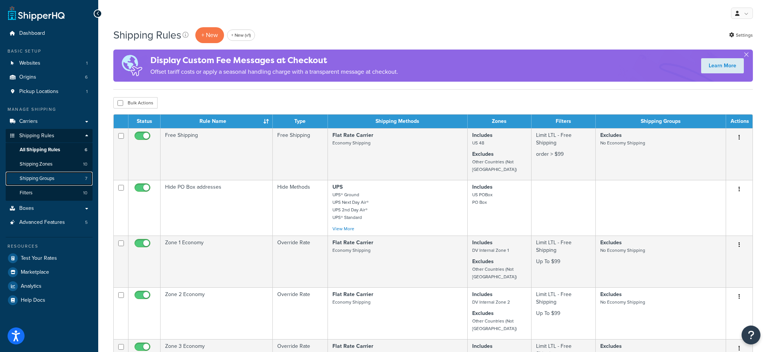
click at [73, 174] on link "Shipping Groups 7" at bounding box center [49, 179] width 87 height 14
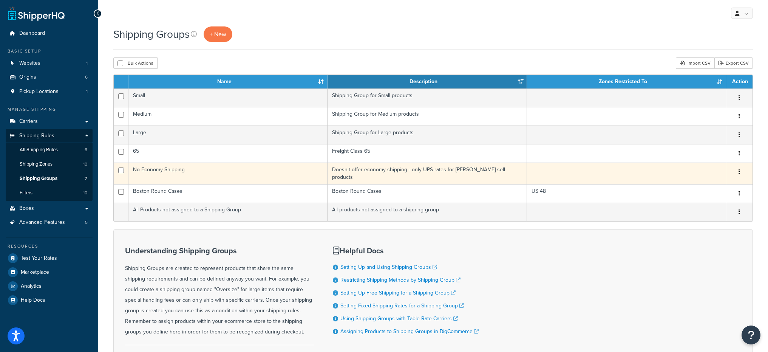
click at [276, 171] on td "No Economy Shipping" at bounding box center [227, 173] width 199 height 22
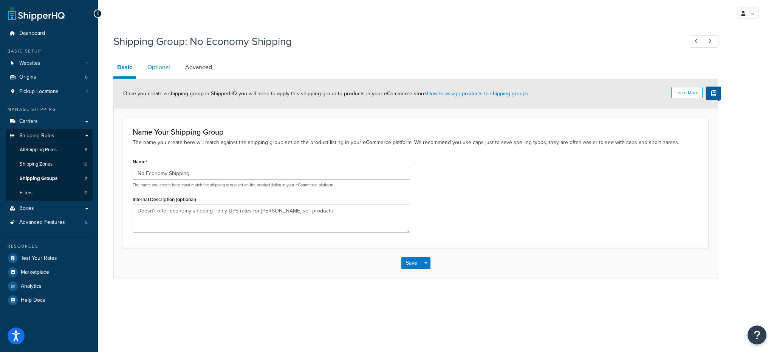
click at [160, 63] on link "Optional" at bounding box center [159, 67] width 30 height 18
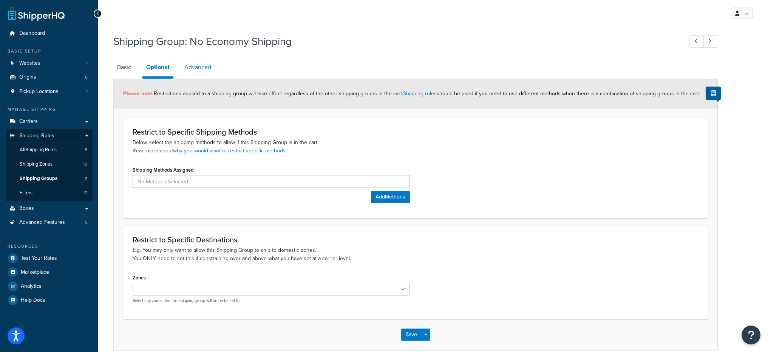
click at [200, 74] on link "Advanced" at bounding box center [198, 67] width 34 height 18
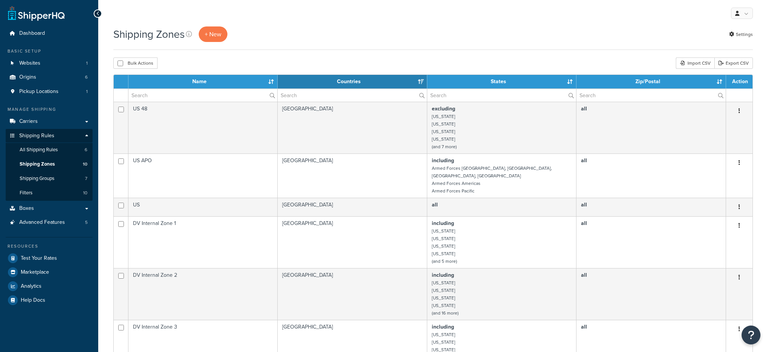
select select "15"
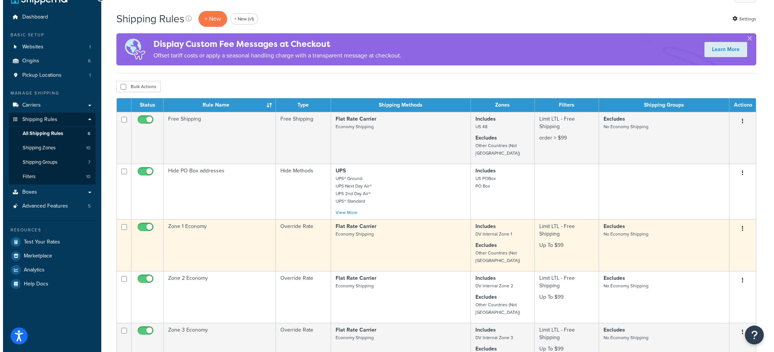
scroll to position [13, 0]
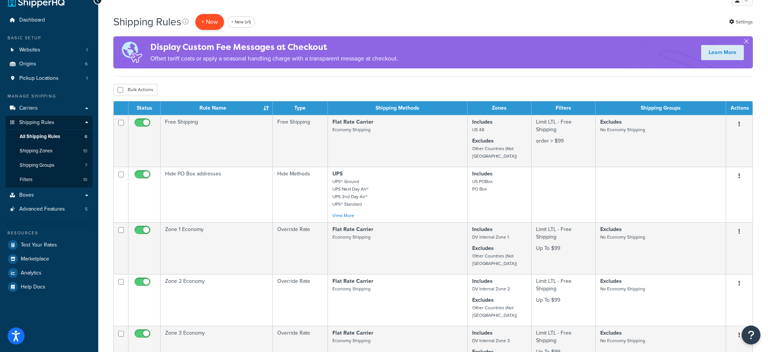
click at [213, 24] on p "+ New" at bounding box center [209, 21] width 29 height 15
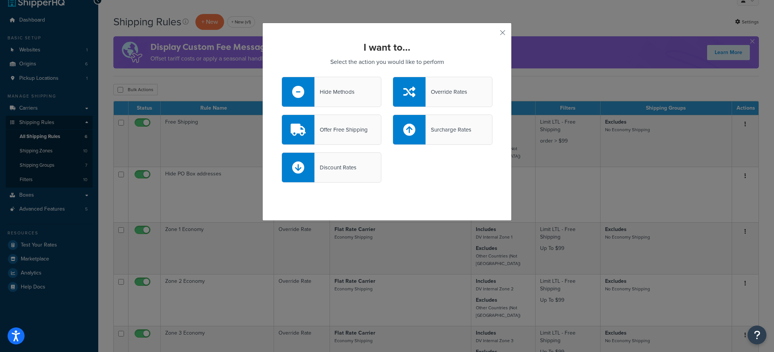
click at [340, 91] on div "Hide Methods" at bounding box center [334, 92] width 40 height 11
click at [0, 0] on input "Hide Methods" at bounding box center [0, 0] width 0 height 0
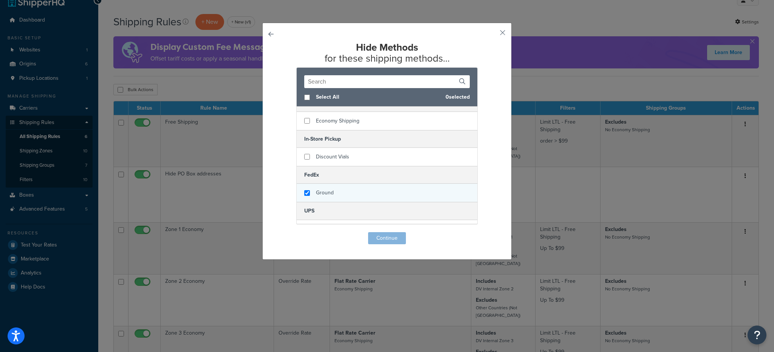
checkbox input "true"
click at [319, 191] on span "Ground" at bounding box center [325, 193] width 18 height 8
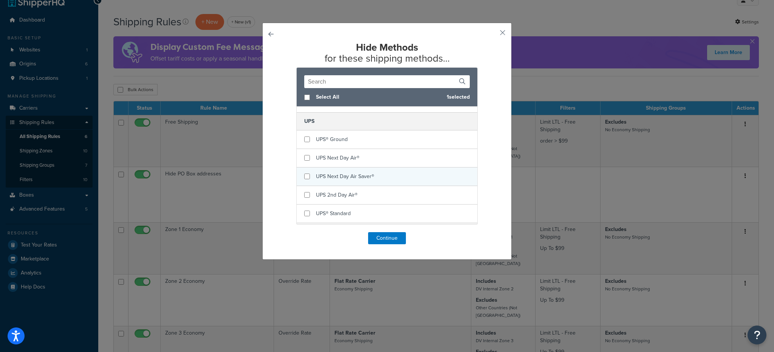
scroll to position [101, 0]
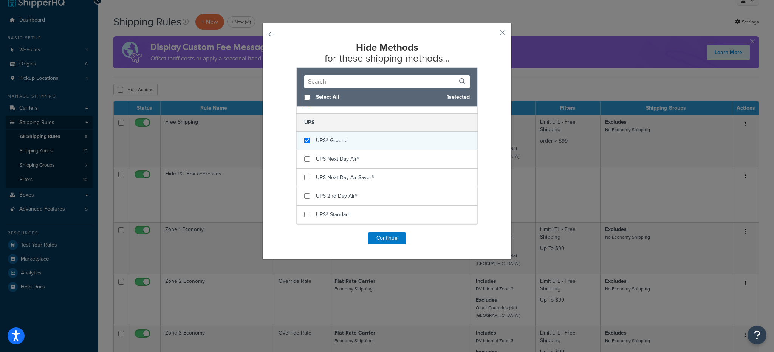
checkbox input "true"
click at [301, 145] on div "UPS® Ground" at bounding box center [387, 141] width 181 height 19
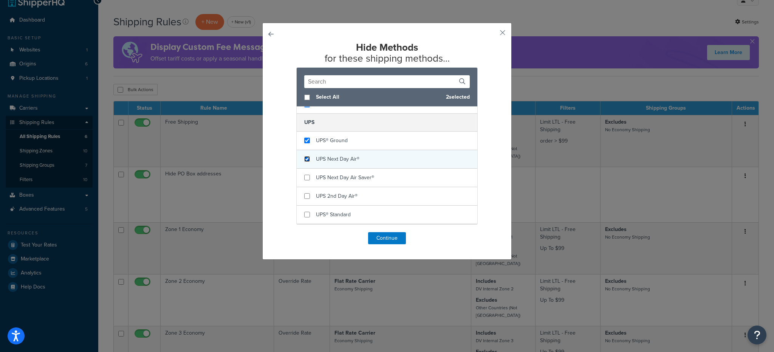
click at [306, 159] on input "checkbox" at bounding box center [307, 159] width 6 height 6
checkbox input "true"
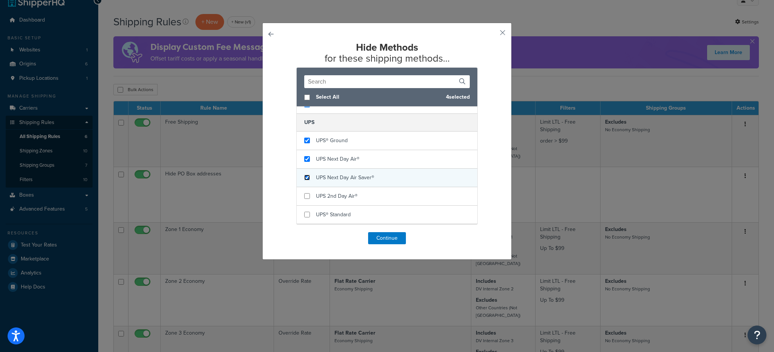
click at [306, 180] on input "checkbox" at bounding box center [307, 178] width 6 height 6
checkbox input "true"
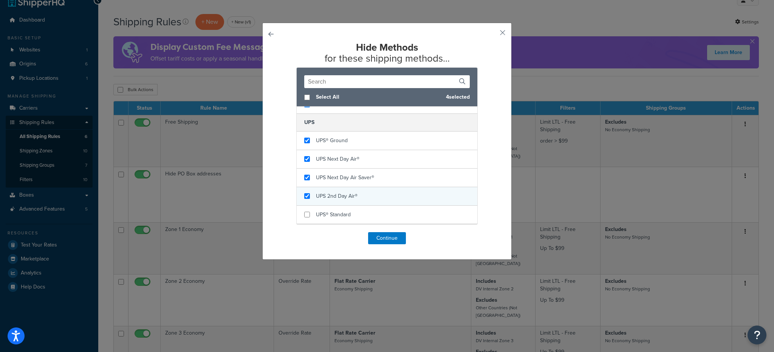
checkbox input "true"
click at [307, 197] on div "UPS 2nd Day Air®" at bounding box center [387, 196] width 181 height 19
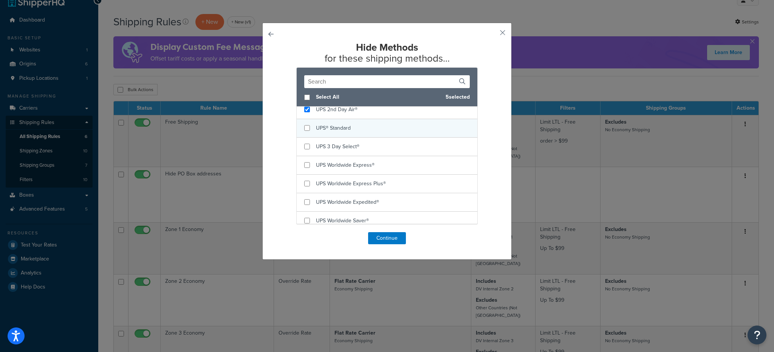
scroll to position [187, 0]
click at [306, 130] on input "checkbox" at bounding box center [307, 128] width 6 height 6
checkbox input "true"
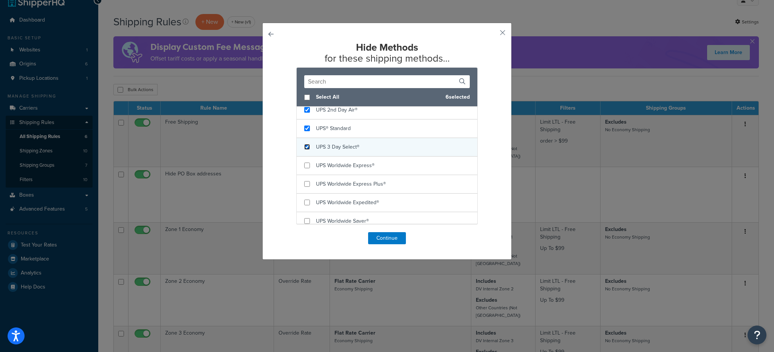
click at [306, 149] on input "checkbox" at bounding box center [307, 147] width 6 height 6
checkbox input "true"
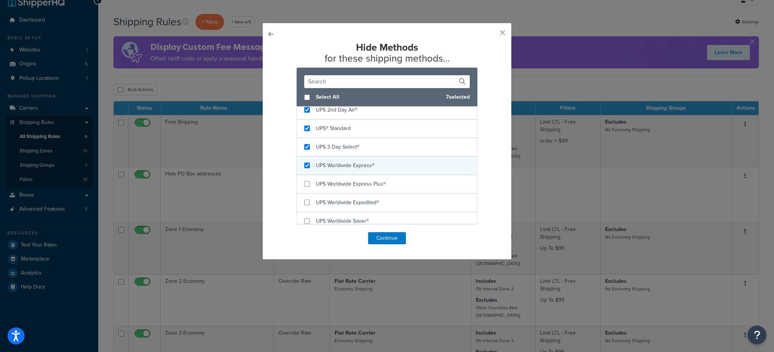
checkbox input "true"
click at [310, 169] on div "UPS Worldwide Express®" at bounding box center [387, 165] width 181 height 19
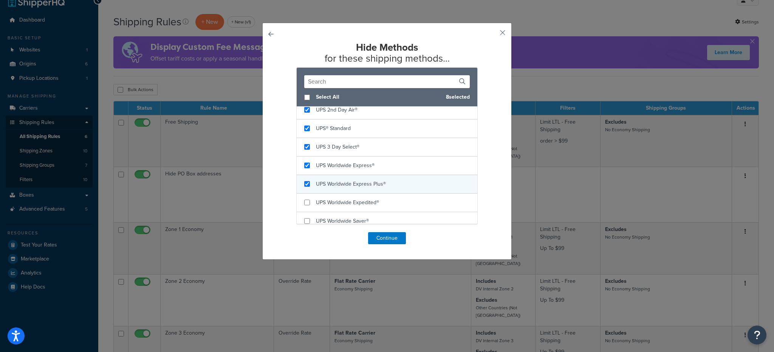
click at [311, 180] on div "UPS Worldwide Express Plus®" at bounding box center [387, 184] width 181 height 19
checkbox input "false"
click at [313, 190] on div "UPS Worldwide Express Plus®" at bounding box center [387, 184] width 181 height 19
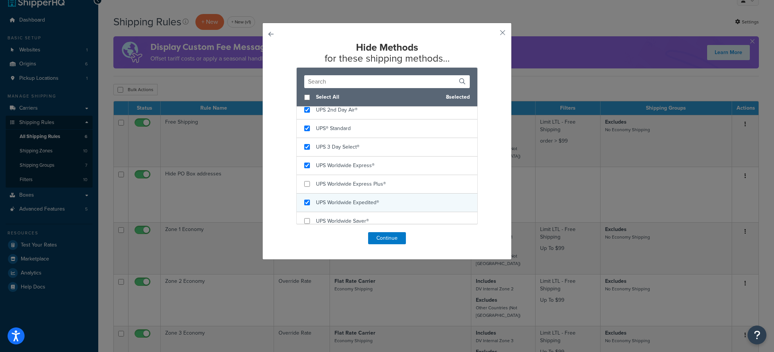
checkbox input "true"
click at [314, 194] on div "UPS Worldwide Expedited®" at bounding box center [387, 202] width 181 height 19
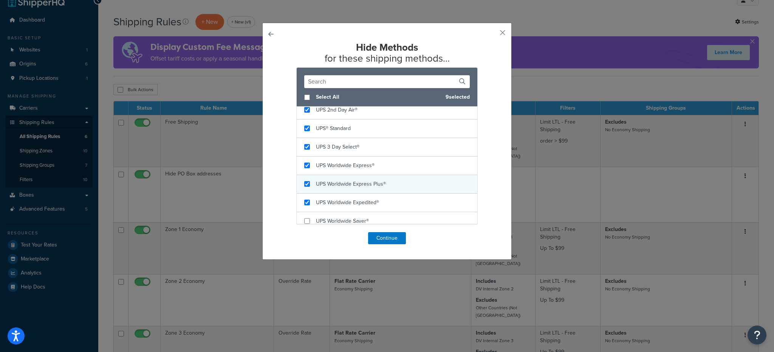
checkbox input "true"
click at [311, 185] on div "UPS Worldwide Express Plus®" at bounding box center [387, 184] width 181 height 19
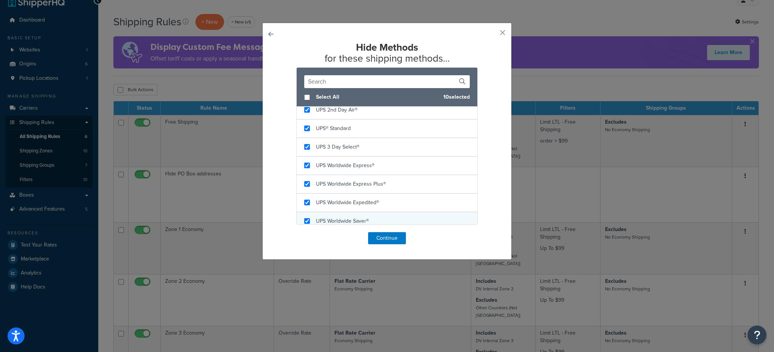
checkbox input "true"
click at [311, 219] on div "UPS Worldwide Saver®" at bounding box center [387, 221] width 181 height 18
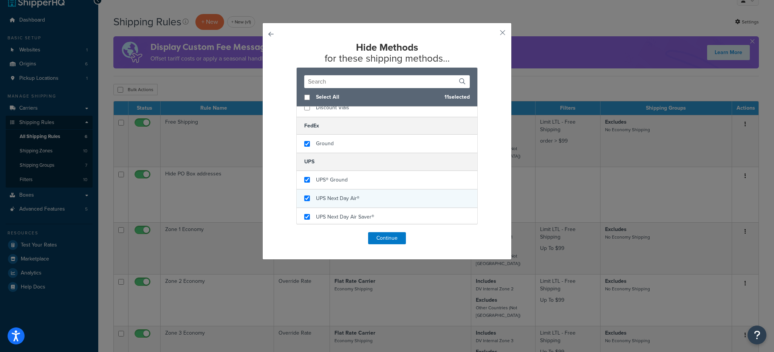
scroll to position [54, 0]
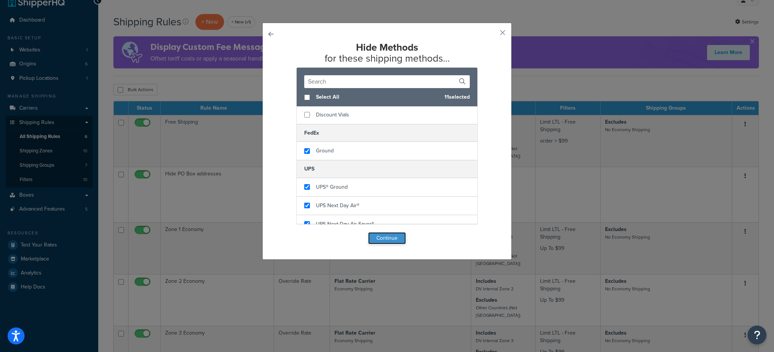
click at [373, 238] on button "Continue" at bounding box center [387, 238] width 38 height 12
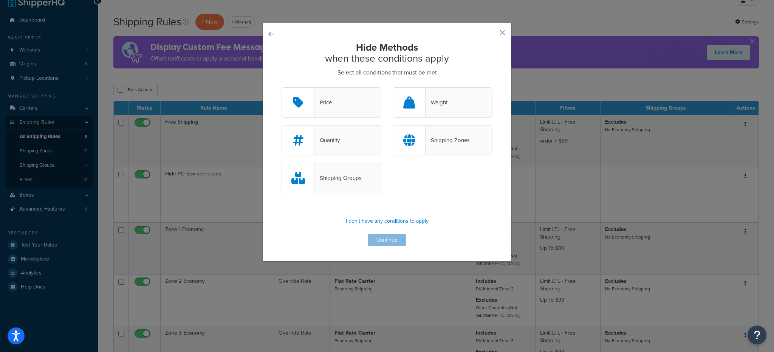
click at [401, 148] on div at bounding box center [409, 139] width 32 height 29
click at [0, 0] on input "Shipping Zones" at bounding box center [0, 0] width 0 height 0
click at [398, 238] on button "Continue" at bounding box center [387, 240] width 38 height 12
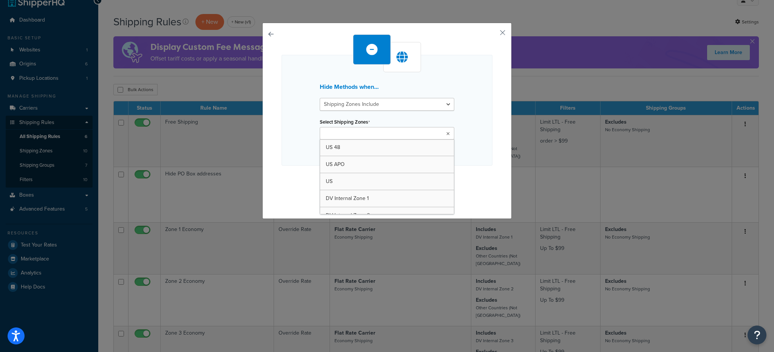
click at [368, 135] on input "Select Shipping Zones" at bounding box center [355, 134] width 67 height 8
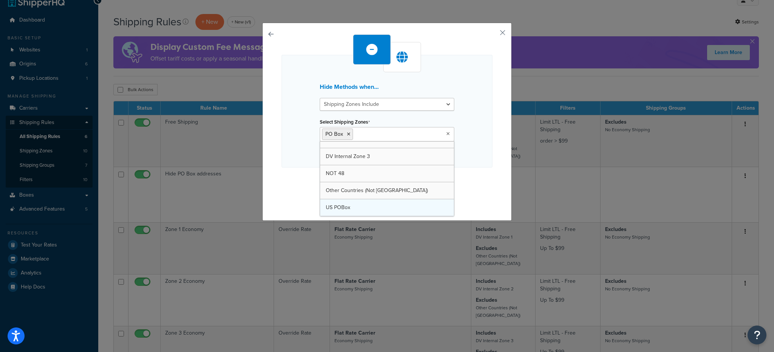
scroll to position [61, 0]
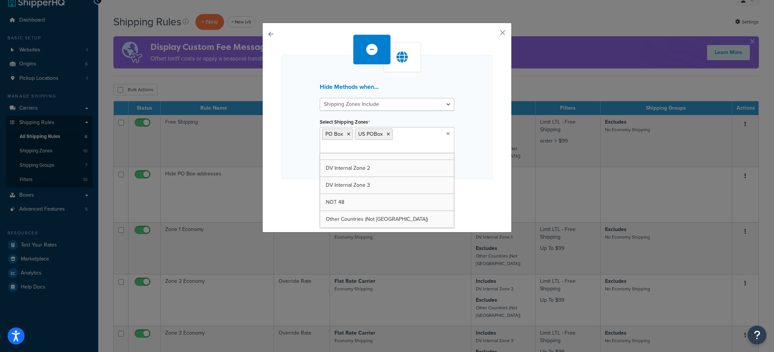
click at [278, 161] on div "Hide Methods when... Shipping Zones Include Shipping Zones Do Not Include Selec…" at bounding box center [386, 128] width 249 height 210
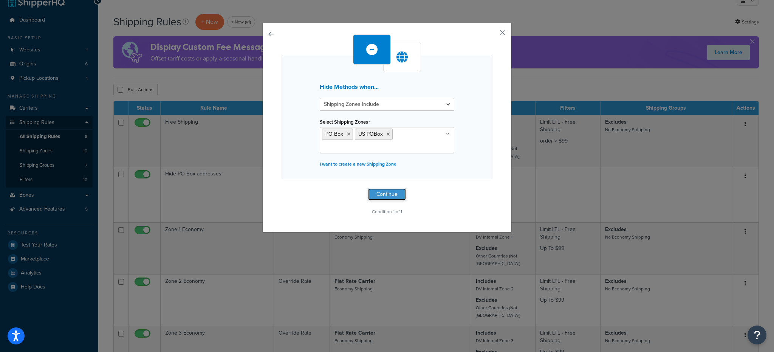
click at [381, 193] on button "Continue" at bounding box center [387, 194] width 38 height 12
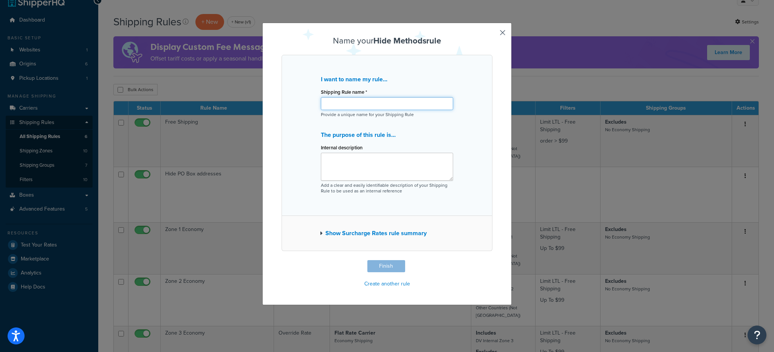
click at [375, 105] on input "Shipping Rule name *" at bounding box center [387, 103] width 132 height 13
type input "shipperhq test"
click at [321, 139] on p "The purpose of this rule is..." at bounding box center [387, 135] width 132 height 11
click at [387, 270] on button "Finish" at bounding box center [386, 266] width 38 height 12
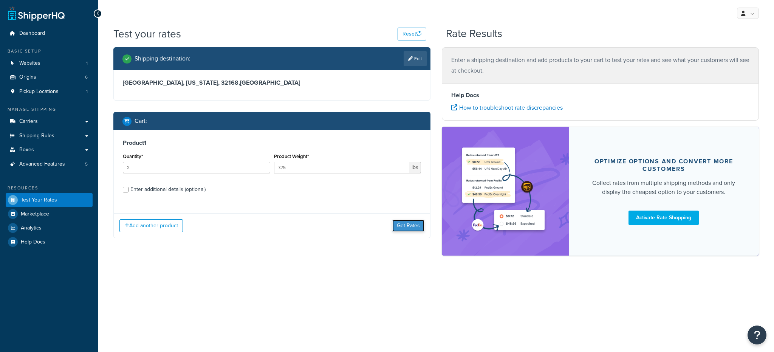
click at [396, 220] on button "Get Rates" at bounding box center [408, 226] width 32 height 12
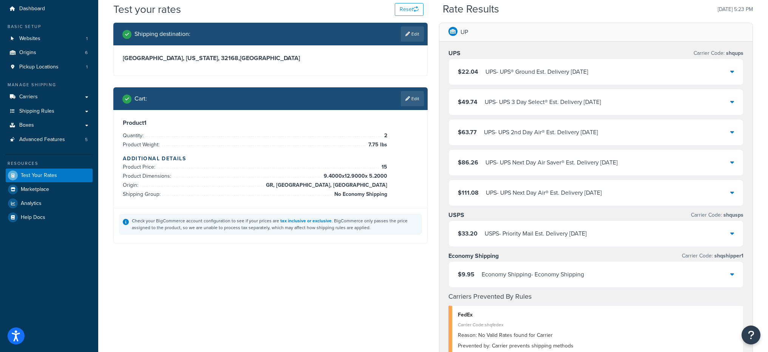
scroll to position [67, 0]
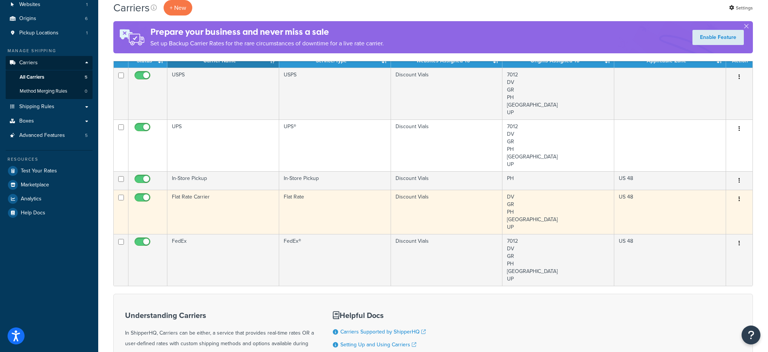
click at [334, 212] on td "Flat Rate" at bounding box center [335, 212] width 112 height 44
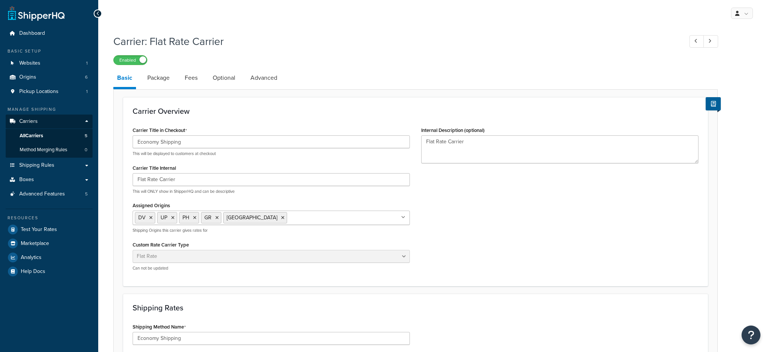
select select "flat"
click at [168, 80] on link "Package" at bounding box center [159, 78] width 30 height 18
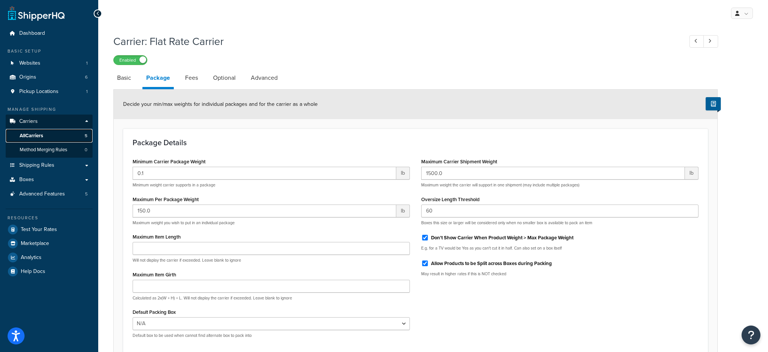
click at [76, 130] on link "All Carriers 5" at bounding box center [49, 136] width 87 height 14
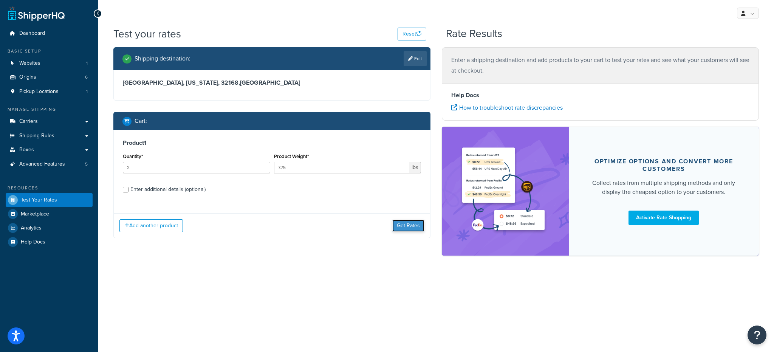
click at [399, 227] on button "Get Rates" at bounding box center [408, 226] width 32 height 12
click at [409, 231] on button "Get Rates" at bounding box center [408, 226] width 32 height 12
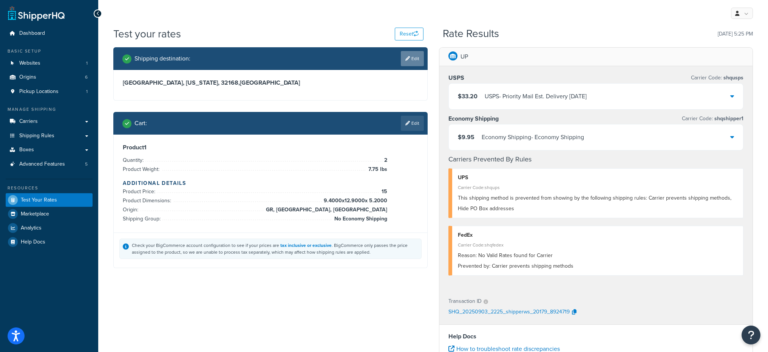
click at [409, 57] on link "Edit" at bounding box center [412, 58] width 23 height 15
select select "FL"
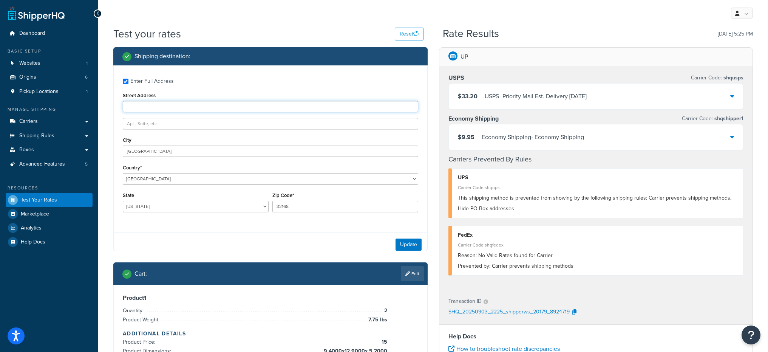
click at [149, 104] on input "Street Address" at bounding box center [271, 106] width 296 height 11
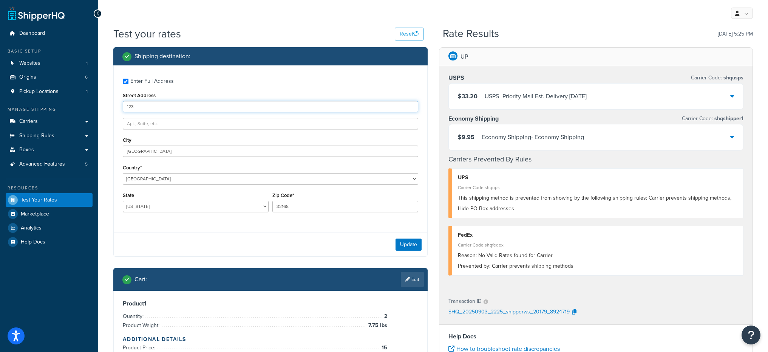
type input "[STREET_ADDRESS]"
click at [265, 94] on div "Street Address [STREET_ADDRESS]" at bounding box center [271, 101] width 296 height 22
click at [398, 243] on button "Update" at bounding box center [409, 244] width 26 height 12
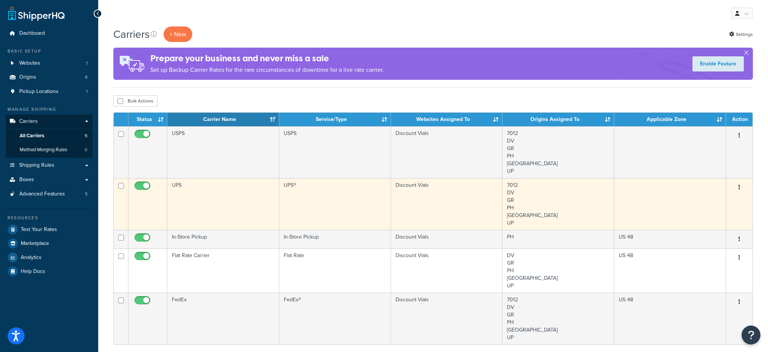
click at [243, 195] on td "UPS" at bounding box center [223, 204] width 112 height 52
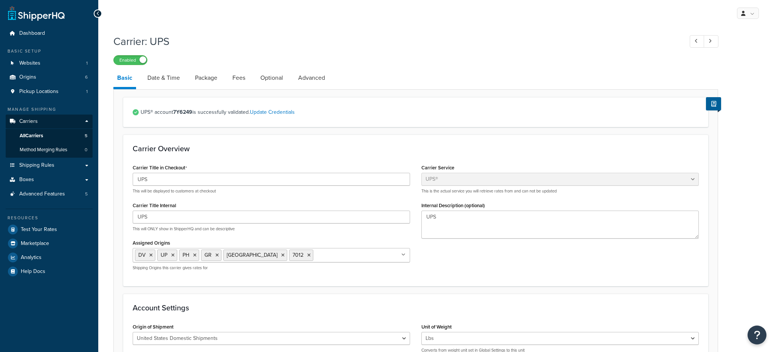
select select "ups"
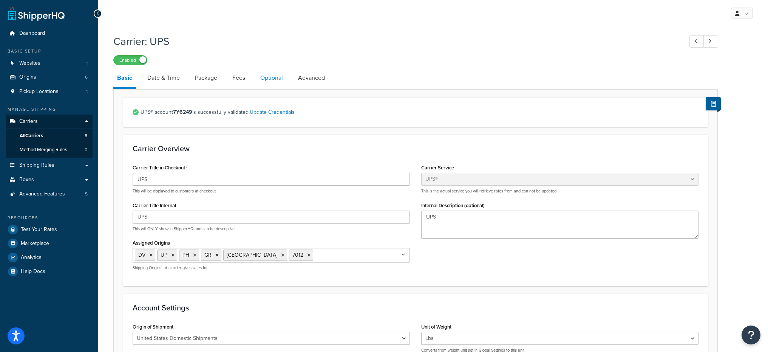
click at [274, 80] on link "Optional" at bounding box center [272, 78] width 30 height 18
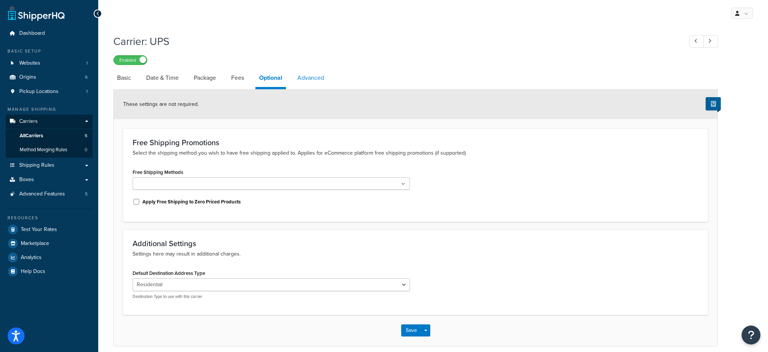
click at [311, 83] on link "Advanced" at bounding box center [311, 78] width 34 height 18
select select "false"
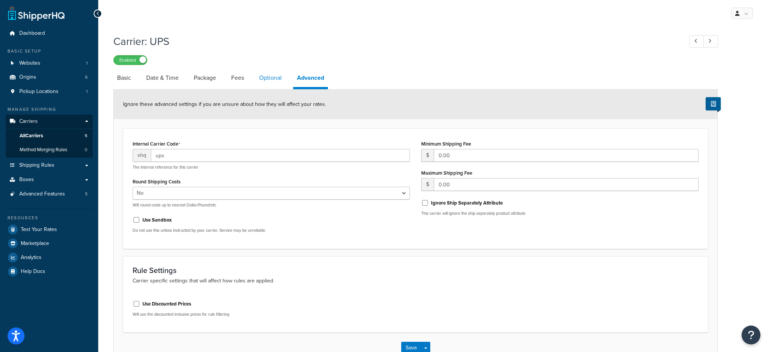
click at [285, 79] on link "Optional" at bounding box center [270, 78] width 30 height 18
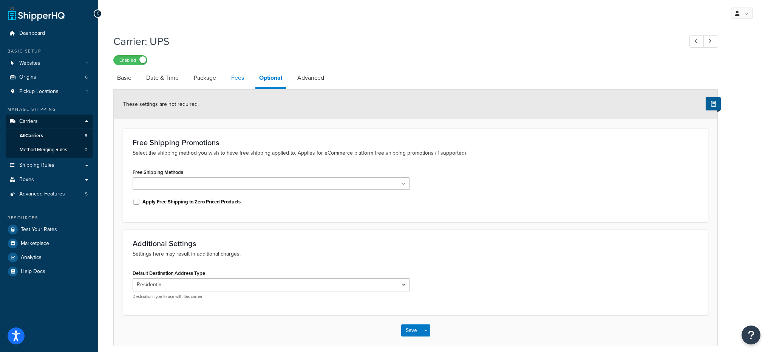
click at [240, 71] on link "Fees" at bounding box center [237, 78] width 20 height 18
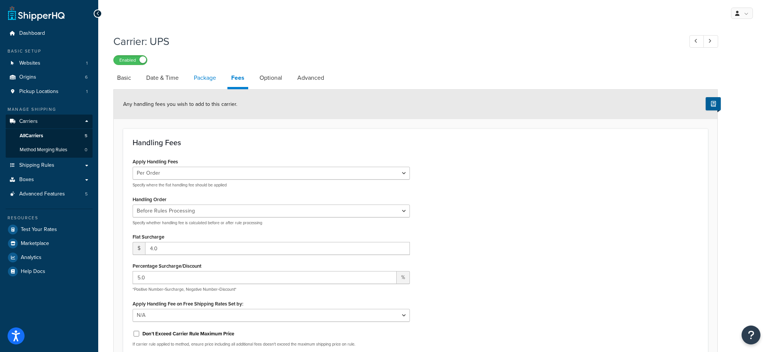
click at [209, 73] on link "Package" at bounding box center [205, 78] width 30 height 18
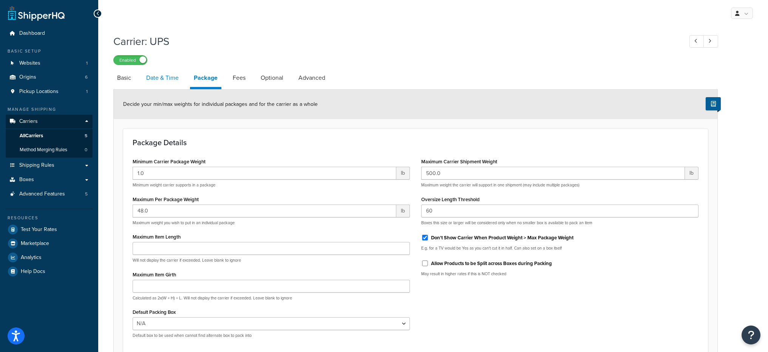
click at [173, 75] on link "Date & Time" at bounding box center [162, 78] width 40 height 18
select select "yMMMd"
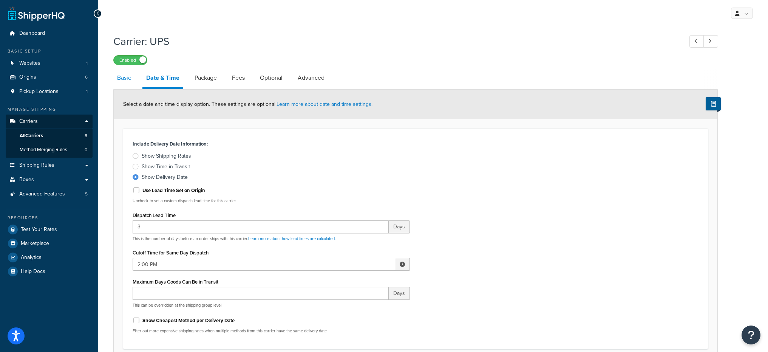
click at [118, 74] on link "Basic" at bounding box center [124, 78] width 22 height 18
select select "ups"
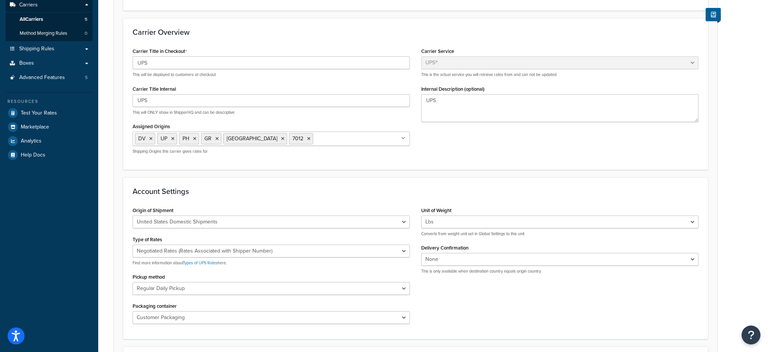
scroll to position [29, 0]
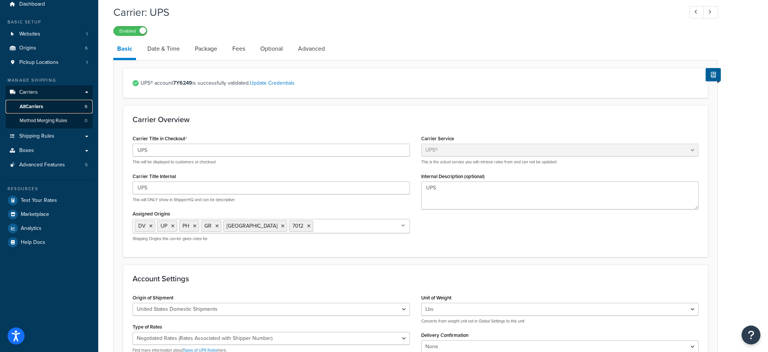
click at [38, 106] on span "All Carriers" at bounding box center [31, 107] width 23 height 6
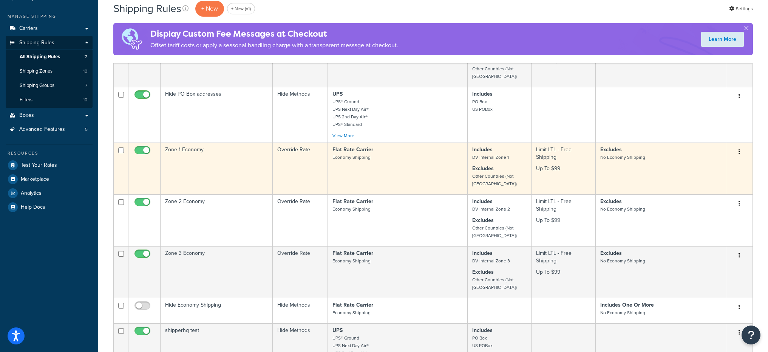
scroll to position [85, 0]
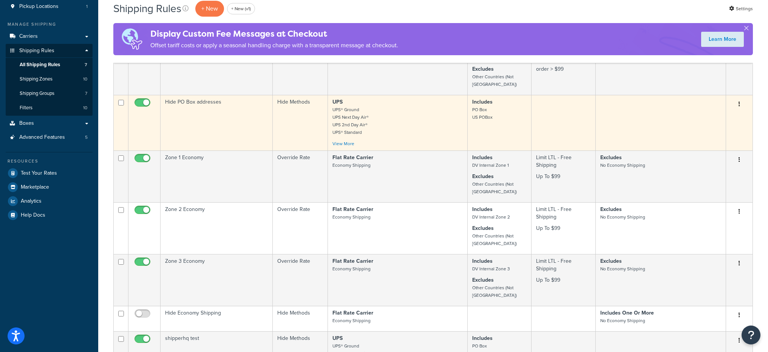
click at [139, 100] on input "checkbox" at bounding box center [143, 104] width 21 height 9
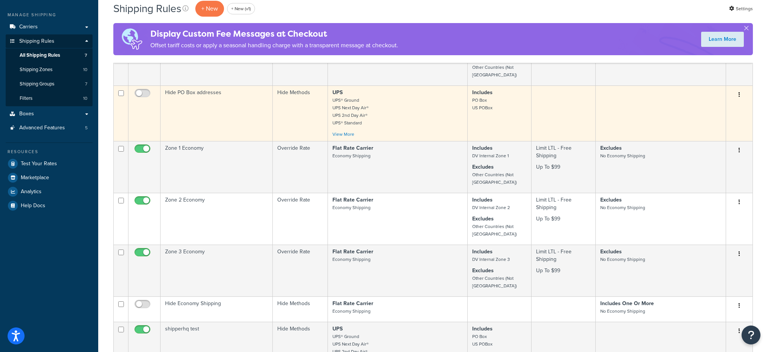
scroll to position [35, 0]
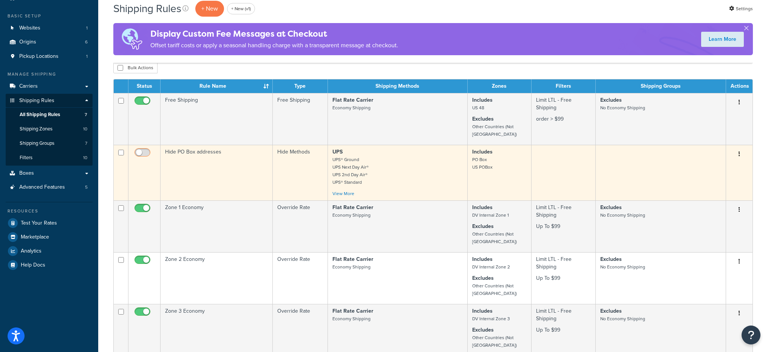
click at [142, 150] on input "checkbox" at bounding box center [143, 154] width 21 height 9
checkbox input "true"
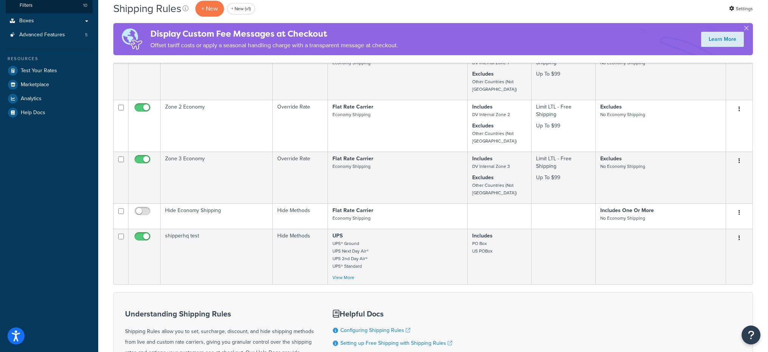
scroll to position [279, 0]
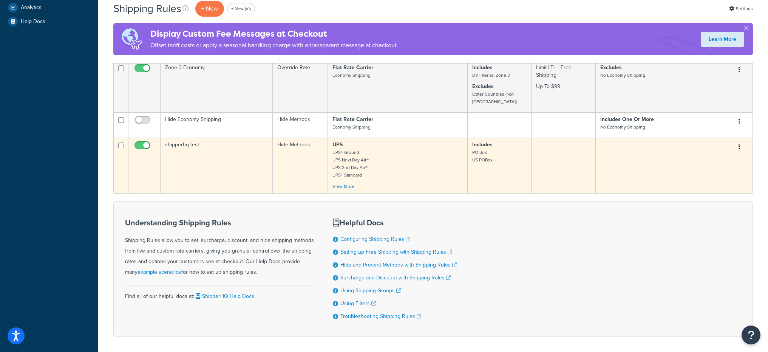
click at [142, 142] on input "checkbox" at bounding box center [143, 146] width 21 height 9
checkbox input "false"
click at [122, 142] on input "checkbox" at bounding box center [121, 145] width 6 height 6
checkbox input "true"
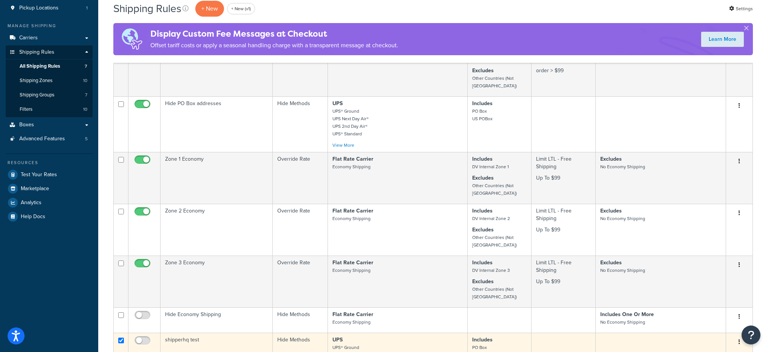
scroll to position [0, 0]
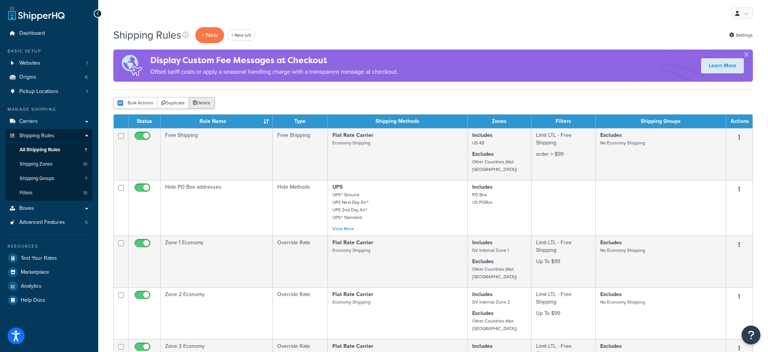
click at [203, 108] on button "Delete" at bounding box center [202, 102] width 26 height 11
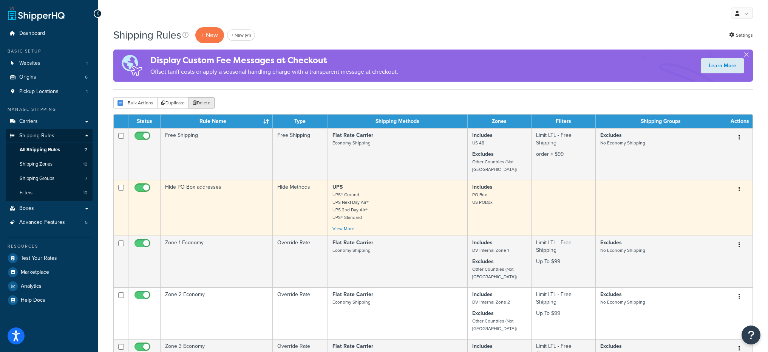
scroll to position [61, 0]
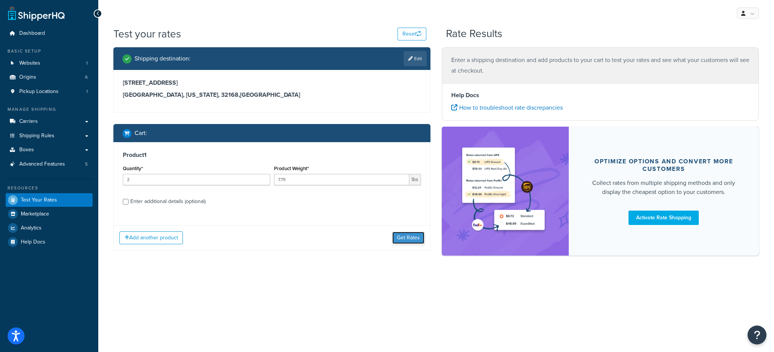
click at [397, 242] on button "Get Rates" at bounding box center [408, 238] width 32 height 12
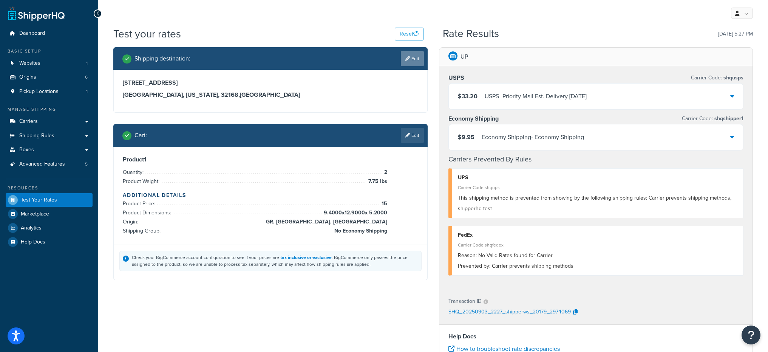
click at [409, 59] on icon at bounding box center [407, 58] width 5 height 5
select select "FL"
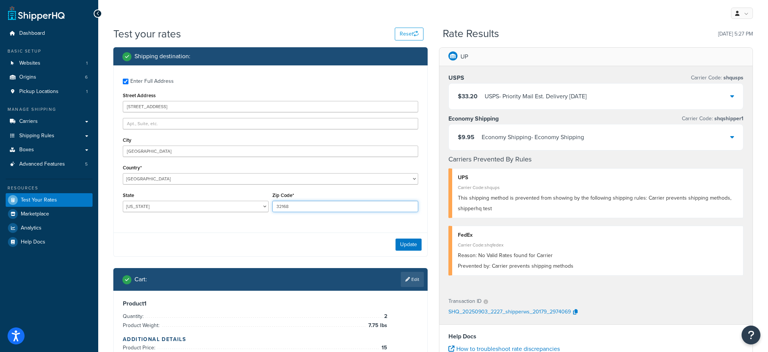
click at [306, 211] on body "Accessibility Screen-Reader Guide, Feedback, and Issue Reporting | New window S…" at bounding box center [384, 271] width 768 height 542
click at [226, 147] on input "New Smyrna Beach" at bounding box center [271, 150] width 296 height 11
click at [162, 103] on input "123 main street" at bounding box center [271, 106] width 296 height 11
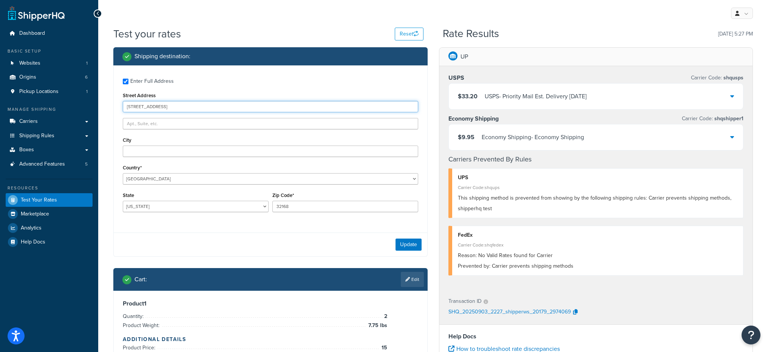
click at [162, 103] on input "123 main street" at bounding box center [271, 106] width 296 height 11
click at [402, 242] on button "Update" at bounding box center [409, 244] width 26 height 12
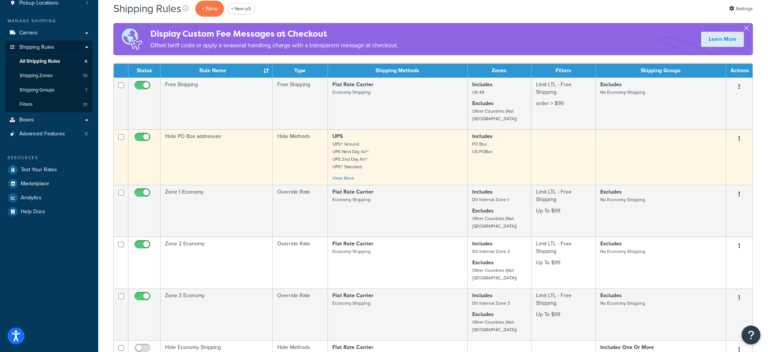
scroll to position [76, 0]
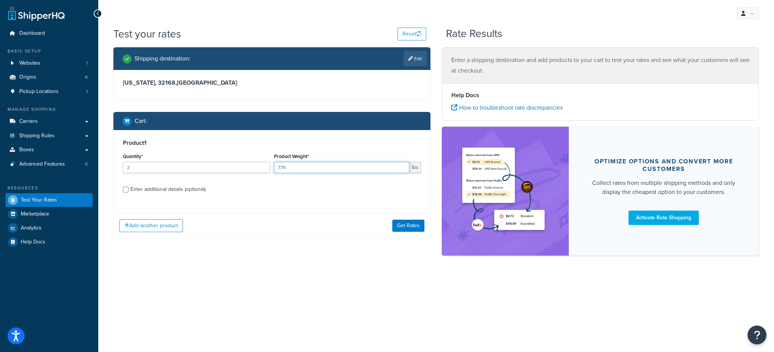
click at [308, 170] on input "7.75" at bounding box center [342, 167] width 136 height 11
click at [219, 191] on label "Enter additional details (optional)" at bounding box center [275, 189] width 291 height 12
click at [128, 191] on input "Enter additional details (optional)" at bounding box center [126, 190] width 6 height 6
checkbox input "true"
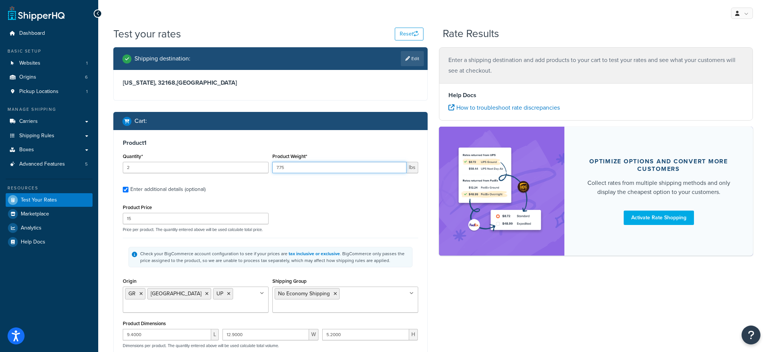
click at [290, 163] on input "7.75" at bounding box center [339, 167] width 134 height 11
type input "1"
click at [191, 166] on input "2" at bounding box center [196, 167] width 146 height 11
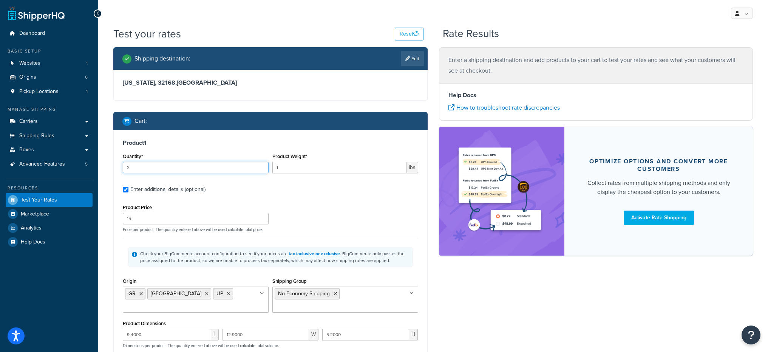
click at [191, 166] on input "2" at bounding box center [196, 167] width 146 height 11
click at [190, 166] on input "2" at bounding box center [196, 167] width 146 height 11
type input "1"
click at [180, 216] on input "15" at bounding box center [196, 218] width 146 height 11
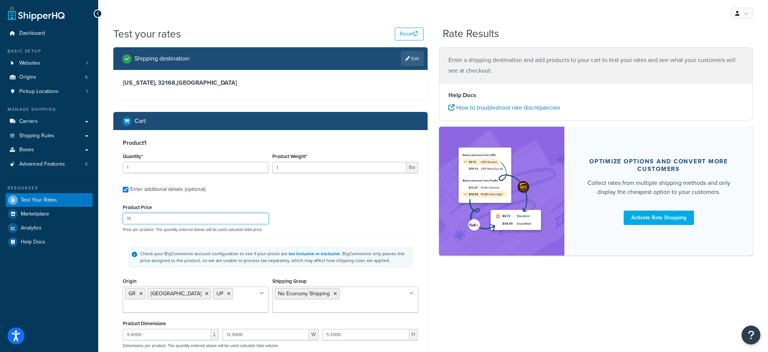
click at [180, 216] on input "15" at bounding box center [196, 218] width 146 height 11
type input "1"
click at [205, 293] on icon at bounding box center [206, 293] width 3 height 5
click at [142, 293] on li "GR" at bounding box center [135, 293] width 20 height 11
click at [142, 293] on icon at bounding box center [140, 293] width 3 height 5
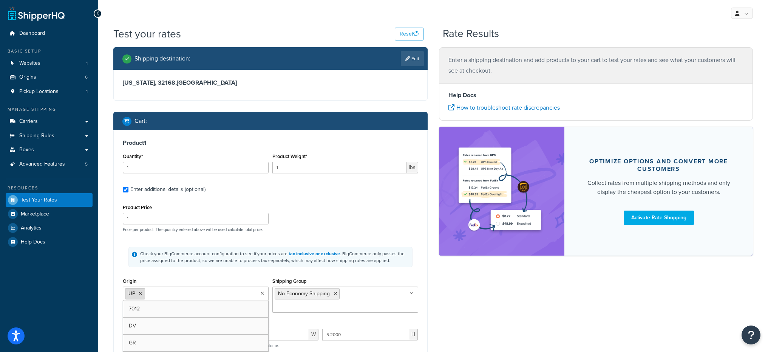
click at [140, 292] on icon at bounding box center [140, 293] width 3 height 5
click at [337, 292] on li "No Economy Shipping" at bounding box center [307, 293] width 65 height 11
click at [334, 293] on icon at bounding box center [335, 293] width 3 height 5
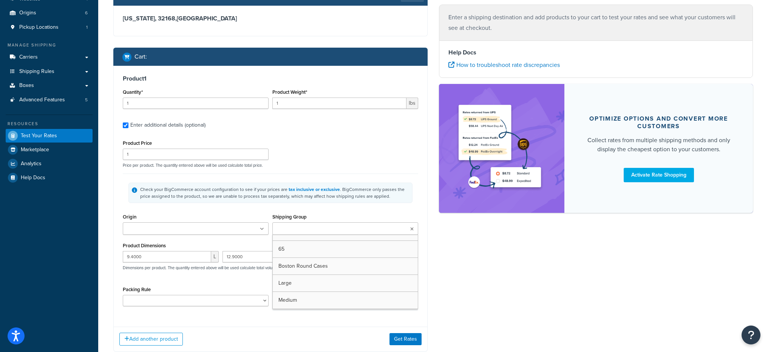
click at [106, 220] on div "Test your rates Reset Rate Results Shipping destination : Edit Florida, 32168 ,…" at bounding box center [433, 171] width 670 height 419
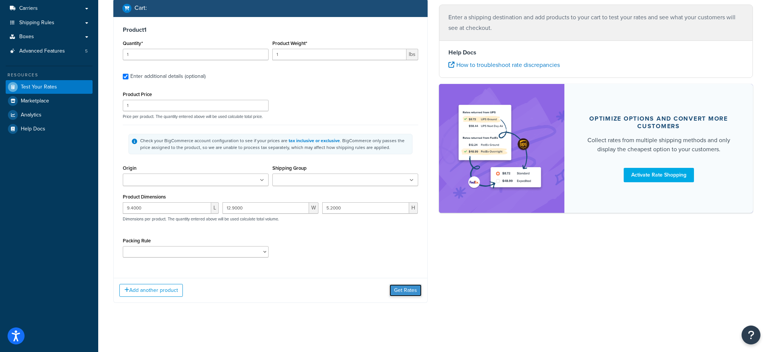
click at [416, 291] on button "Get Rates" at bounding box center [406, 290] width 32 height 12
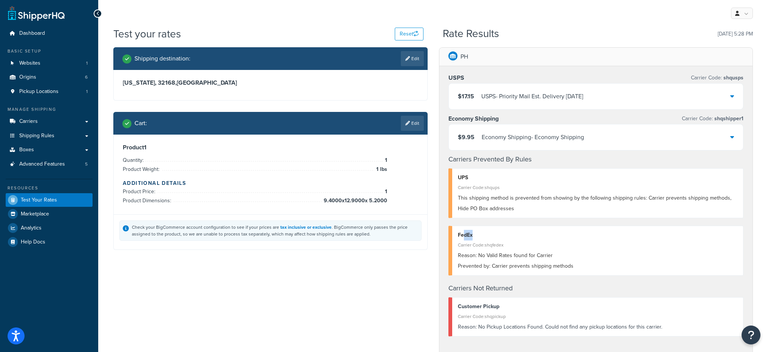
drag, startPoint x: 465, startPoint y: 235, endPoint x: 487, endPoint y: 237, distance: 22.7
click at [489, 237] on div "FedEx" at bounding box center [598, 235] width 280 height 11
click at [481, 239] on div "FedEx" at bounding box center [598, 235] width 280 height 11
drag, startPoint x: 484, startPoint y: 254, endPoint x: 551, endPoint y: 257, distance: 67.8
click at [551, 257] on div "Reason: No Valid Rates found for Carrier" at bounding box center [598, 255] width 280 height 11
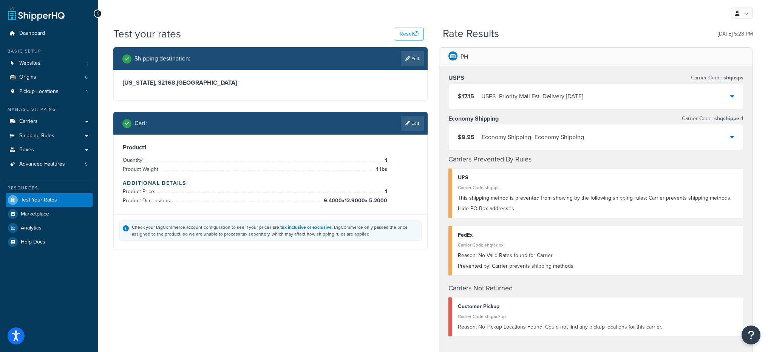
click at [552, 257] on div "Reason: No Valid Rates found for Carrier" at bounding box center [598, 255] width 280 height 11
drag, startPoint x: 572, startPoint y: 265, endPoint x: 492, endPoint y: 267, distance: 80.1
click at [492, 267] on div "Prevented by: Carrier prevents shipping methods" at bounding box center [598, 266] width 280 height 11
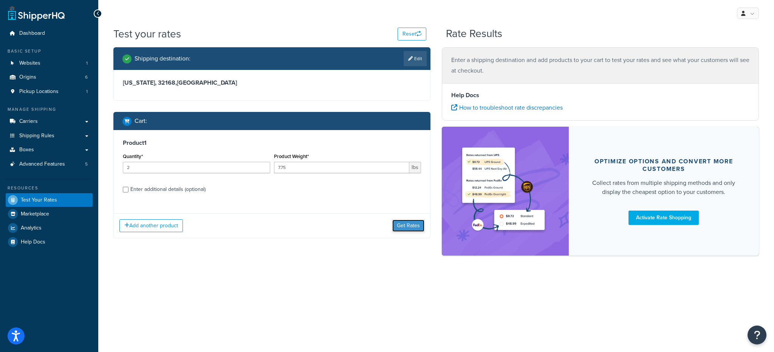
click at [402, 230] on button "Get Rates" at bounding box center [408, 226] width 32 height 12
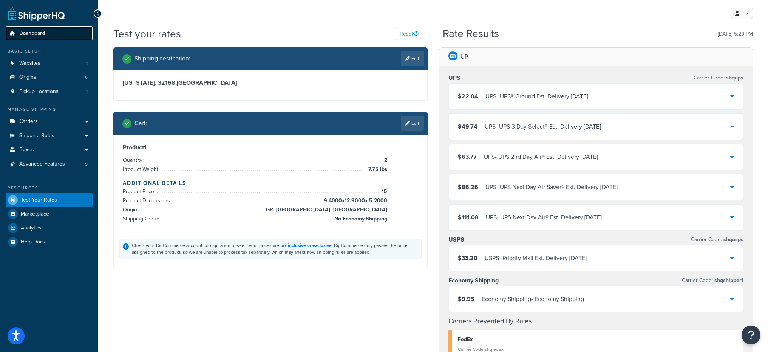
click at [52, 35] on link "Dashboard" at bounding box center [49, 33] width 87 height 14
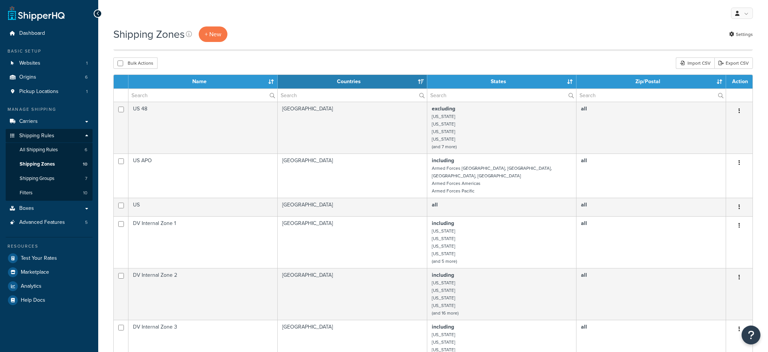
select select "15"
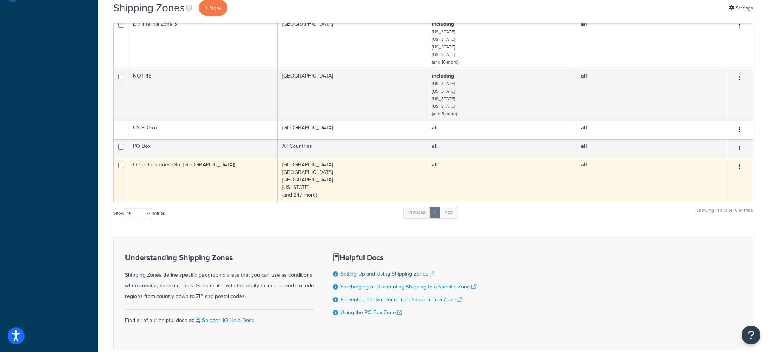
scroll to position [308, 0]
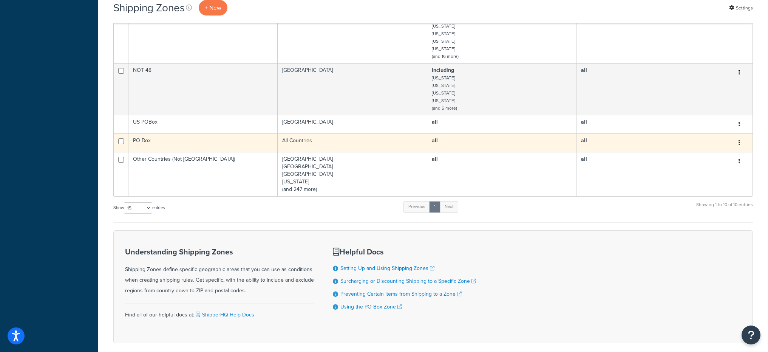
click at [193, 133] on td "PO Box" at bounding box center [202, 142] width 149 height 19
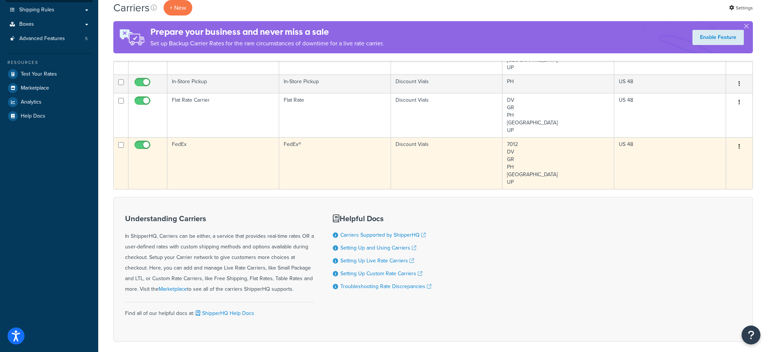
click at [215, 169] on td "FedEx" at bounding box center [223, 163] width 112 height 52
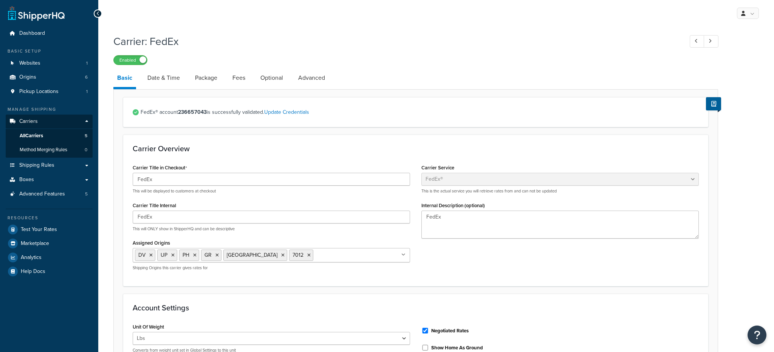
select select "fedEx"
select select "REGULAR_PICKUP"
select select "YOUR_PACKAGING"
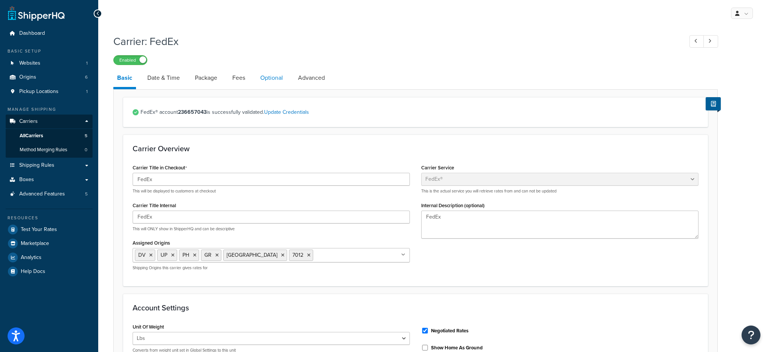
click at [285, 80] on link "Optional" at bounding box center [272, 78] width 30 height 18
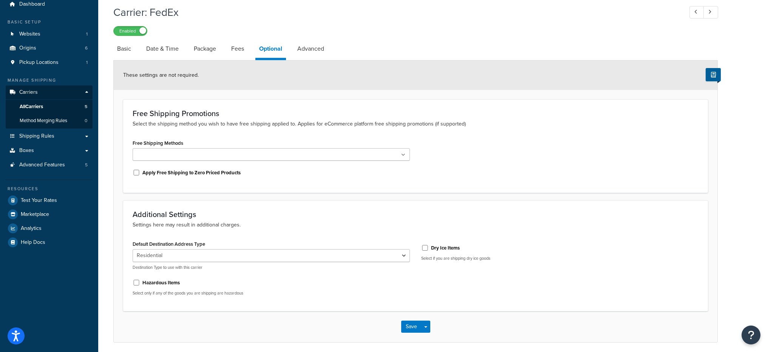
scroll to position [57, 0]
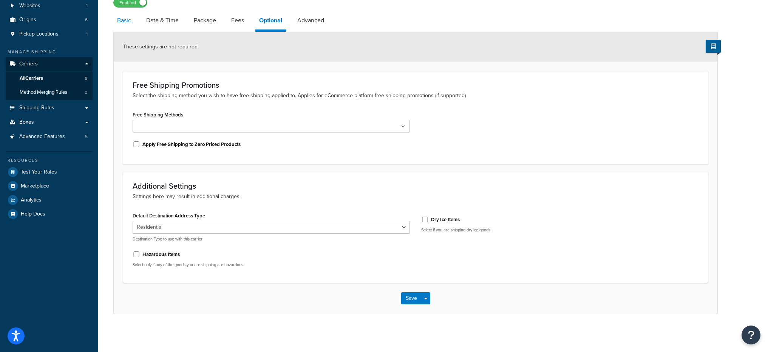
click at [126, 18] on link "Basic" at bounding box center [124, 20] width 22 height 18
select select "fedEx"
select select "REGULAR_PICKUP"
select select "YOUR_PACKAGING"
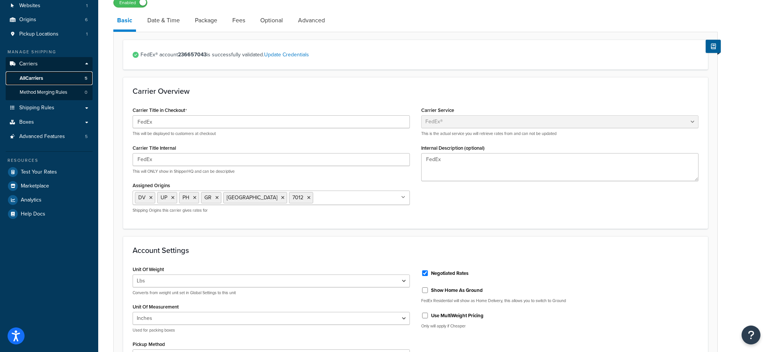
click at [49, 76] on link "All Carriers 5" at bounding box center [49, 78] width 87 height 14
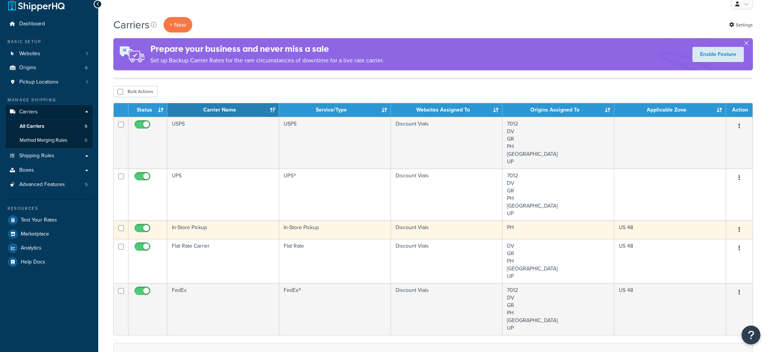
scroll to position [51, 0]
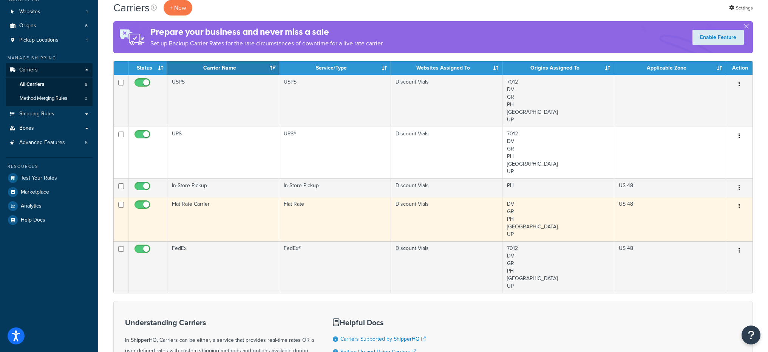
click at [256, 216] on td "Flat Rate Carrier" at bounding box center [223, 219] width 112 height 44
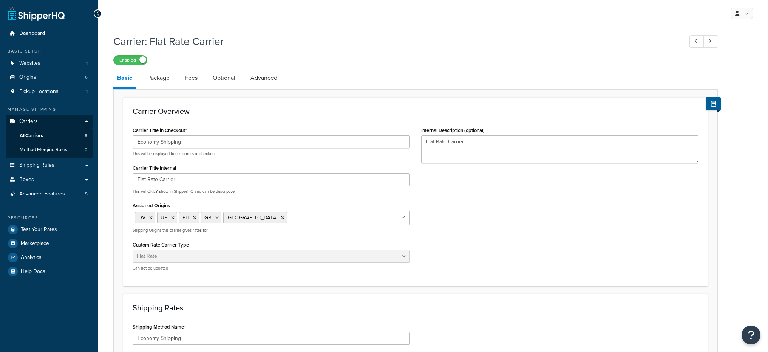
select select "flat"
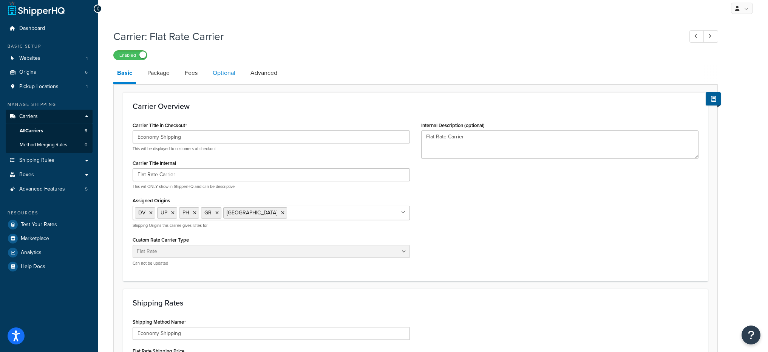
click at [215, 71] on link "Optional" at bounding box center [224, 73] width 30 height 18
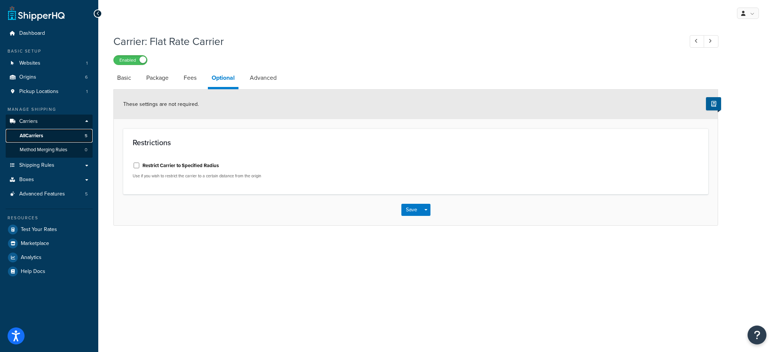
click at [42, 129] on link "All Carriers 5" at bounding box center [49, 136] width 87 height 14
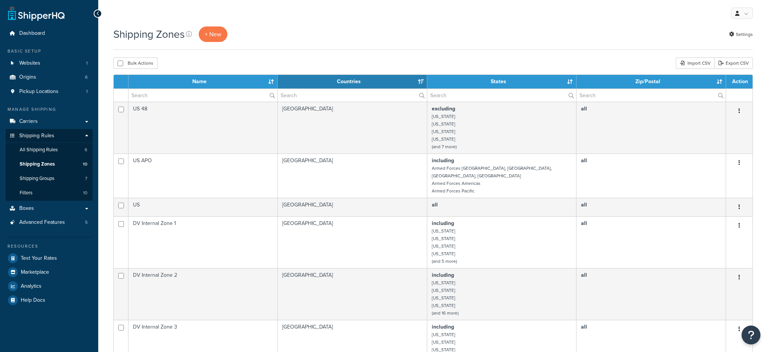
select select "15"
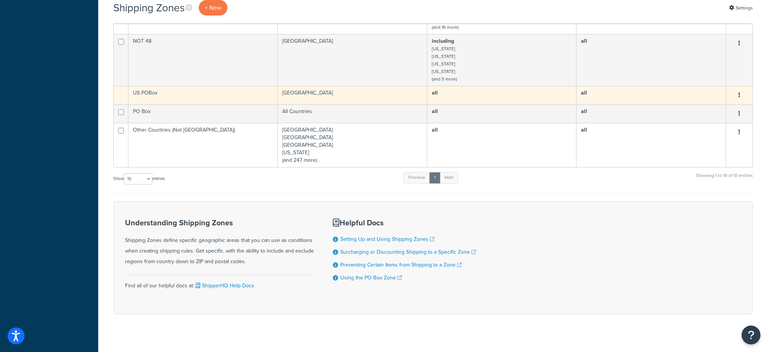
click at [741, 89] on button "button" at bounding box center [739, 95] width 11 height 12
click at [712, 103] on link "Duplicate" at bounding box center [709, 102] width 60 height 15
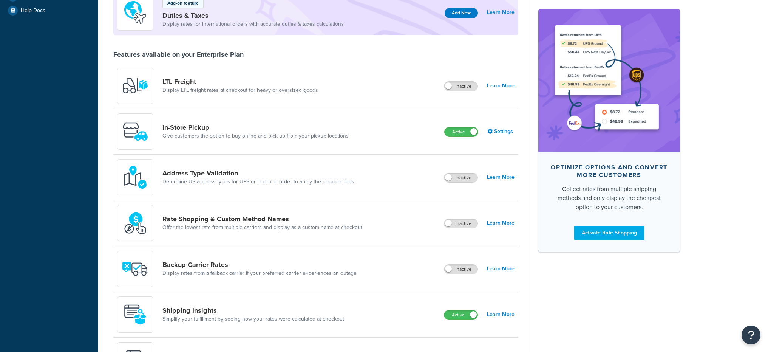
scroll to position [232, 0]
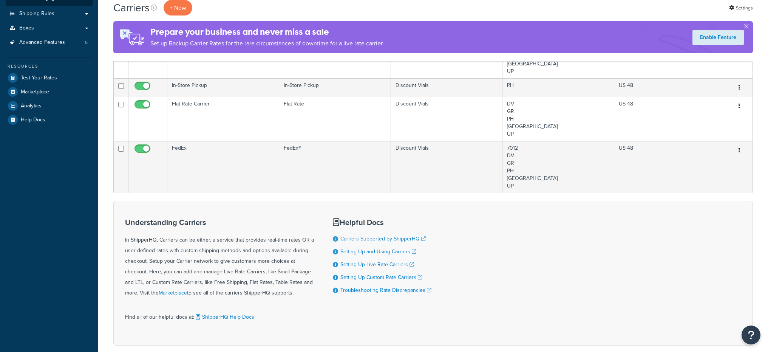
scroll to position [152, 0]
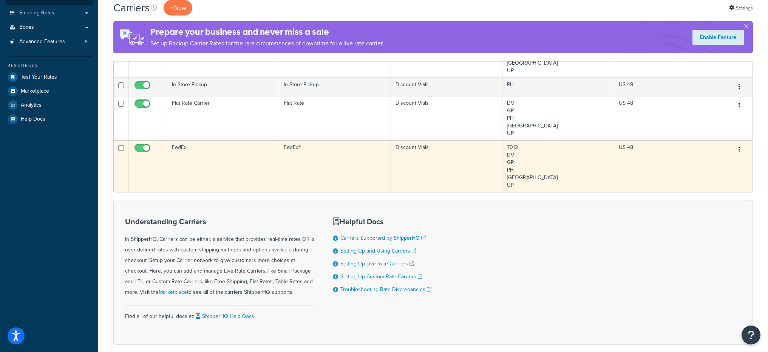
click at [198, 170] on td "FedEx" at bounding box center [223, 166] width 112 height 52
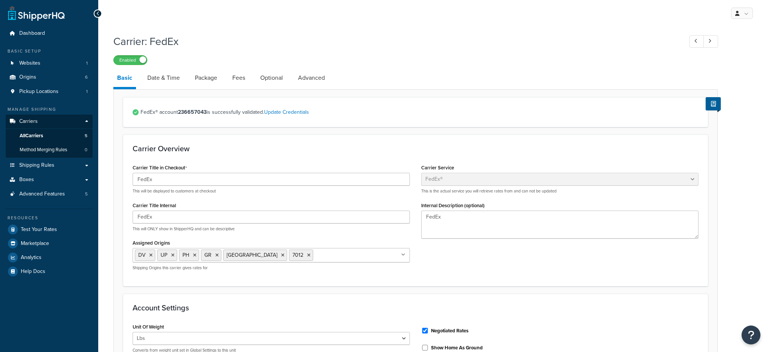
select select "fedEx"
select select "REGULAR_PICKUP"
select select "YOUR_PACKAGING"
click at [269, 82] on link "Optional" at bounding box center [272, 78] width 30 height 18
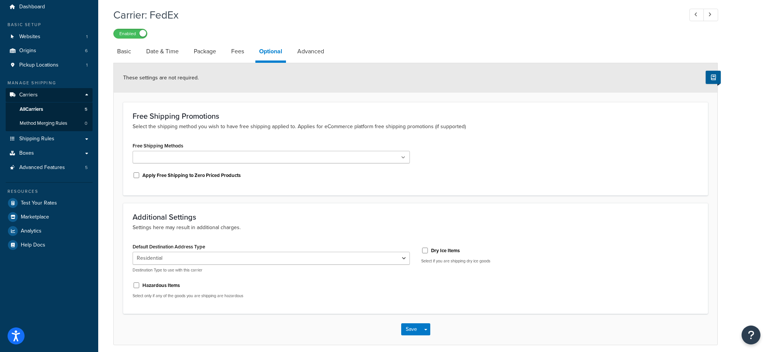
scroll to position [57, 0]
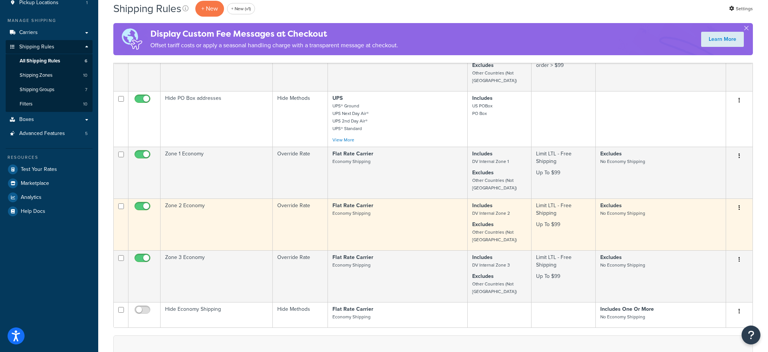
scroll to position [84, 0]
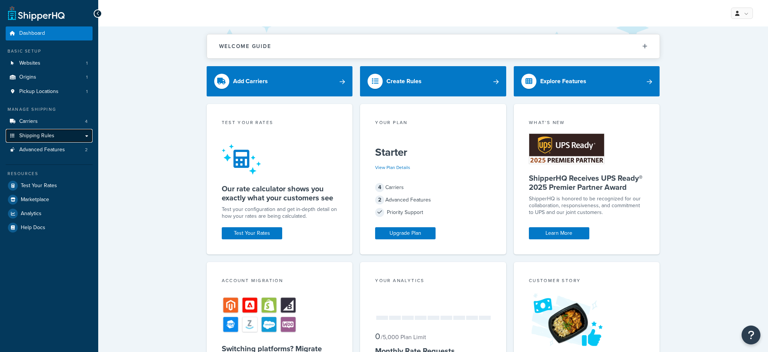
click at [41, 136] on span "Shipping Rules" at bounding box center [36, 136] width 35 height 6
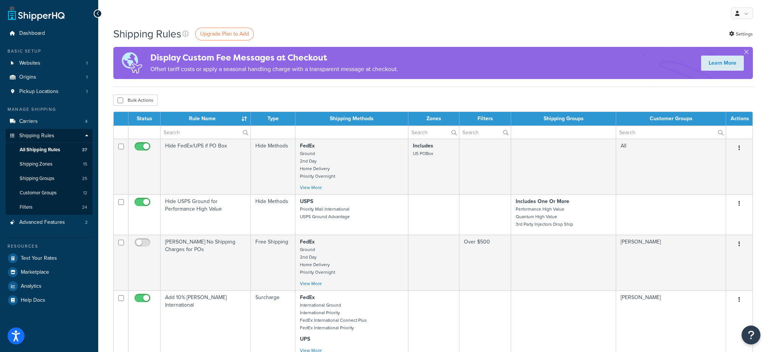
click at [60, 42] on ul "Dashboard Basic Setup Websites 1 Origins 1 Pickup Locations 1 Manage Shipping C…" at bounding box center [49, 166] width 87 height 280
click at [60, 39] on link "Dashboard" at bounding box center [49, 33] width 87 height 14
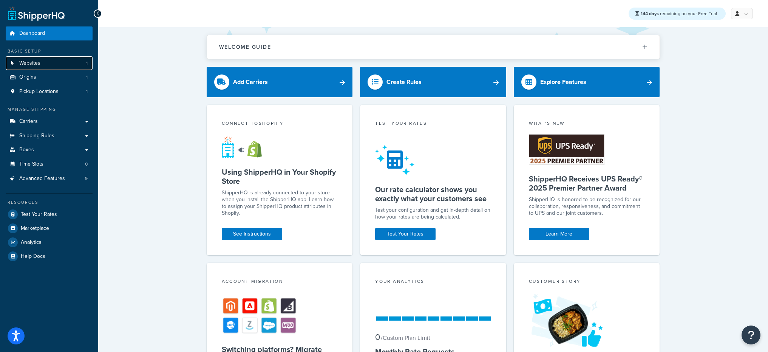
click at [49, 69] on link "Websites 1" at bounding box center [49, 63] width 87 height 14
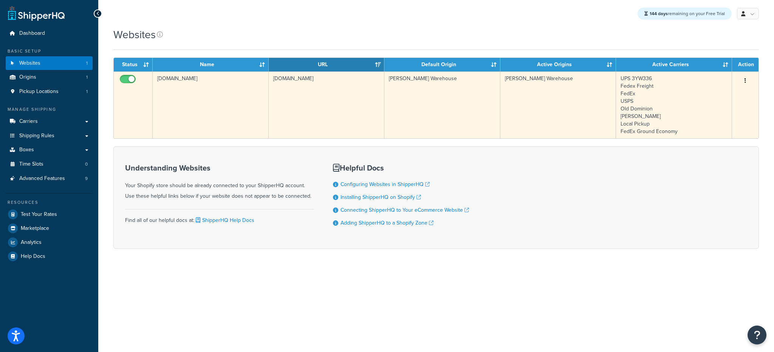
click at [287, 85] on td "[DOMAIN_NAME]" at bounding box center [327, 104] width 116 height 67
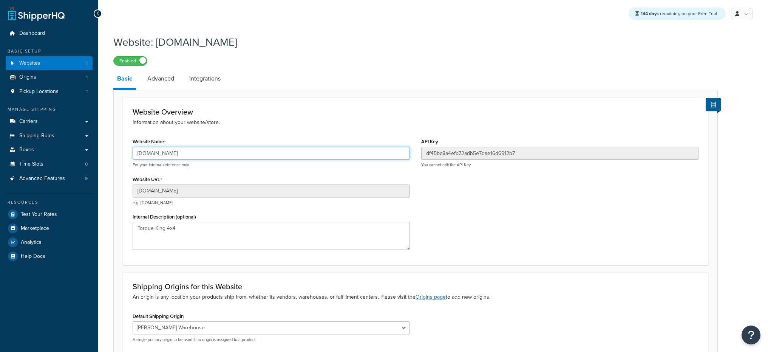
click at [195, 155] on input "torquekingstest.myshopify.com" at bounding box center [271, 153] width 277 height 13
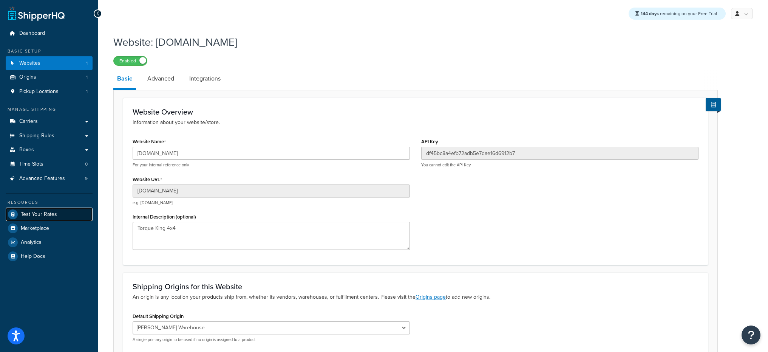
click at [45, 218] on span "Test Your Rates" at bounding box center [39, 214] width 36 height 6
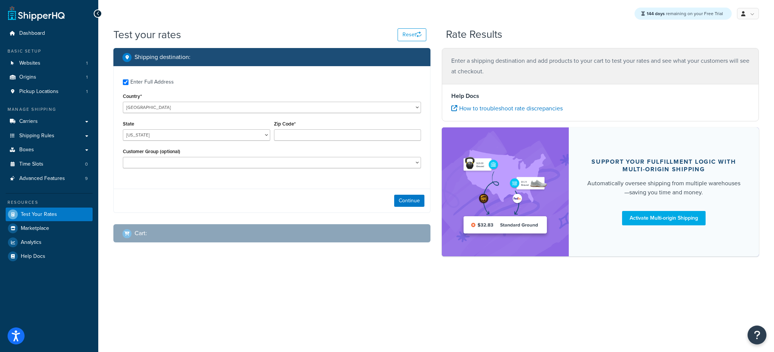
checkbox input "true"
type input "59106"
select select "MT"
select select
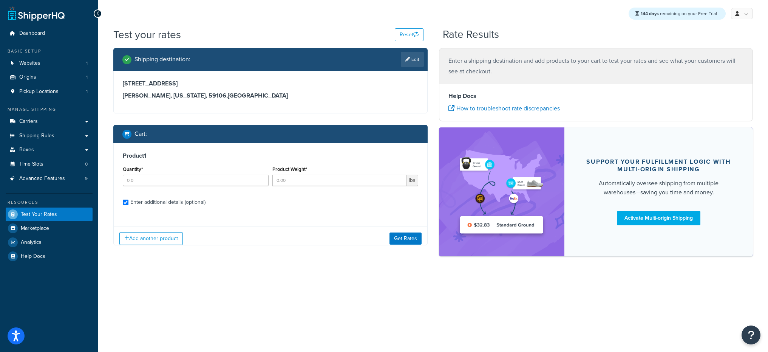
checkbox input "true"
type input "3"
type input "0.2999"
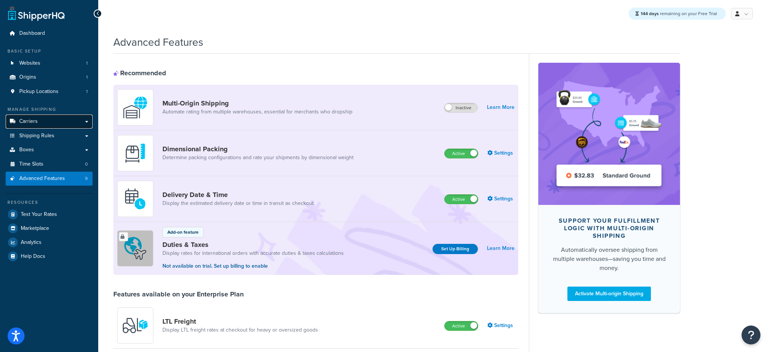
click at [54, 126] on link "Carriers" at bounding box center [49, 122] width 87 height 14
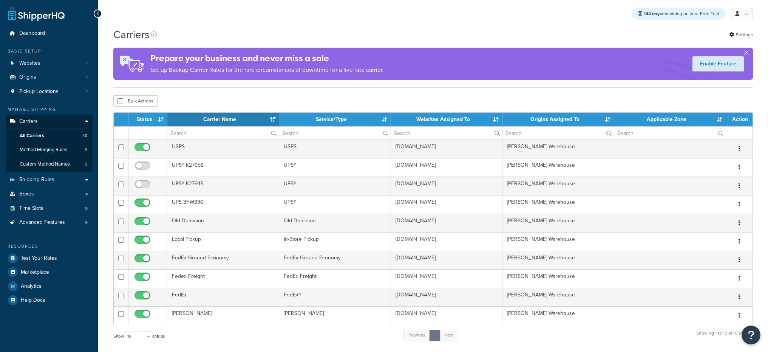
select select "15"
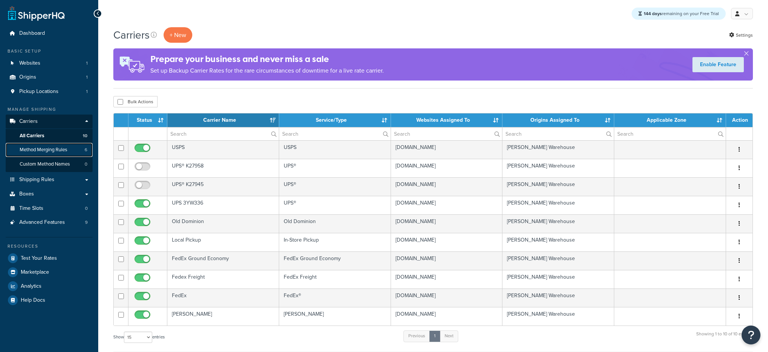
click at [56, 147] on span "Method Merging Rules" at bounding box center [44, 150] width 48 height 6
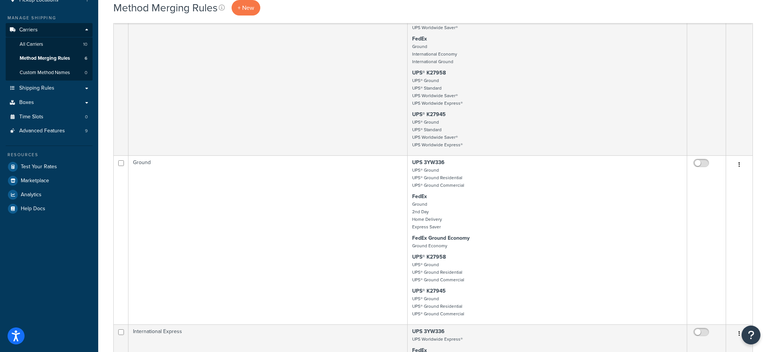
scroll to position [150, 0]
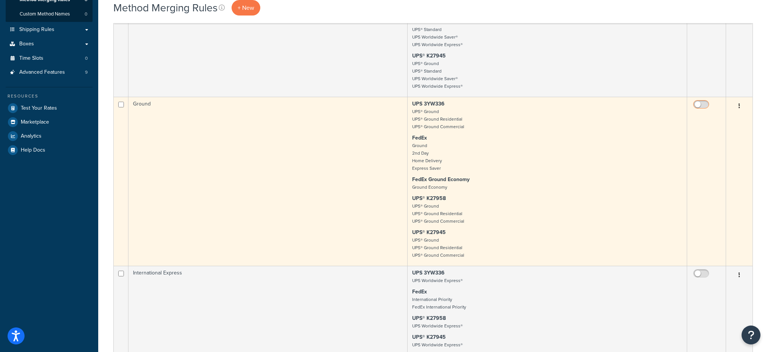
click at [706, 103] on input "checkbox" at bounding box center [702, 106] width 21 height 9
checkbox input "true"
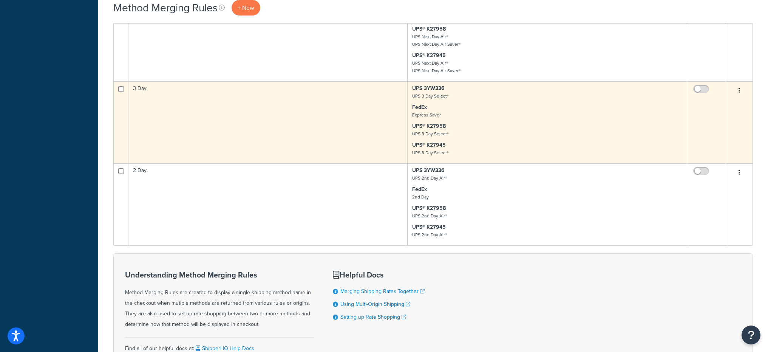
scroll to position [527, 0]
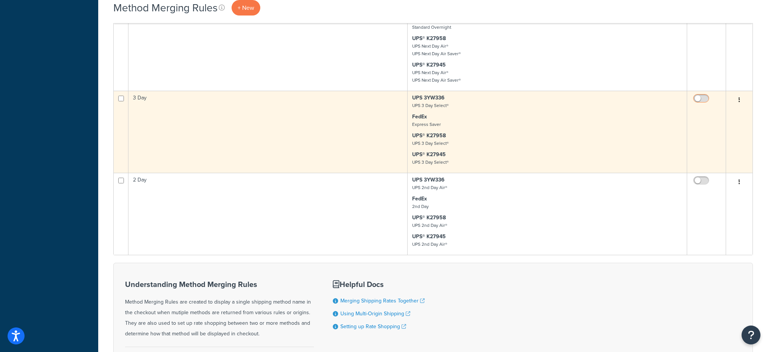
click at [699, 98] on input "checkbox" at bounding box center [702, 100] width 21 height 9
checkbox input "true"
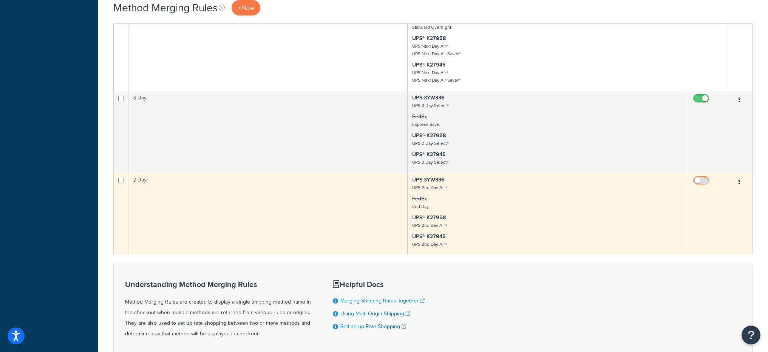
click at [703, 181] on input "checkbox" at bounding box center [702, 182] width 21 height 9
checkbox input "true"
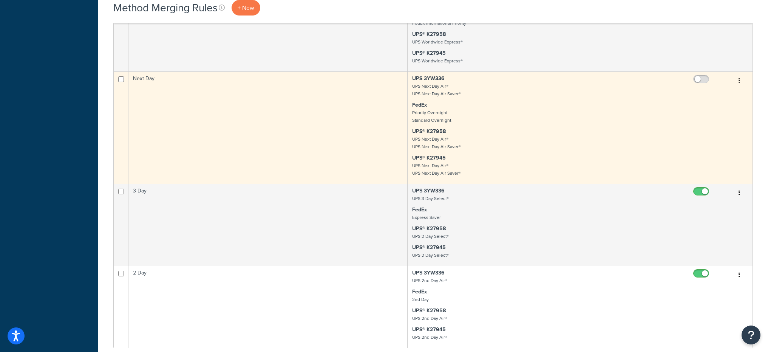
scroll to position [440, 0]
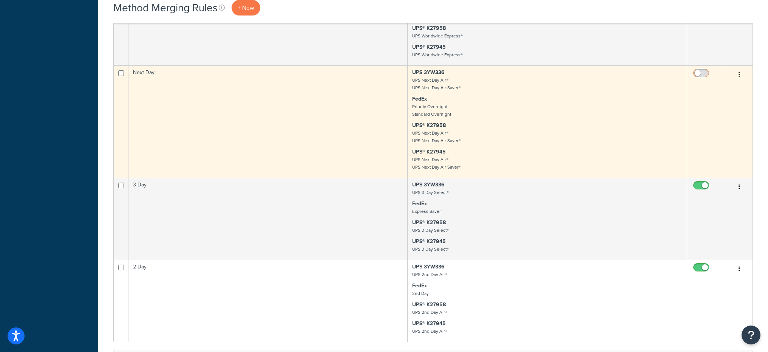
click at [698, 70] on input "checkbox" at bounding box center [702, 74] width 21 height 9
checkbox input "true"
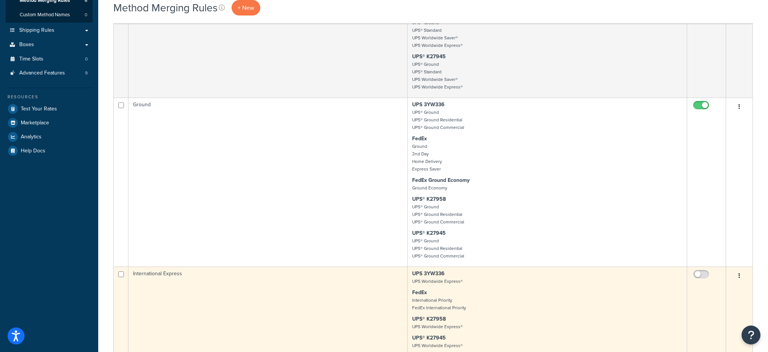
scroll to position [149, 0]
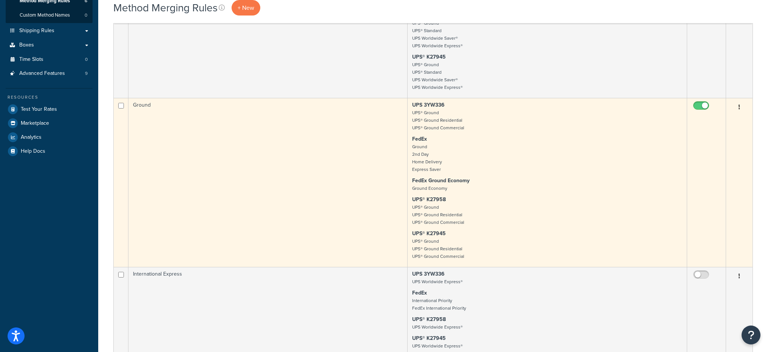
click at [704, 105] on input "checkbox" at bounding box center [702, 107] width 21 height 9
checkbox input "false"
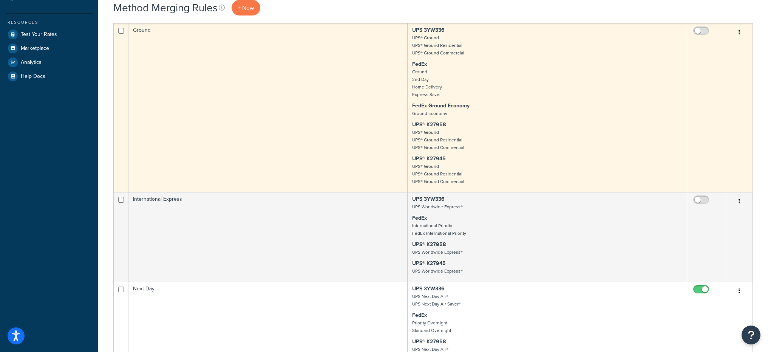
scroll to position [228, 0]
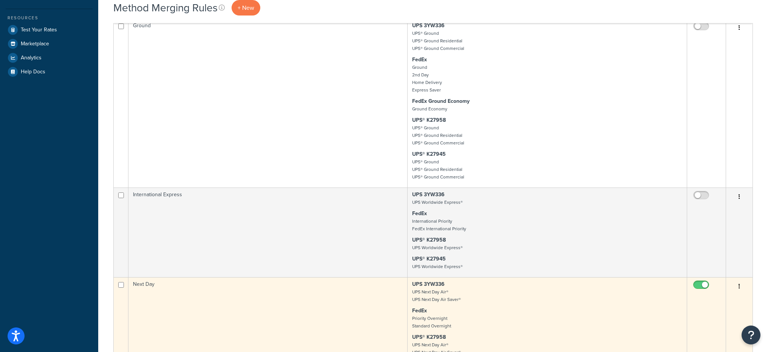
click at [698, 287] on input "checkbox" at bounding box center [702, 286] width 21 height 9
checkbox input "false"
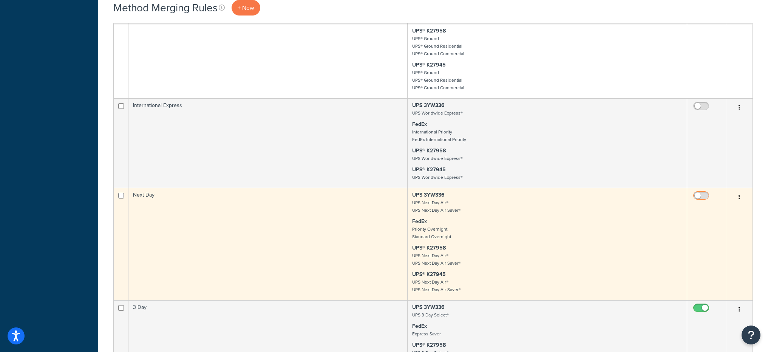
scroll to position [474, 0]
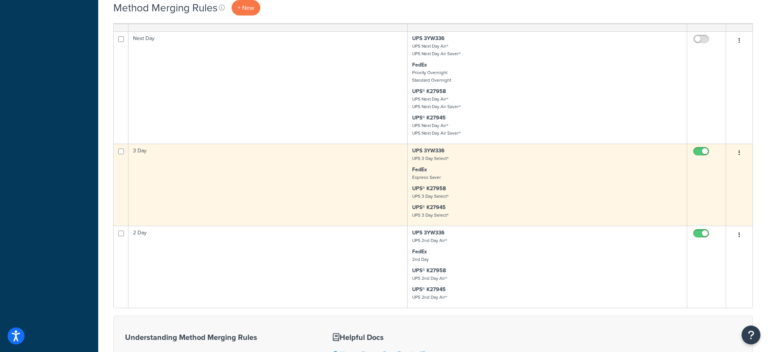
click at [701, 152] on input "checkbox" at bounding box center [702, 153] width 21 height 9
checkbox input "false"
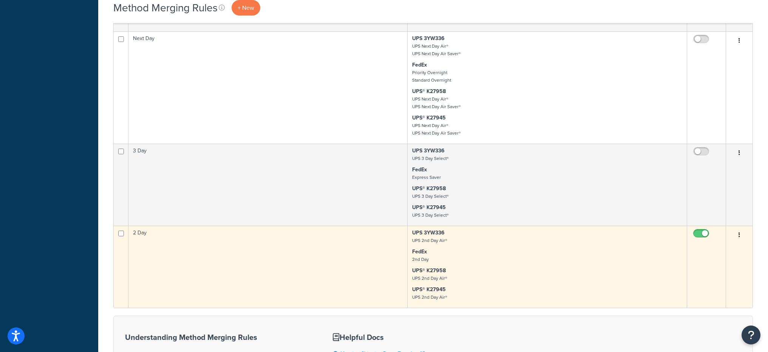
click at [706, 234] on input "checkbox" at bounding box center [702, 235] width 21 height 9
checkbox input "false"
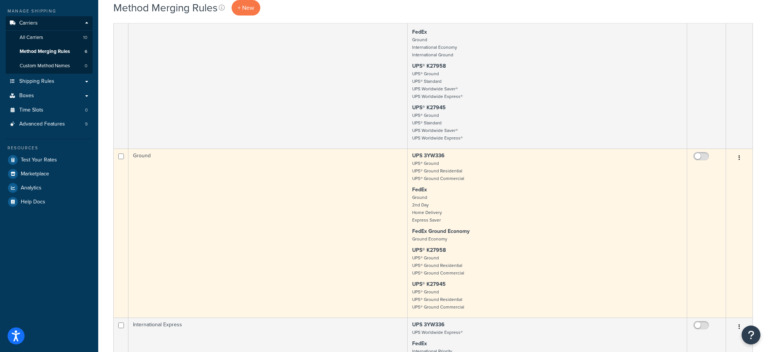
scroll to position [165, 0]
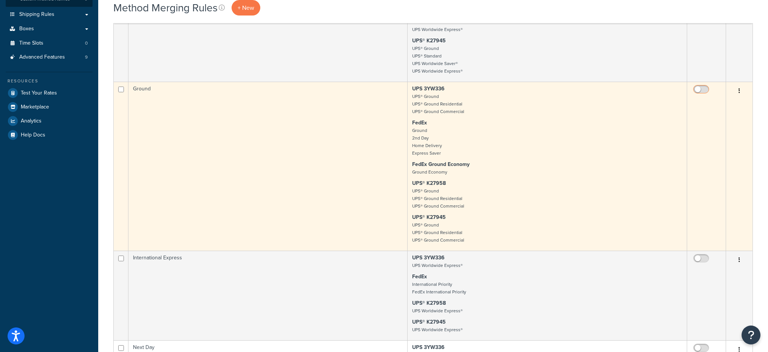
click at [698, 91] on input "checkbox" at bounding box center [702, 91] width 21 height 9
checkbox input "true"
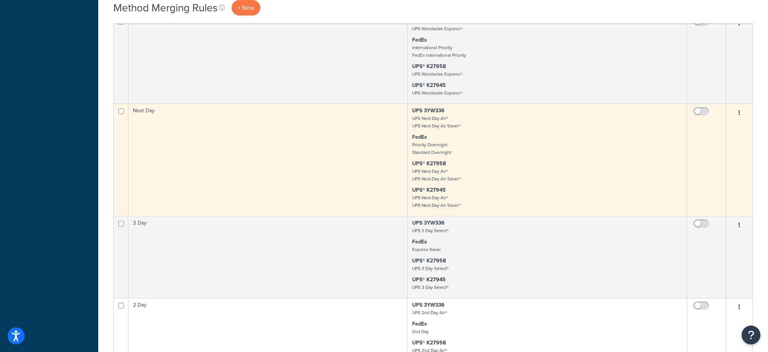
scroll to position [443, 0]
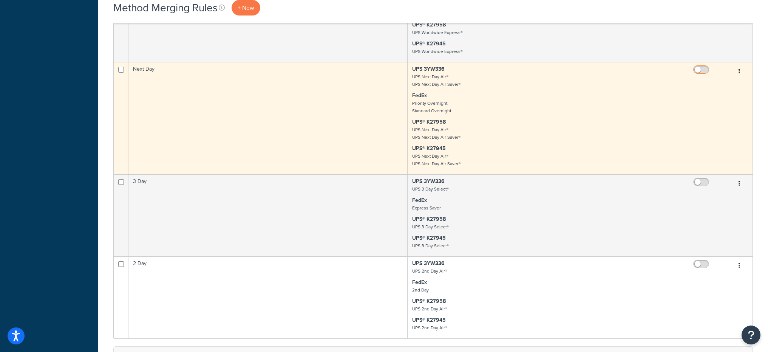
drag, startPoint x: 699, startPoint y: 70, endPoint x: 698, endPoint y: 74, distance: 4.2
click at [700, 70] on input "checkbox" at bounding box center [702, 71] width 21 height 9
checkbox input "true"
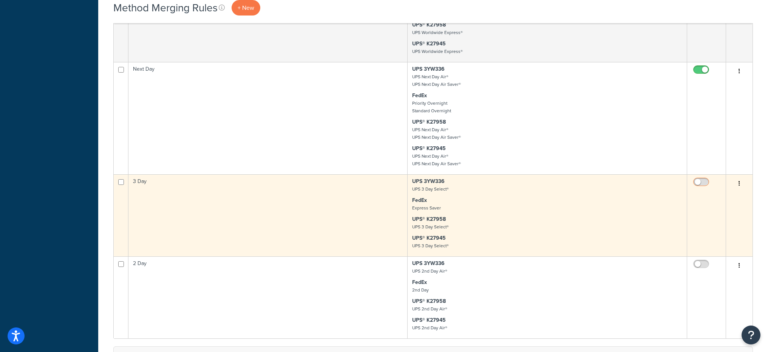
click at [698, 181] on input "checkbox" at bounding box center [702, 183] width 21 height 9
checkbox input "true"
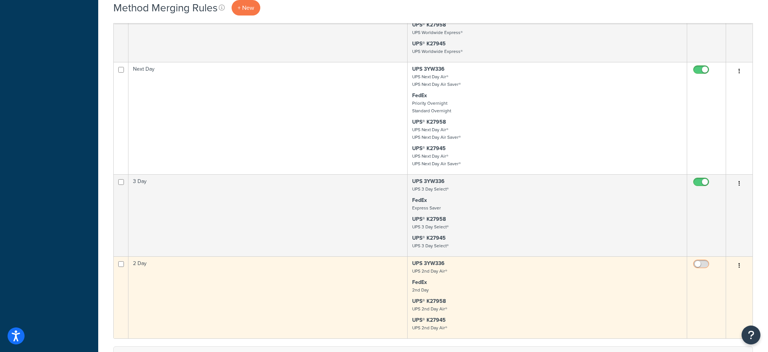
click at [696, 263] on input "checkbox" at bounding box center [702, 265] width 21 height 9
checkbox input "true"
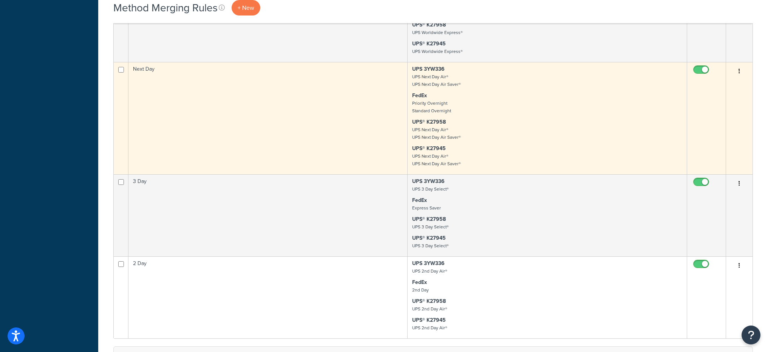
click at [701, 70] on input "checkbox" at bounding box center [702, 71] width 21 height 9
click at [707, 69] on input "checkbox" at bounding box center [702, 71] width 21 height 9
click at [702, 72] on input "checkbox" at bounding box center [702, 71] width 21 height 9
checkbox input "false"
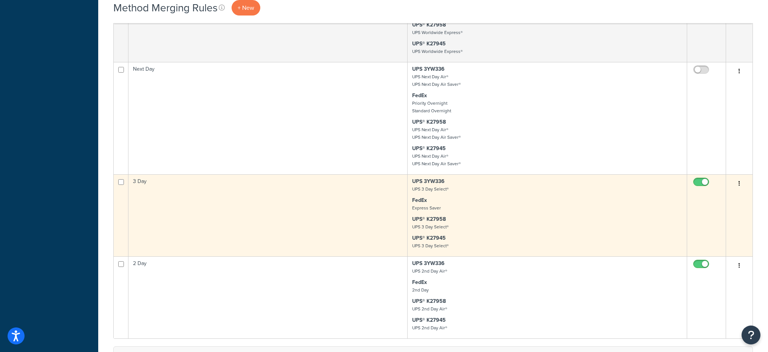
click at [705, 181] on input "checkbox" at bounding box center [702, 183] width 21 height 9
checkbox input "false"
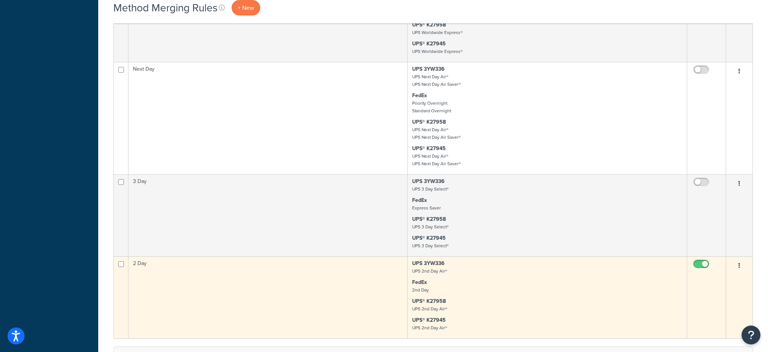
click at [704, 261] on input "checkbox" at bounding box center [702, 265] width 21 height 9
checkbox input "false"
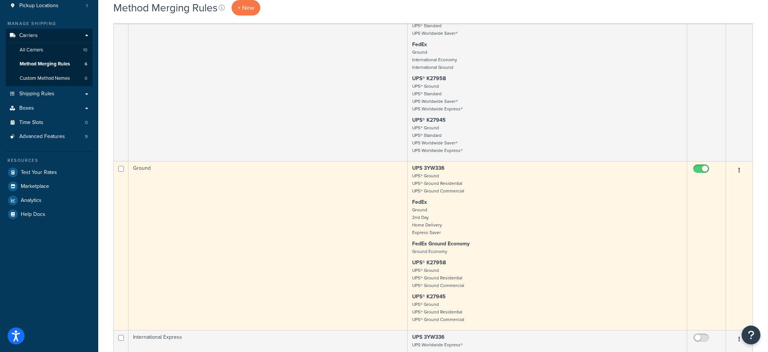
scroll to position [79, 0]
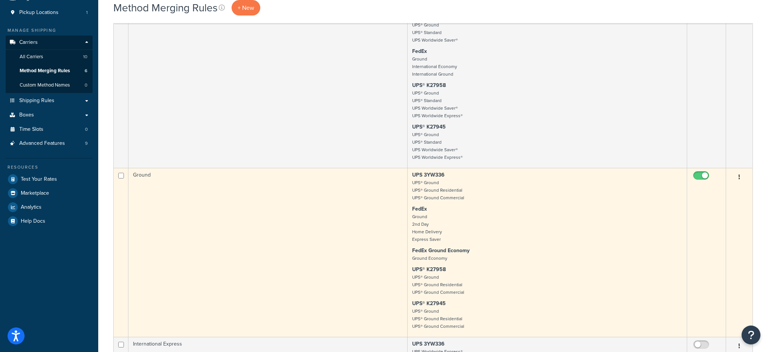
click at [705, 177] on input "checkbox" at bounding box center [702, 177] width 21 height 9
checkbox input "false"
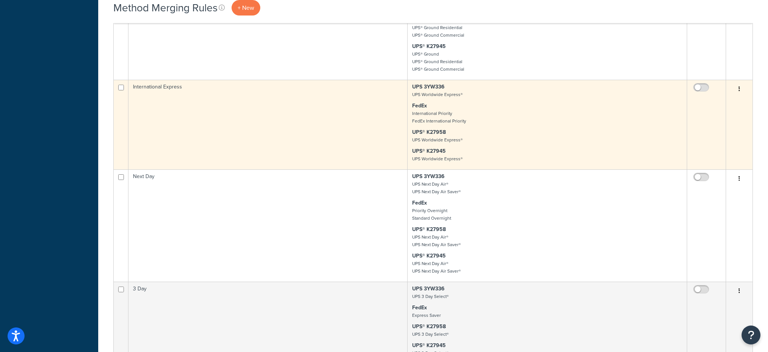
scroll to position [419, 0]
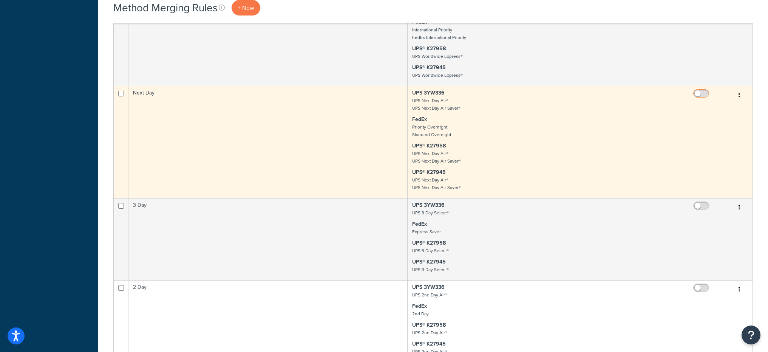
click at [698, 94] on input "checkbox" at bounding box center [702, 95] width 21 height 9
click at [704, 95] on input "checkbox" at bounding box center [702, 95] width 21 height 9
checkbox input "false"
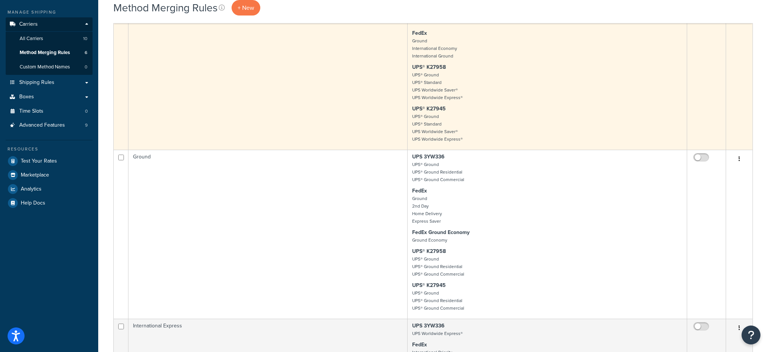
scroll to position [92, 0]
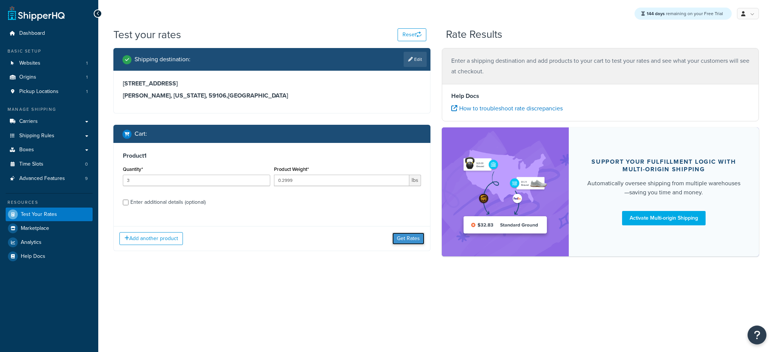
click at [401, 239] on button "Get Rates" at bounding box center [408, 238] width 32 height 12
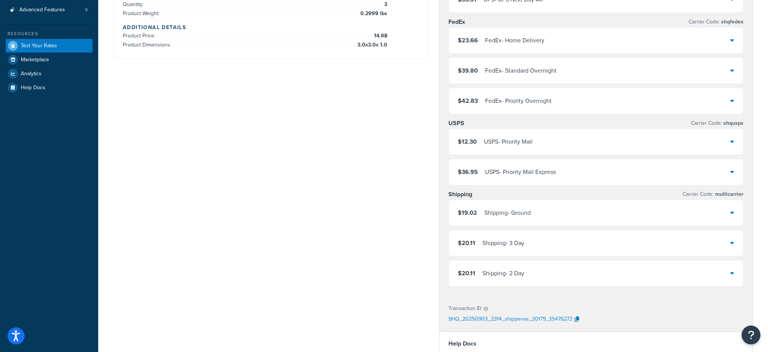
scroll to position [162, 0]
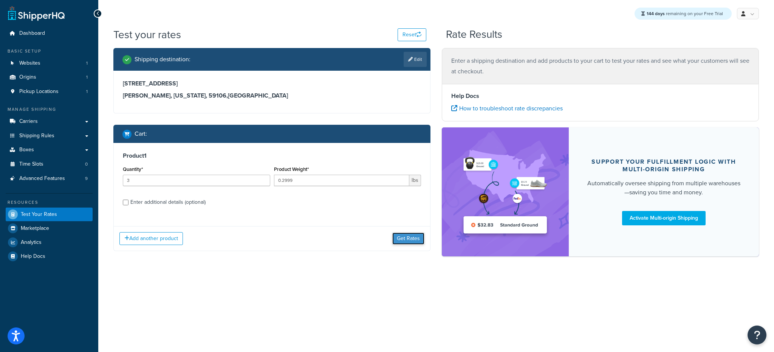
click at [410, 238] on button "Get Rates" at bounding box center [408, 238] width 32 height 12
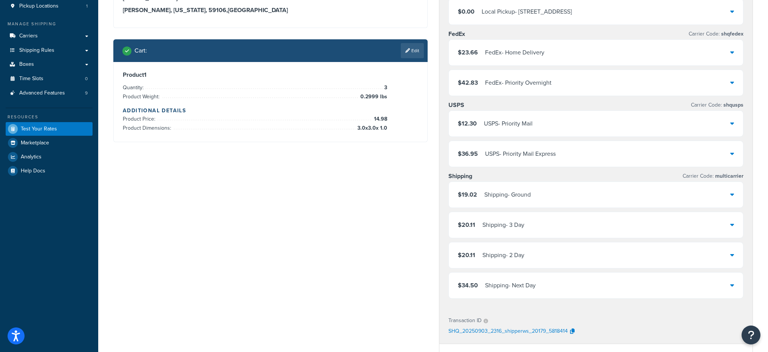
scroll to position [78, 0]
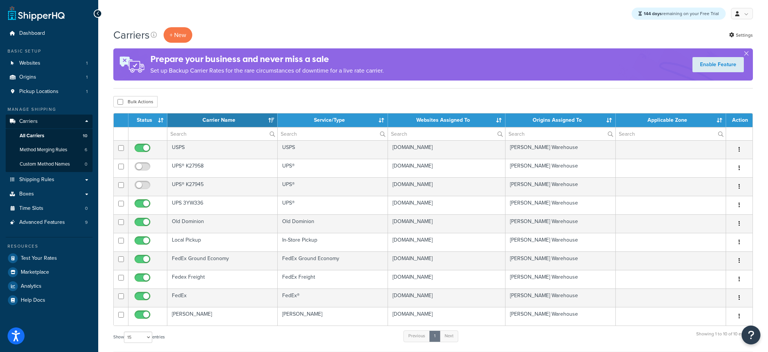
select select "15"
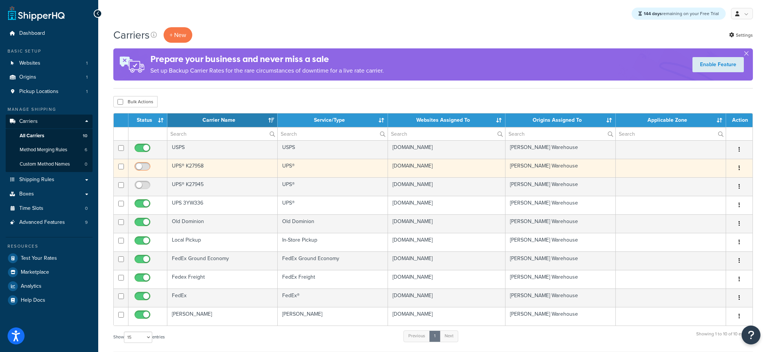
click at [146, 167] on input "checkbox" at bounding box center [143, 168] width 21 height 9
checkbox input "true"
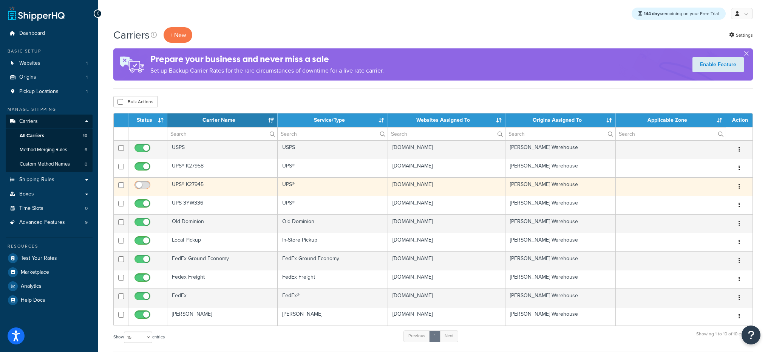
click at [144, 184] on input "checkbox" at bounding box center [143, 186] width 21 height 9
checkbox input "true"
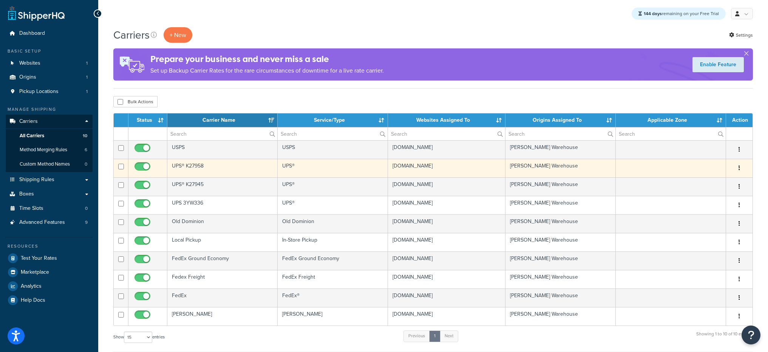
click at [143, 169] on input "checkbox" at bounding box center [143, 168] width 21 height 9
checkbox input "false"
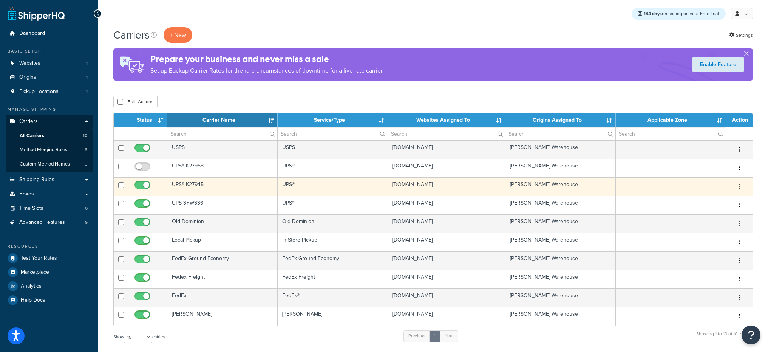
click at [147, 183] on input "checkbox" at bounding box center [143, 186] width 21 height 9
checkbox input "false"
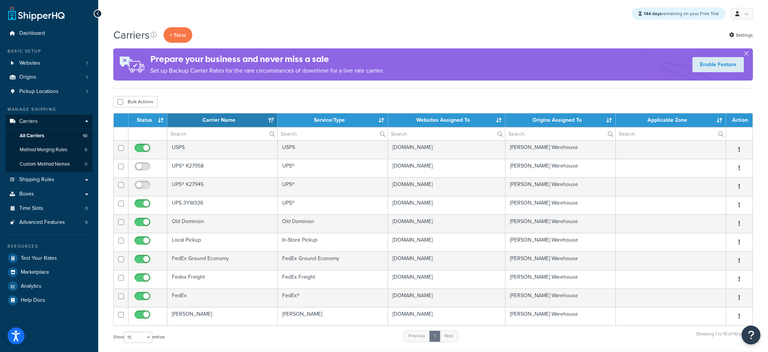
click at [407, 90] on div "Carriers + New Settings Prepare your business and never miss a sale Set up Back…" at bounding box center [433, 278] width 670 height 503
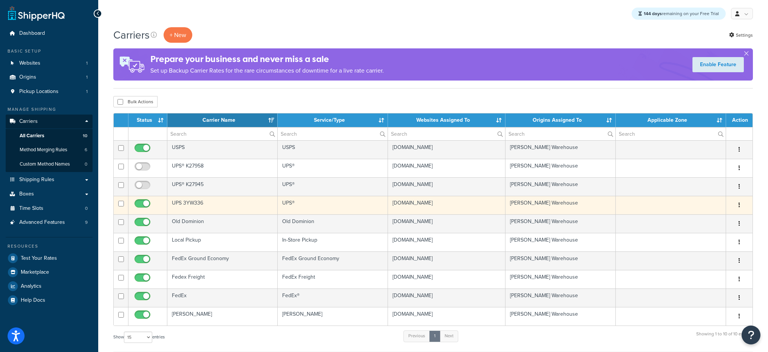
click at [221, 203] on td "UPS 3YW336" at bounding box center [222, 205] width 110 height 19
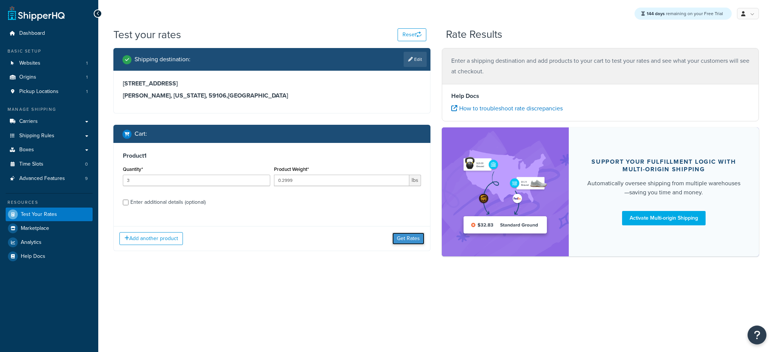
click at [402, 244] on button "Get Rates" at bounding box center [408, 238] width 32 height 12
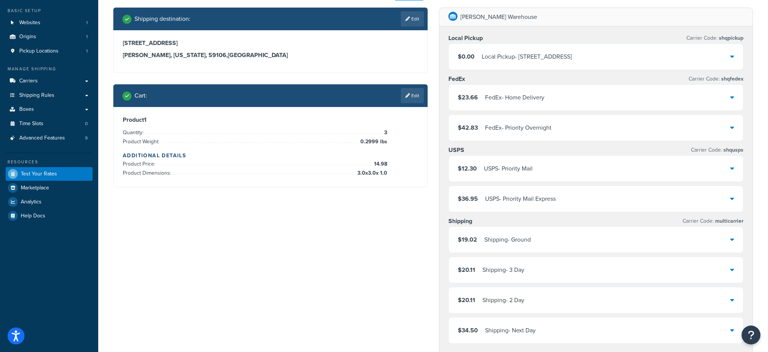
scroll to position [3, 0]
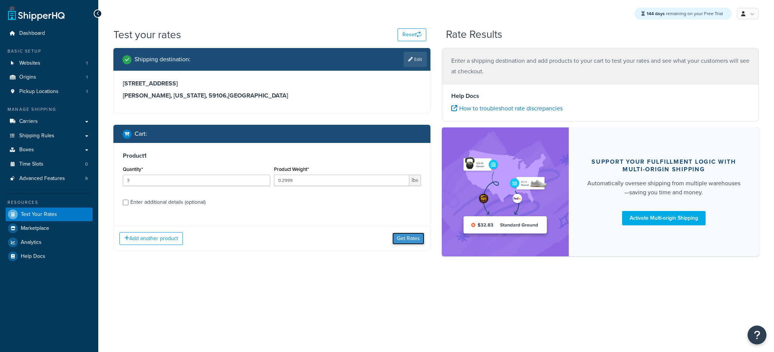
click at [396, 239] on button "Get Rates" at bounding box center [408, 238] width 32 height 12
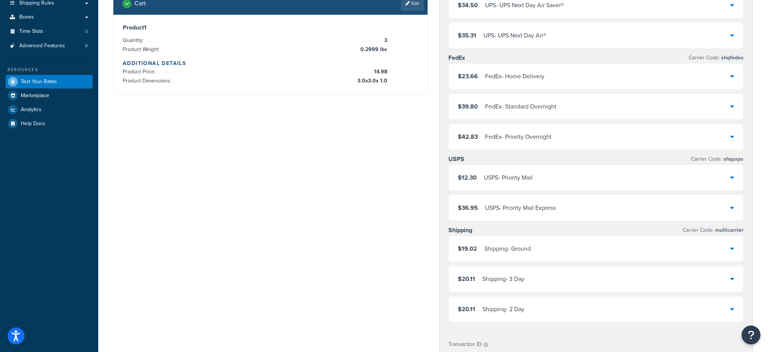
scroll to position [134, 0]
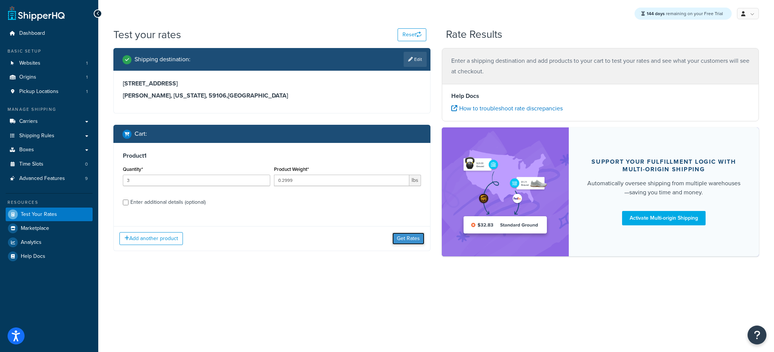
click at [402, 235] on button "Get Rates" at bounding box center [408, 238] width 32 height 12
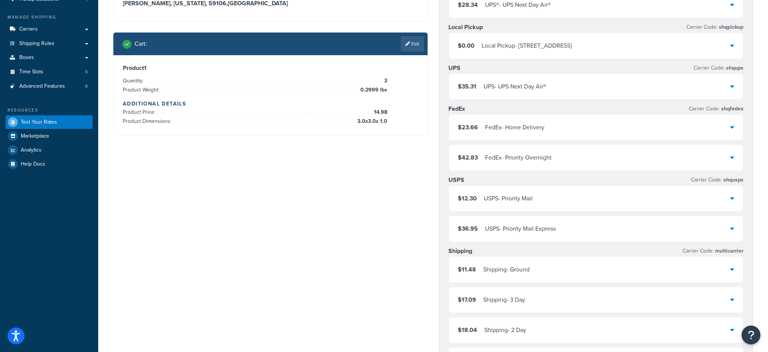
scroll to position [209, 0]
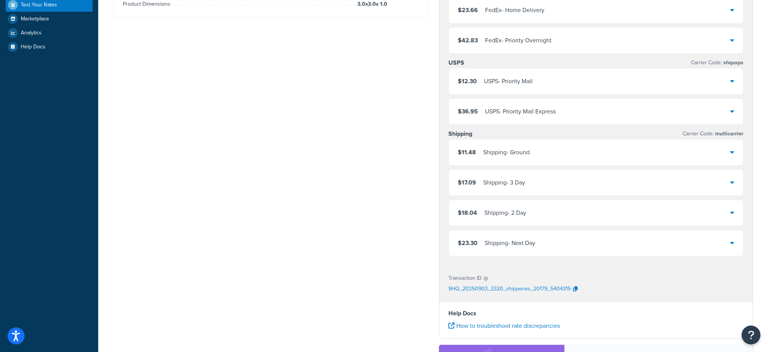
click at [540, 152] on div "$11.48 Shipping - Ground" at bounding box center [596, 152] width 295 height 26
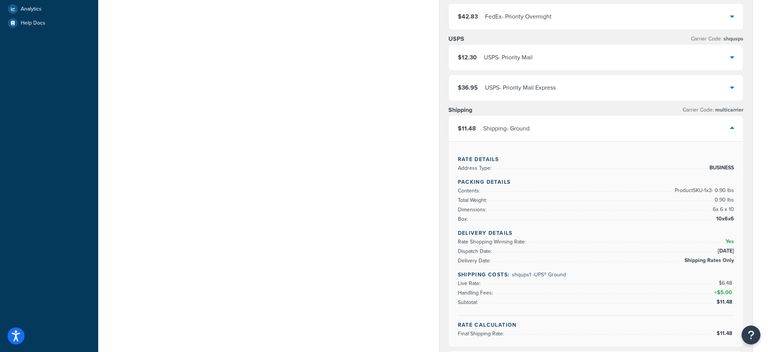
scroll to position [274, 0]
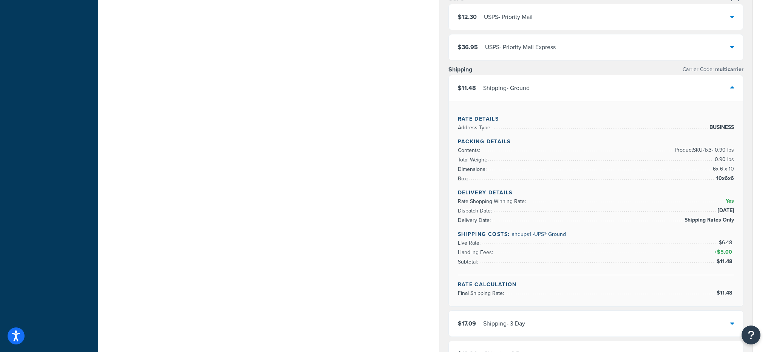
click at [550, 96] on div "$11.48 Shipping - Ground" at bounding box center [596, 88] width 295 height 26
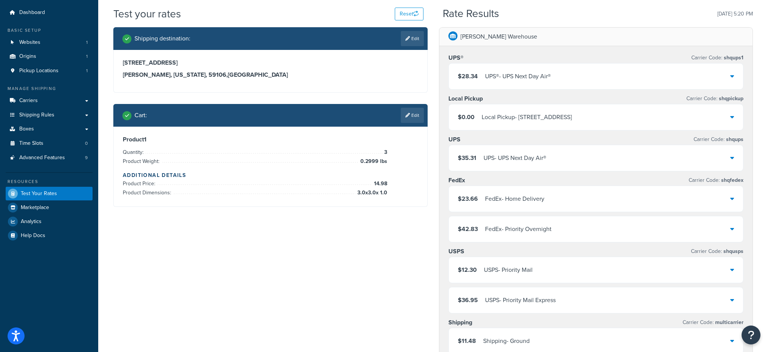
scroll to position [12, 0]
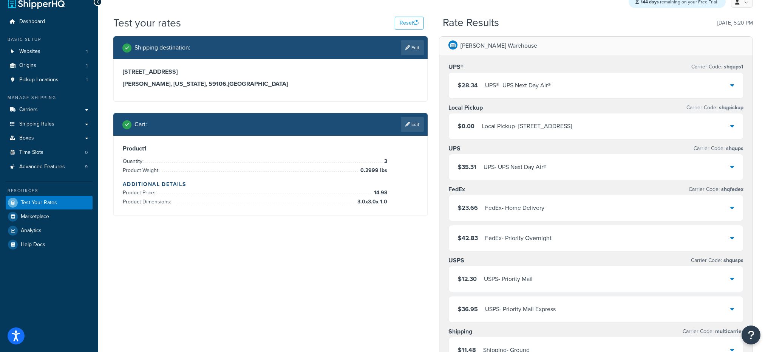
click at [600, 91] on div "$28.34 UPS® - UPS Next Day Air®" at bounding box center [596, 86] width 295 height 26
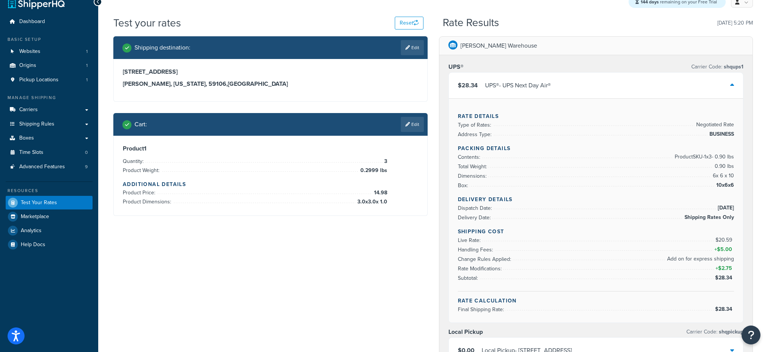
click at [600, 91] on div "$28.34 UPS® - UPS Next Day Air®" at bounding box center [596, 86] width 295 height 26
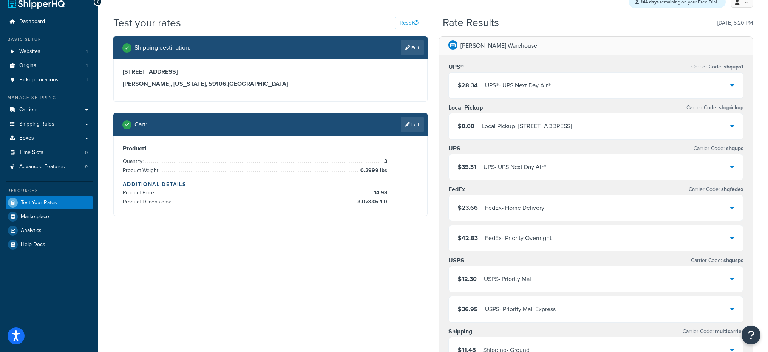
click at [590, 168] on div "$35.31 UPS - UPS Next Day Air®" at bounding box center [596, 167] width 295 height 26
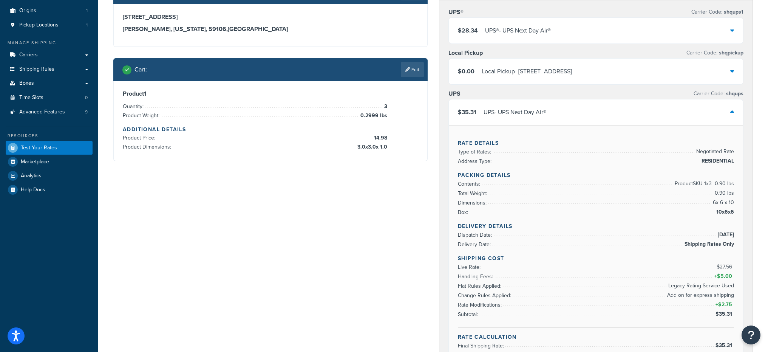
scroll to position [71, 0]
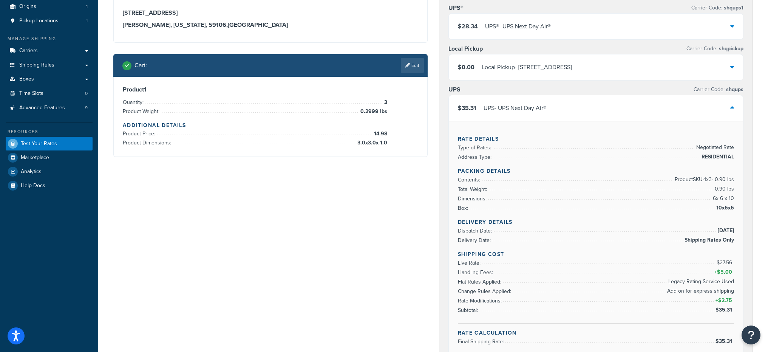
click at [578, 105] on div "$35.31 UPS - UPS Next Day Air®" at bounding box center [596, 108] width 295 height 26
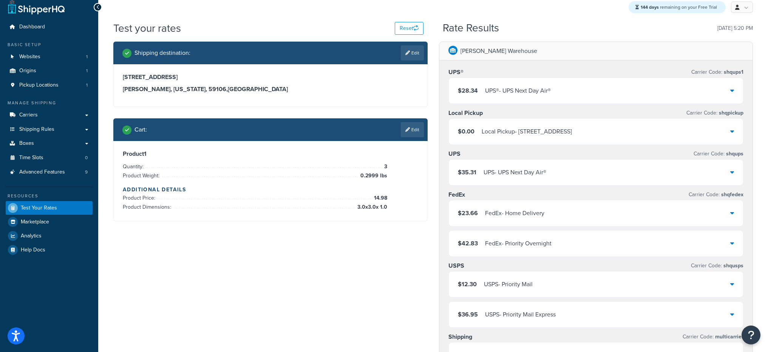
scroll to position [0, 0]
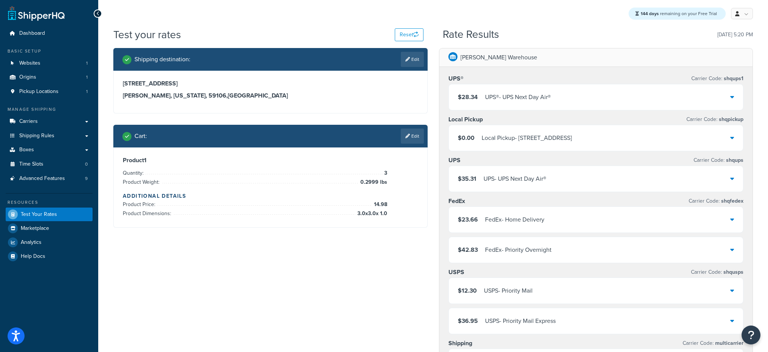
click at [596, 179] on div "$35.31 UPS - UPS Next Day Air®" at bounding box center [596, 179] width 295 height 26
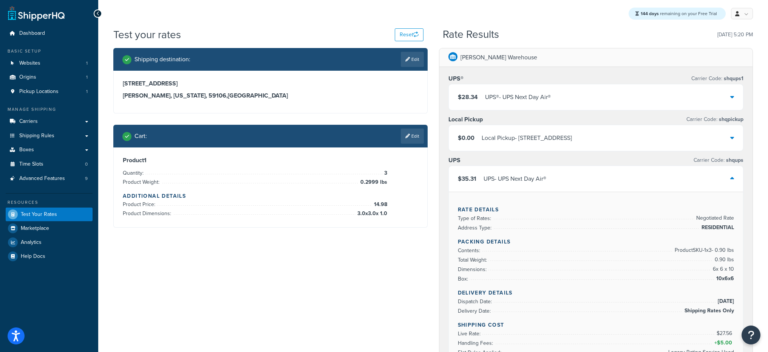
click at [579, 104] on div "$28.34 UPS® - UPS Next Day Air®" at bounding box center [596, 97] width 295 height 26
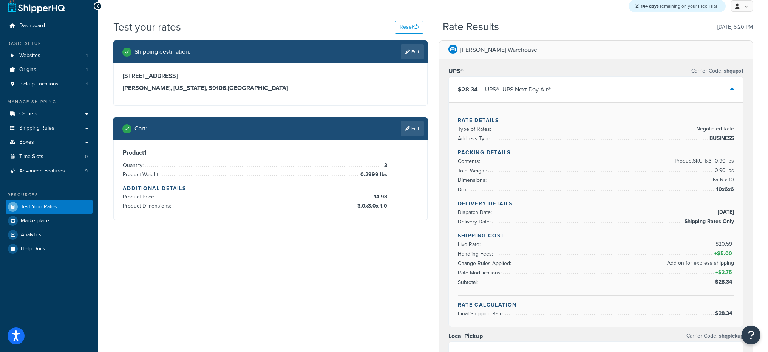
scroll to position [8, 0]
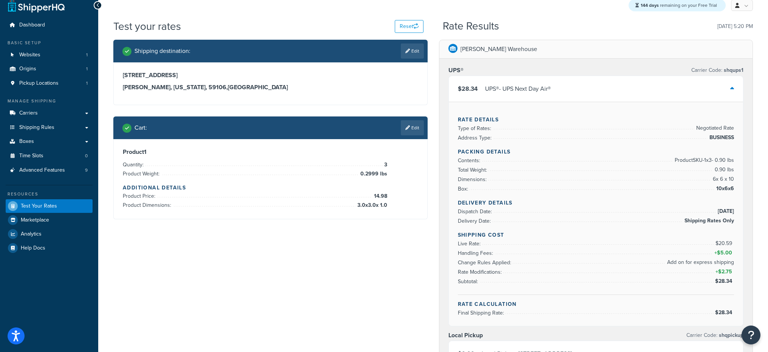
click at [578, 77] on div "$28.34 UPS® - UPS Next Day Air®" at bounding box center [596, 89] width 295 height 26
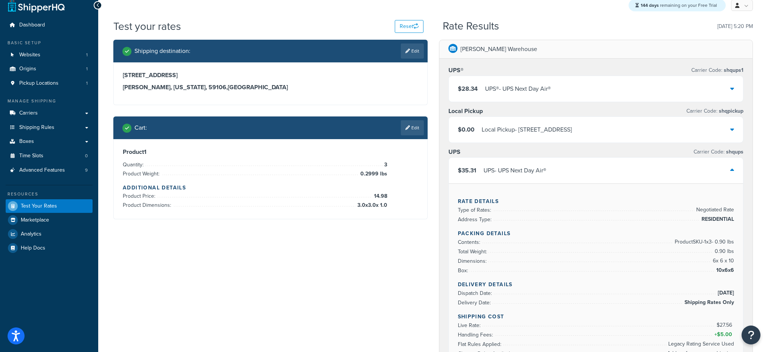
click at [583, 162] on div "$35.31 UPS - UPS Next Day Air®" at bounding box center [596, 171] width 295 height 26
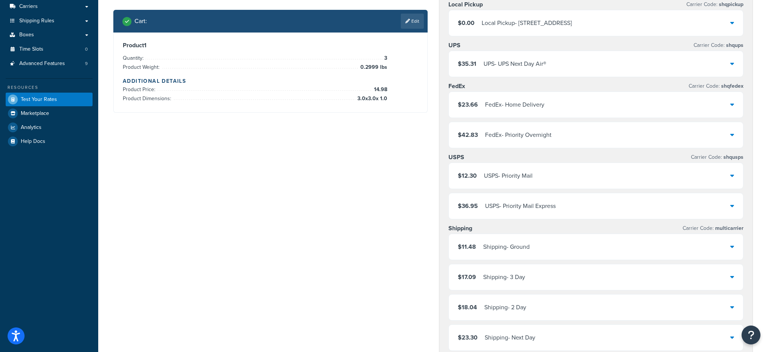
scroll to position [186, 0]
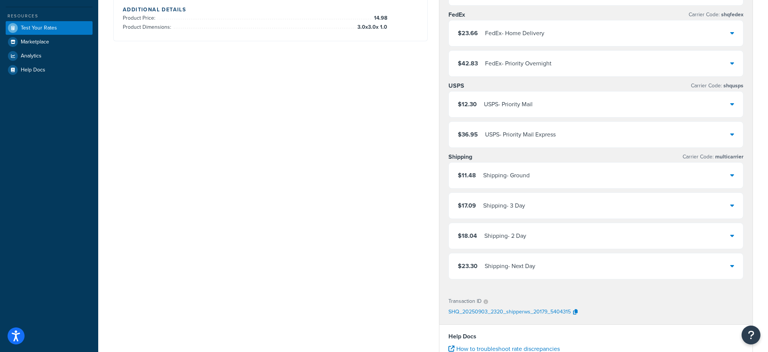
click at [549, 272] on div "$23.30 Shipping - Next Day" at bounding box center [596, 266] width 295 height 26
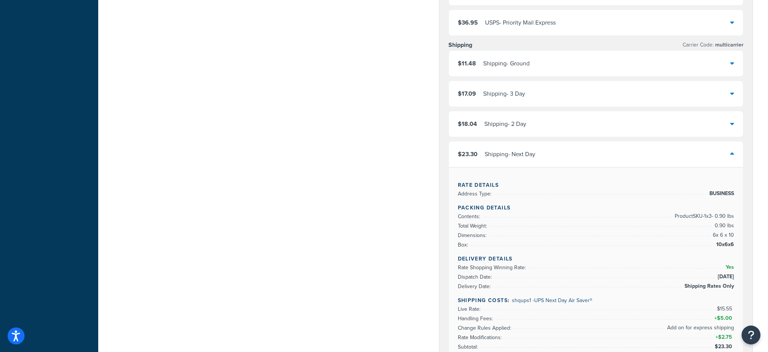
scroll to position [302, 0]
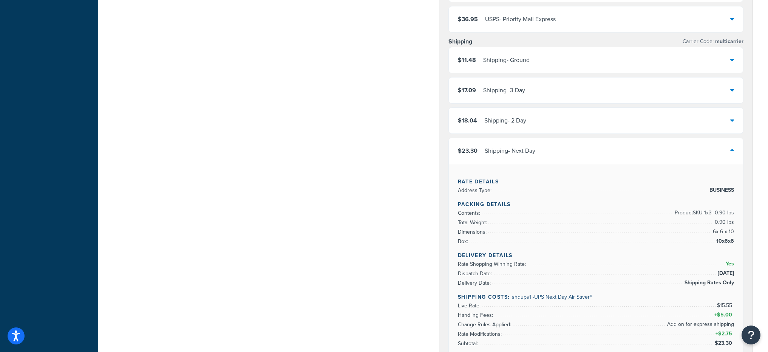
click at [590, 154] on div "$23.30 Shipping - Next Day" at bounding box center [596, 151] width 295 height 26
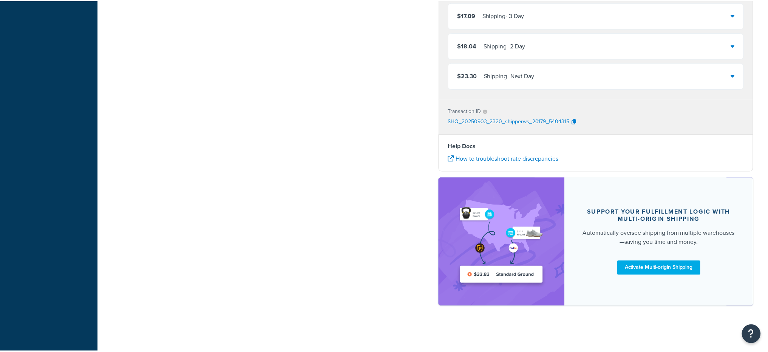
scroll to position [0, 0]
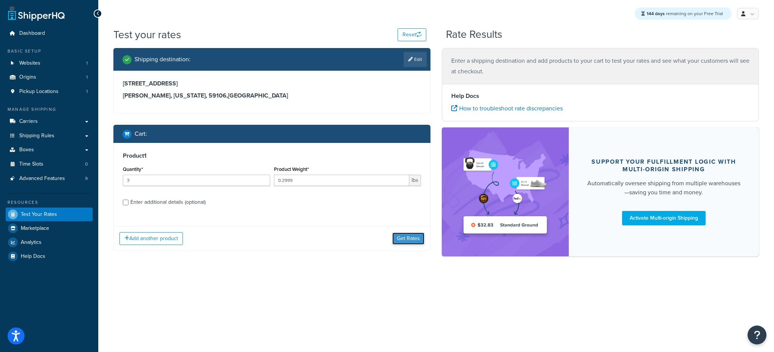
click at [400, 242] on button "Get Rates" at bounding box center [408, 238] width 32 height 12
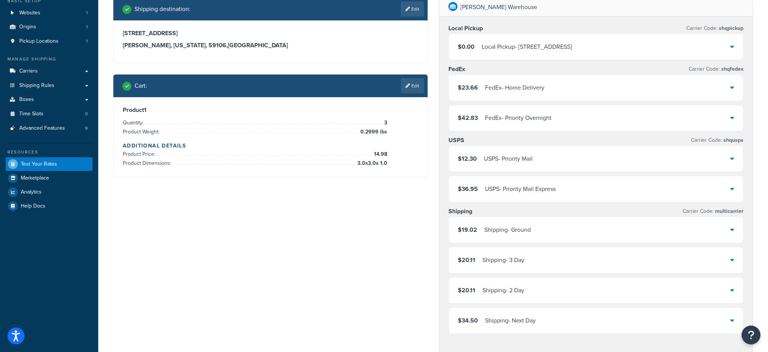
scroll to position [36, 0]
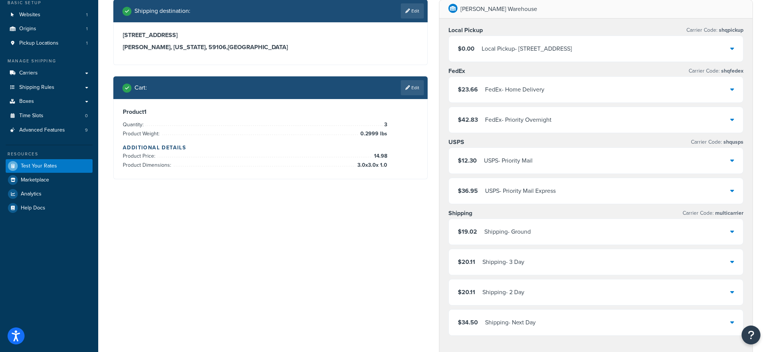
click at [563, 326] on div "$34.50 Shipping - Next Day" at bounding box center [596, 323] width 295 height 26
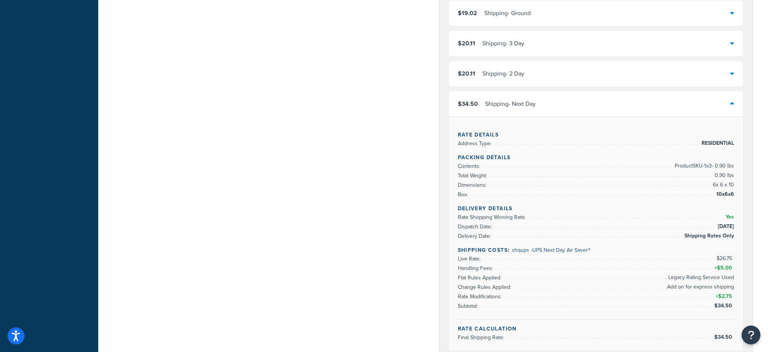
scroll to position [266, 0]
click at [574, 104] on div "$34.50 Shipping - Next Day" at bounding box center [596, 104] width 295 height 26
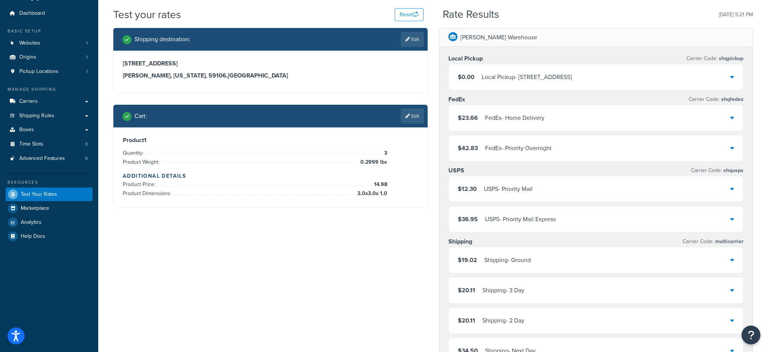
scroll to position [15, 0]
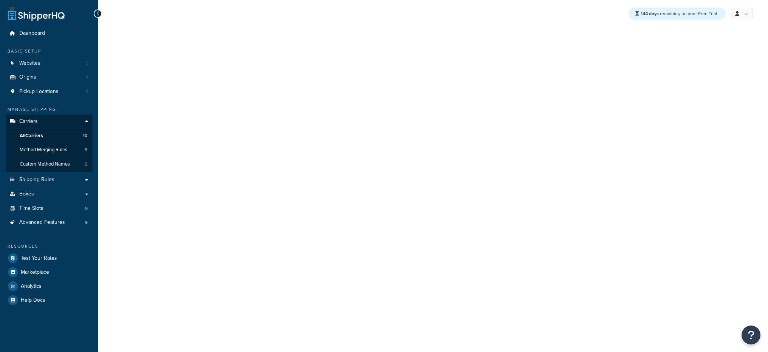
select select "ups"
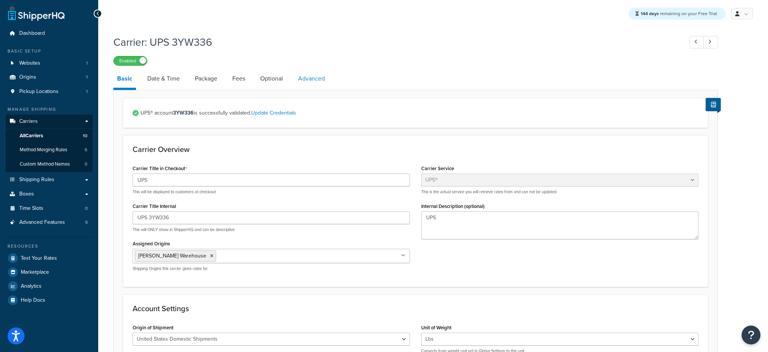
click at [305, 83] on link "Advanced" at bounding box center [311, 79] width 34 height 18
select select "false"
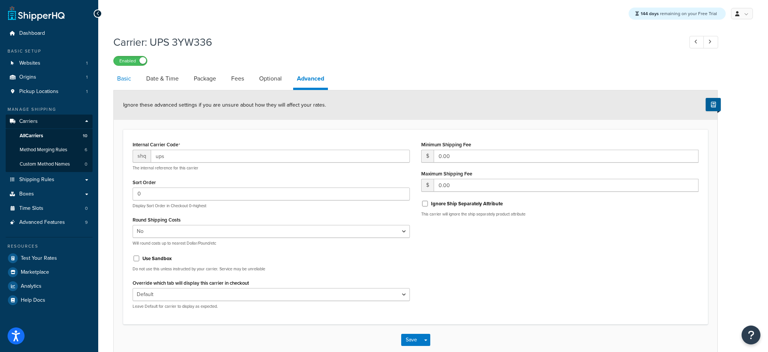
click at [128, 75] on link "Basic" at bounding box center [124, 79] width 22 height 18
select select "ups"
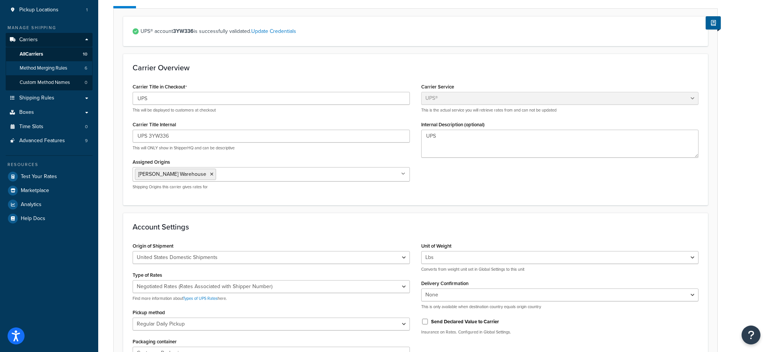
scroll to position [51, 0]
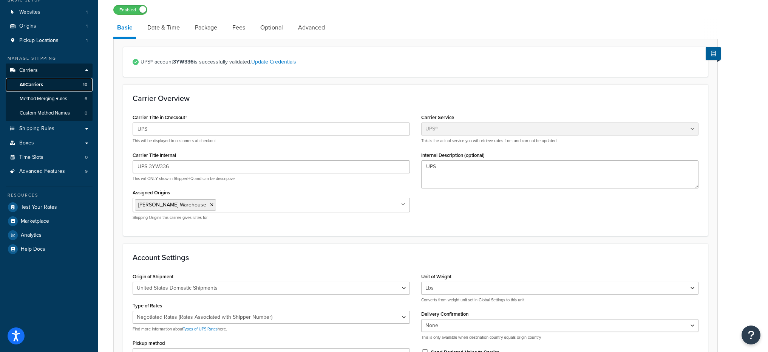
click at [55, 84] on link "All Carriers 10" at bounding box center [49, 85] width 87 height 14
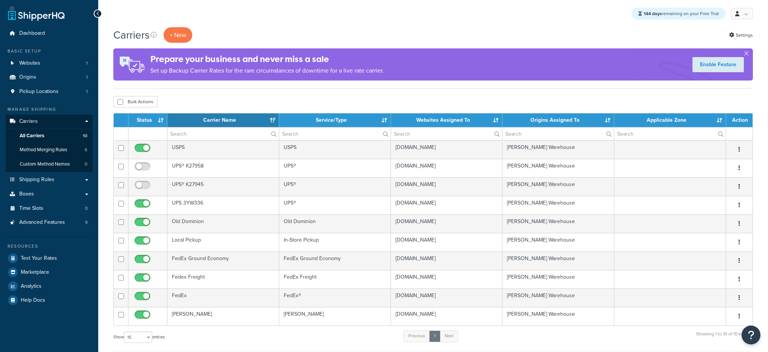
select select "15"
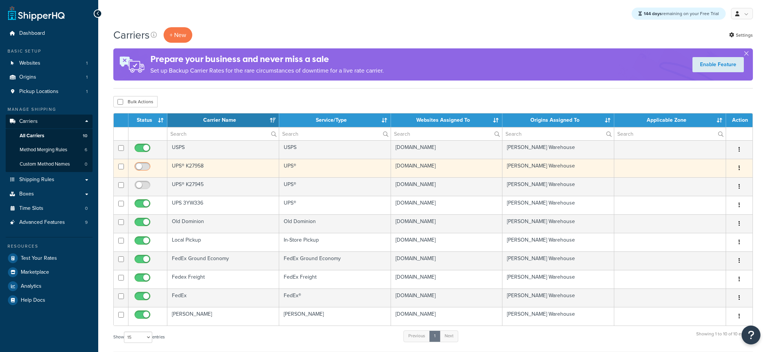
click at [139, 168] on input "checkbox" at bounding box center [143, 168] width 21 height 9
checkbox input "true"
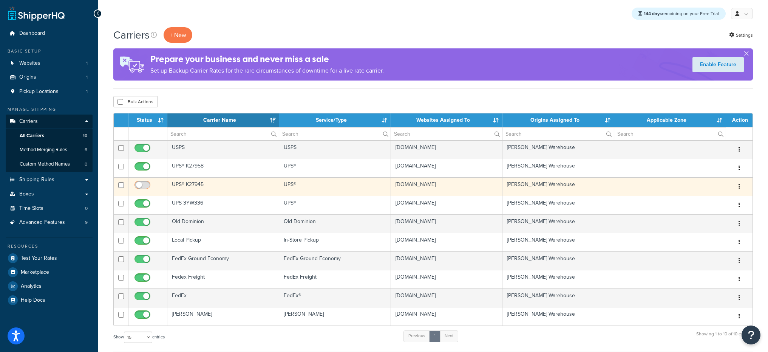
click at [143, 184] on input "checkbox" at bounding box center [143, 186] width 21 height 9
checkbox input "true"
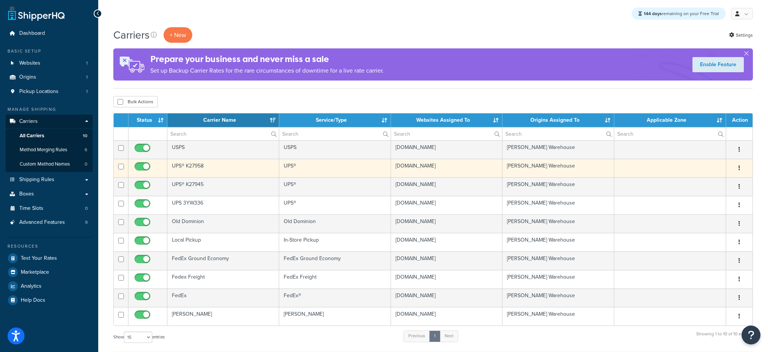
click at [139, 166] on input "checkbox" at bounding box center [143, 168] width 21 height 9
checkbox input "false"
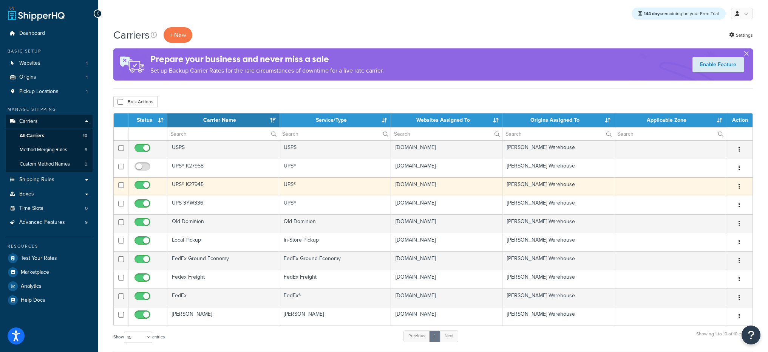
click at [144, 186] on input "checkbox" at bounding box center [143, 186] width 21 height 9
checkbox input "false"
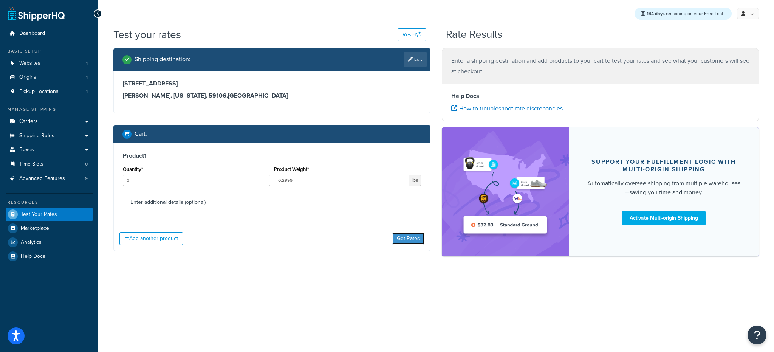
click at [406, 243] on button "Get Rates" at bounding box center [408, 238] width 32 height 12
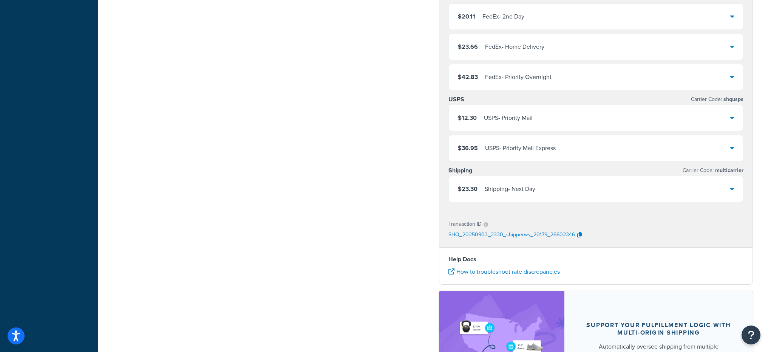
scroll to position [554, 0]
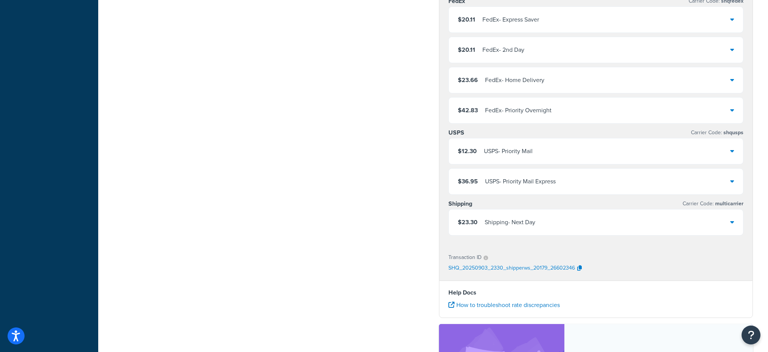
click at [579, 229] on div "$23.30 Shipping - Next Day" at bounding box center [596, 222] width 295 height 26
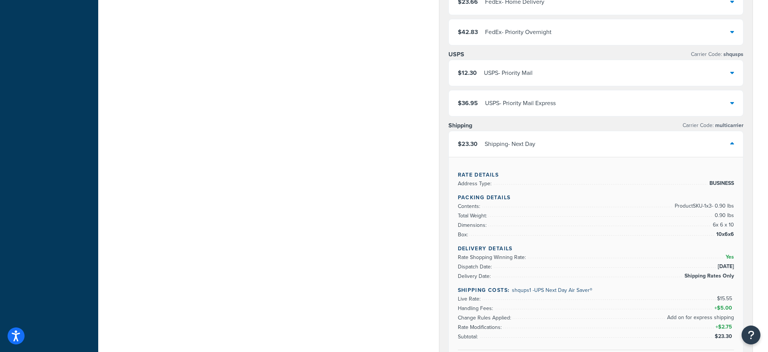
click at [551, 143] on div "$23.30 Shipping - Next Day" at bounding box center [596, 144] width 295 height 26
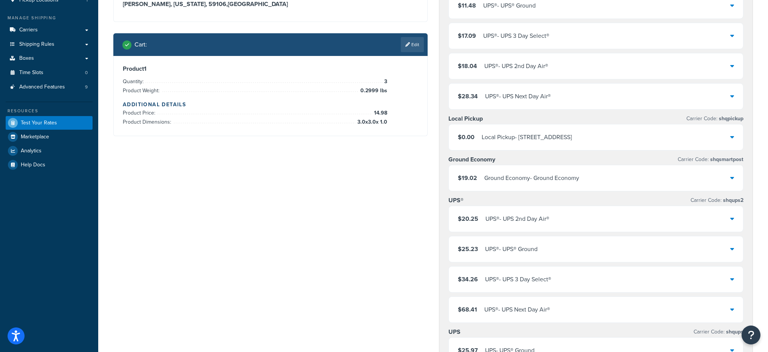
scroll to position [134, 0]
